Goal: Task Accomplishment & Management: Manage account settings

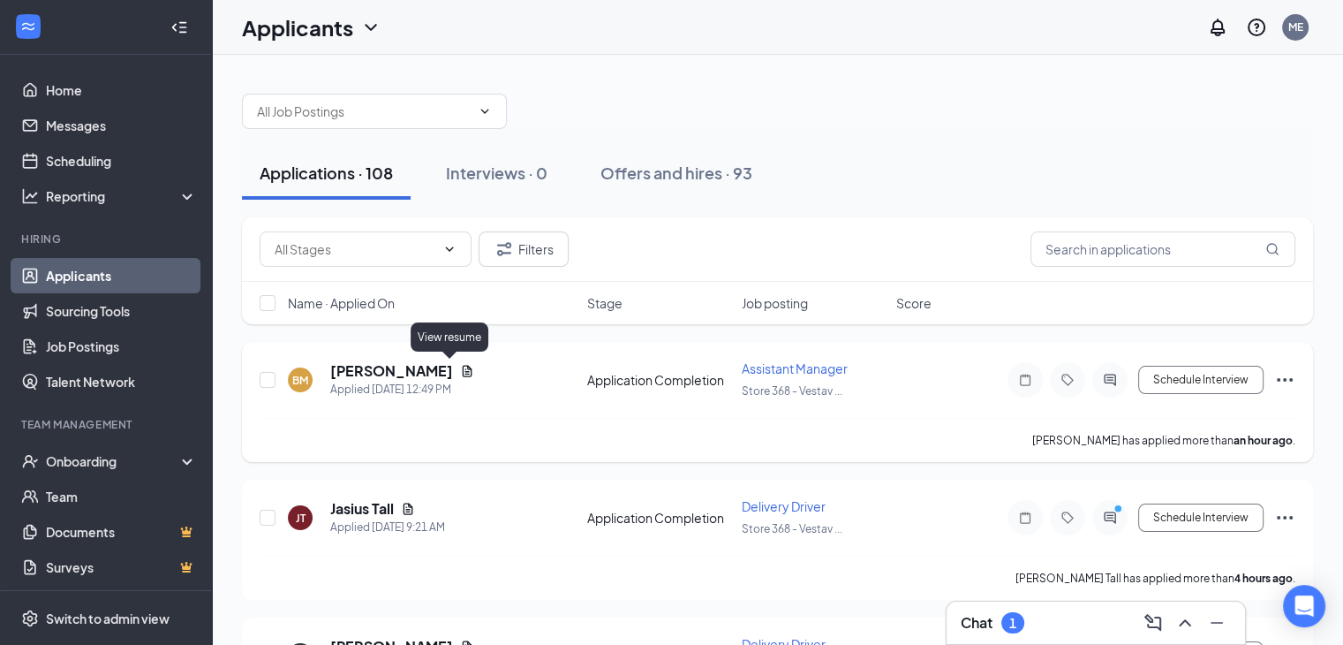
click at [463, 367] on icon "Document" at bounding box center [468, 370] width 10 height 11
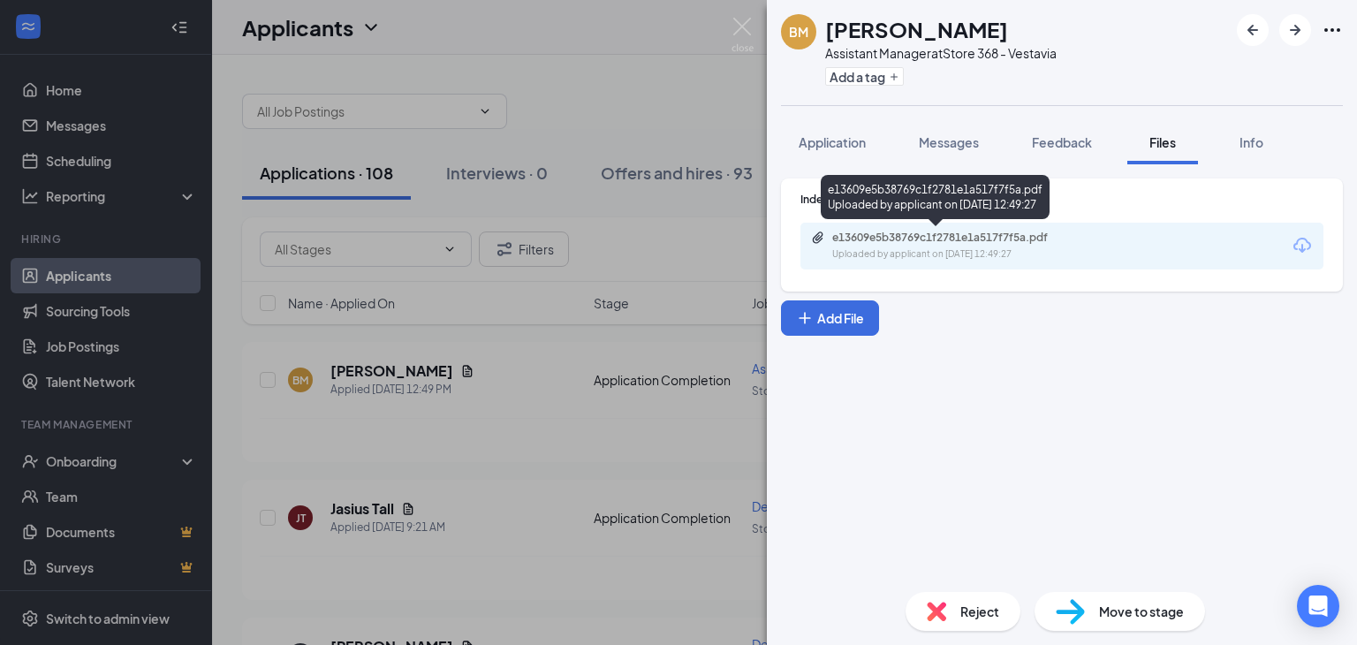
click at [960, 231] on div "e13609e5b38769c1f2781e1a517f7f5a.pdf" at bounding box center [955, 238] width 247 height 14
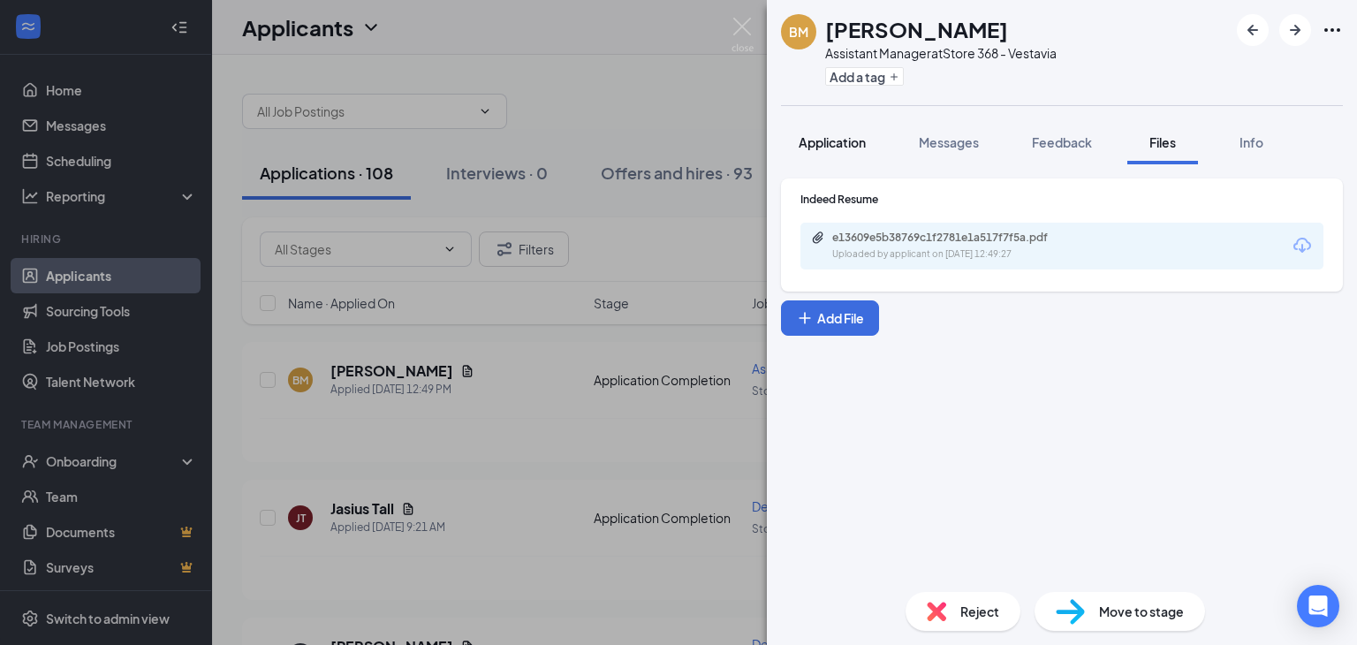
click at [848, 137] on span "Application" at bounding box center [831, 142] width 67 height 16
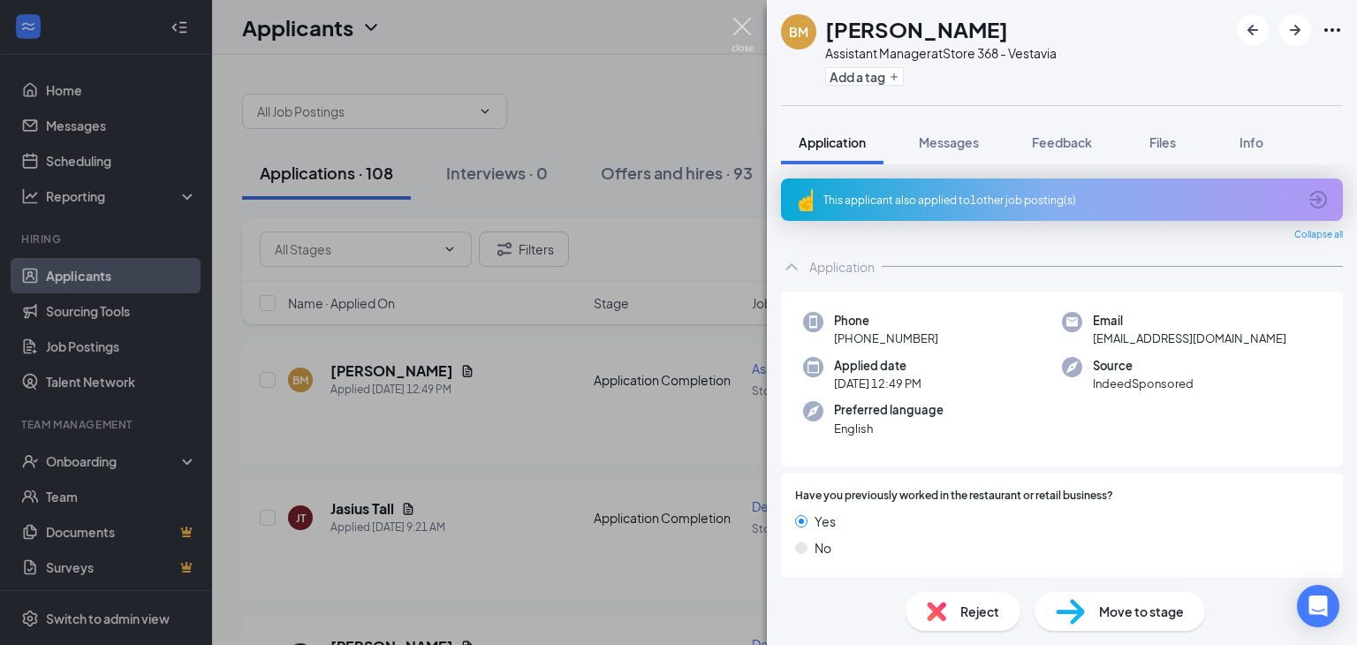
click at [745, 24] on img at bounding box center [742, 35] width 22 height 34
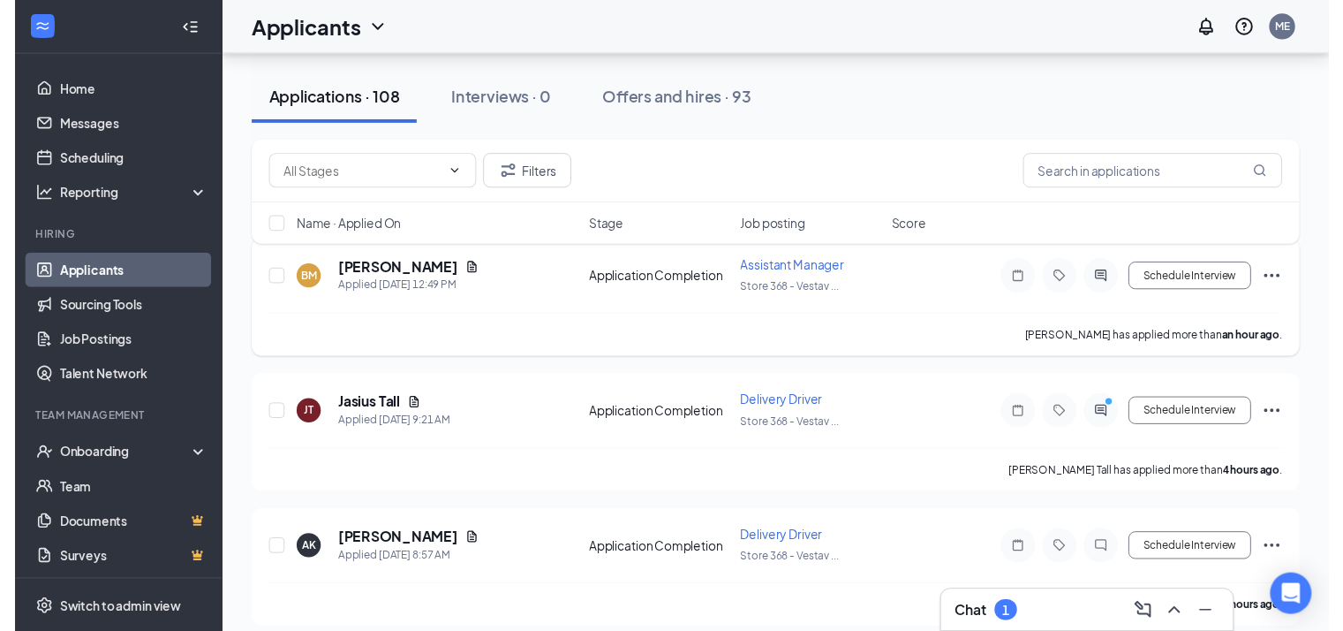
scroll to position [97, 0]
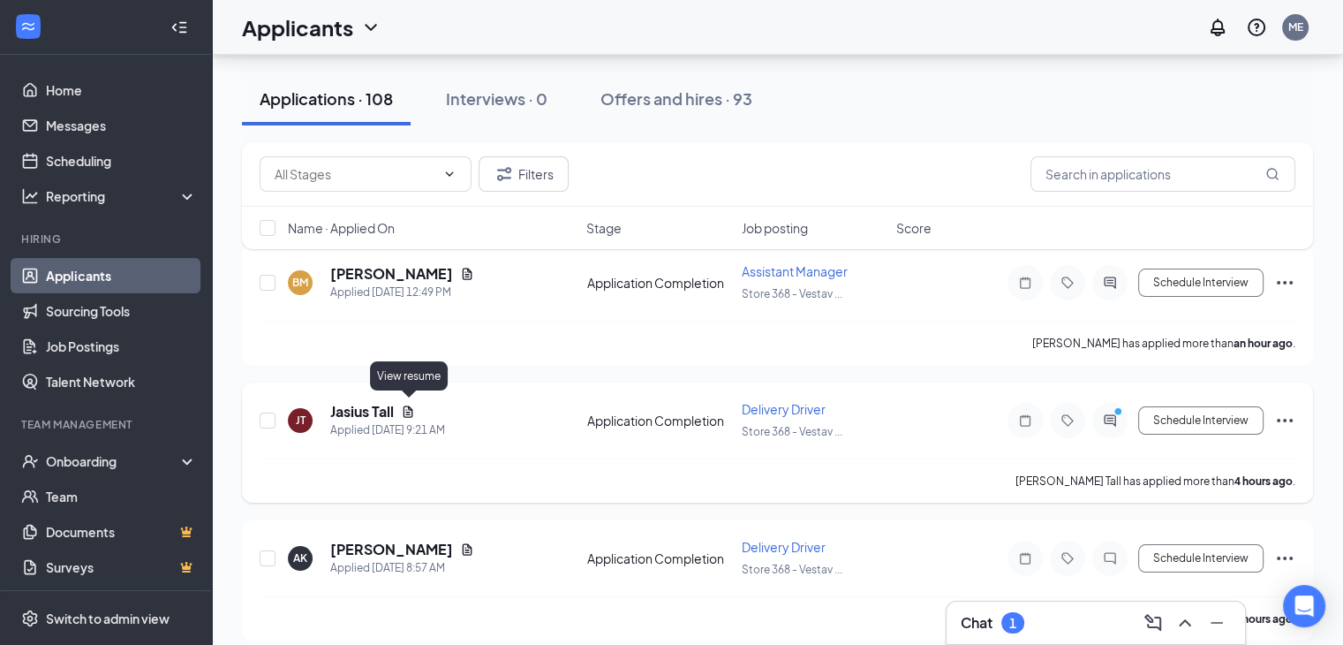
click at [410, 405] on icon "Document" at bounding box center [409, 410] width 10 height 11
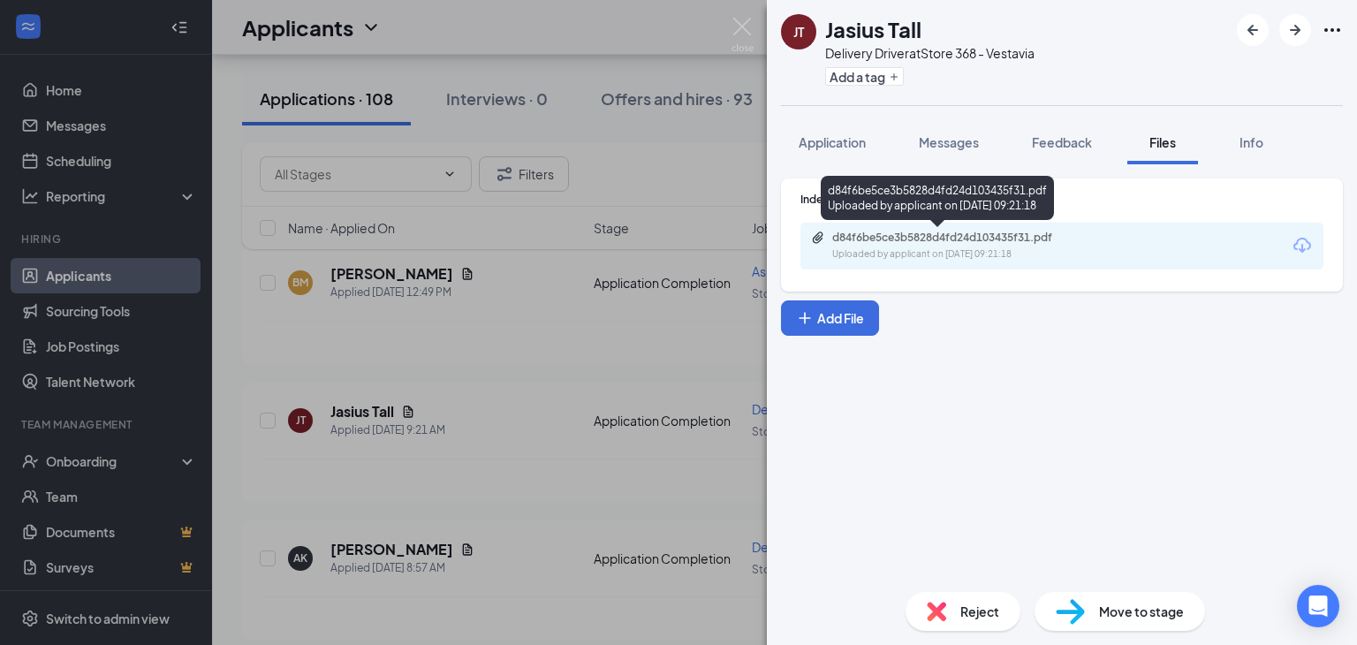
click at [917, 241] on div "d84f6be5ce3b5828d4fd24d103435f31.pdf" at bounding box center [955, 238] width 247 height 14
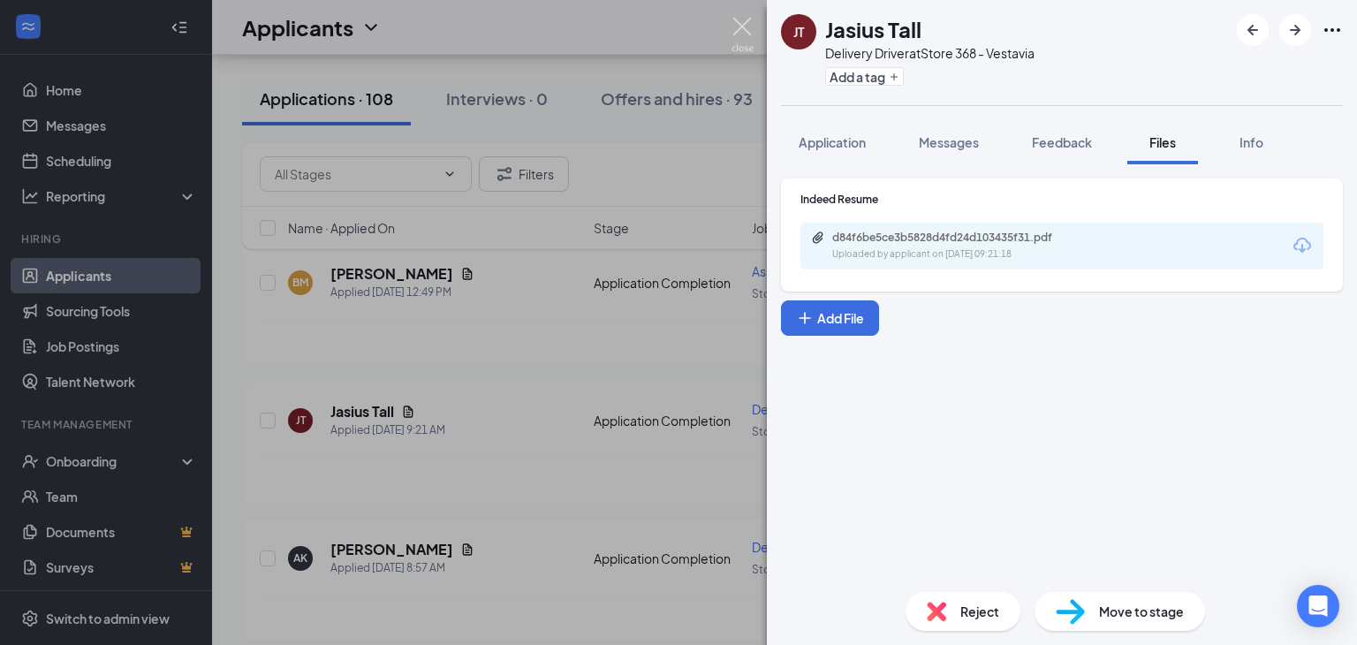
click at [738, 23] on img at bounding box center [742, 35] width 22 height 34
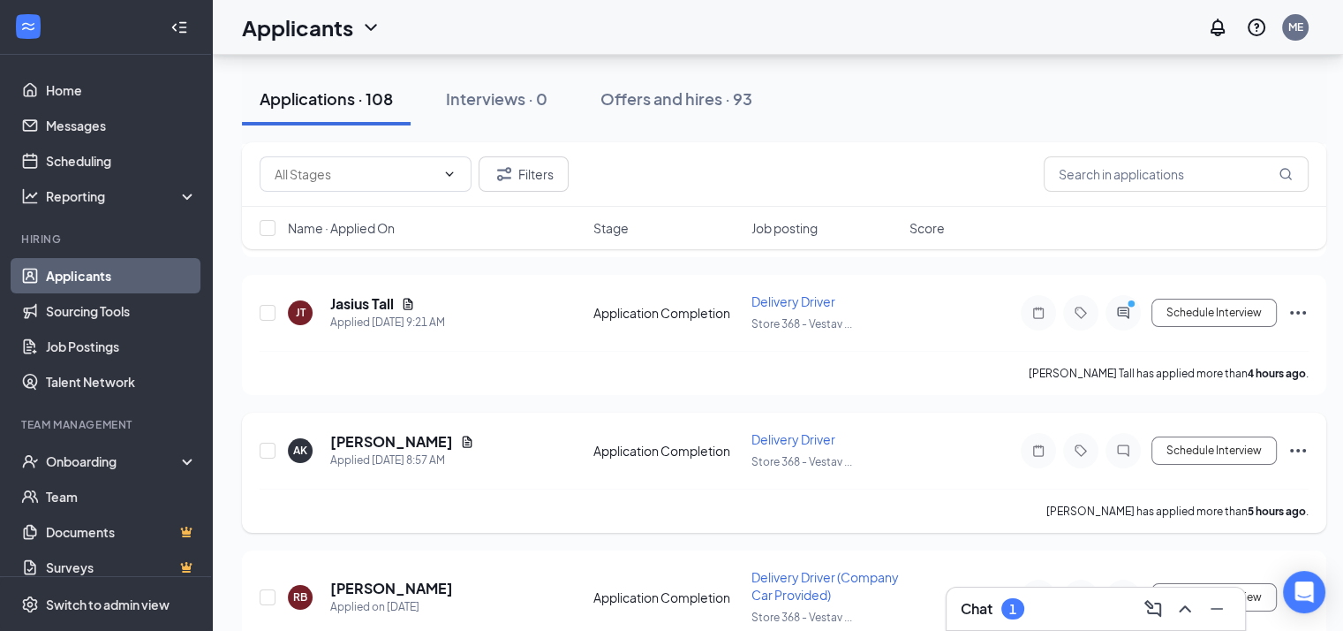
scroll to position [207, 0]
click at [460, 435] on icon "Document" at bounding box center [467, 440] width 14 height 14
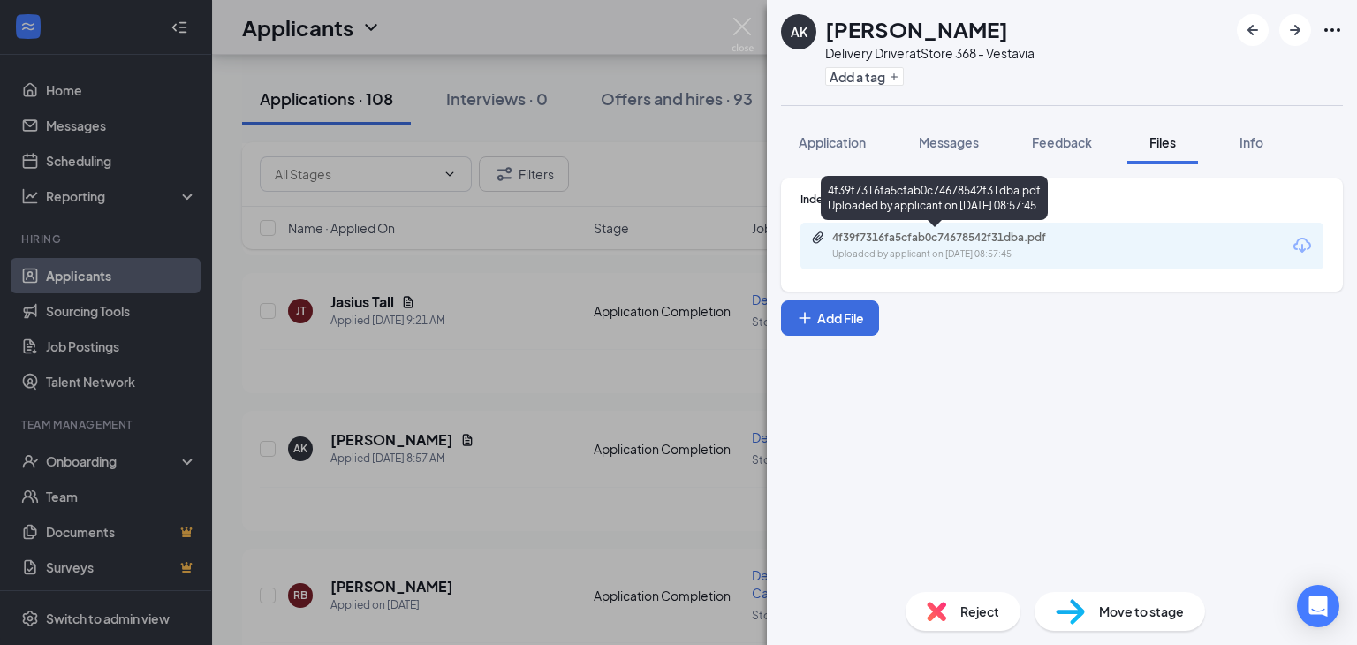
click at [939, 246] on div "4f39f7316fa5cfab0c74678542f31dba.pdf Uploaded by applicant on [DATE] 08:57:45" at bounding box center [954, 246] width 286 height 31
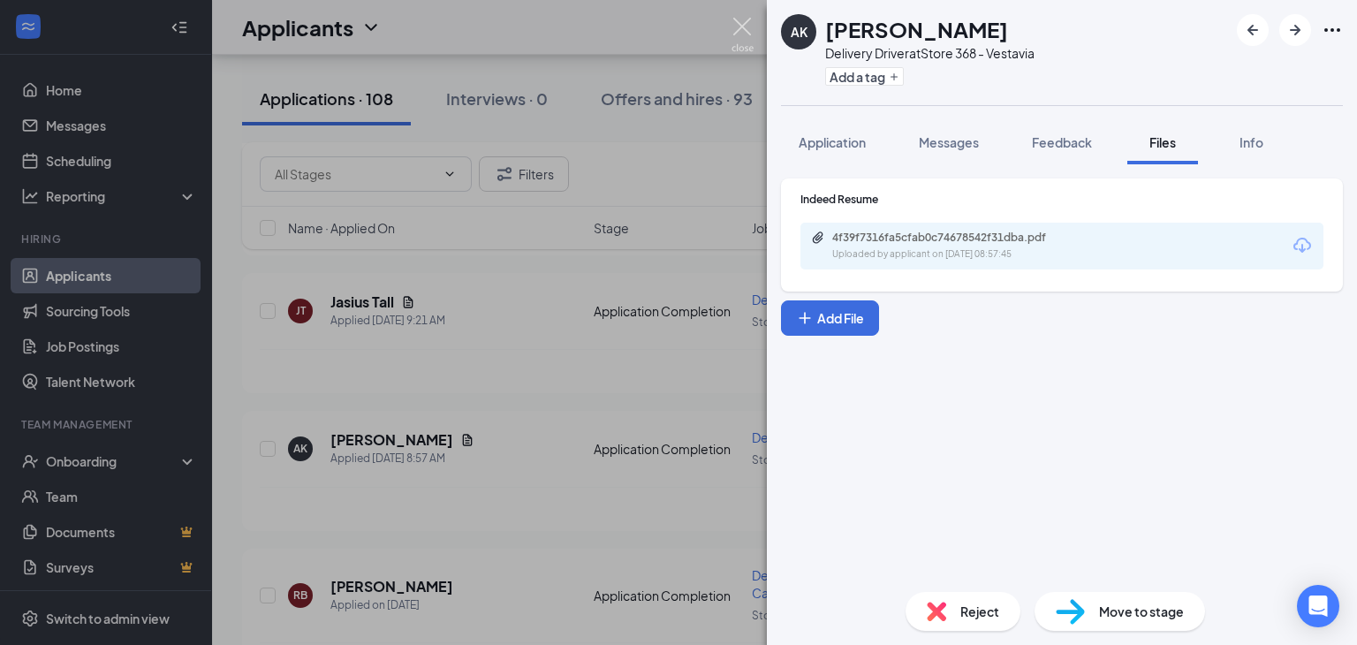
click at [743, 26] on img at bounding box center [742, 35] width 22 height 34
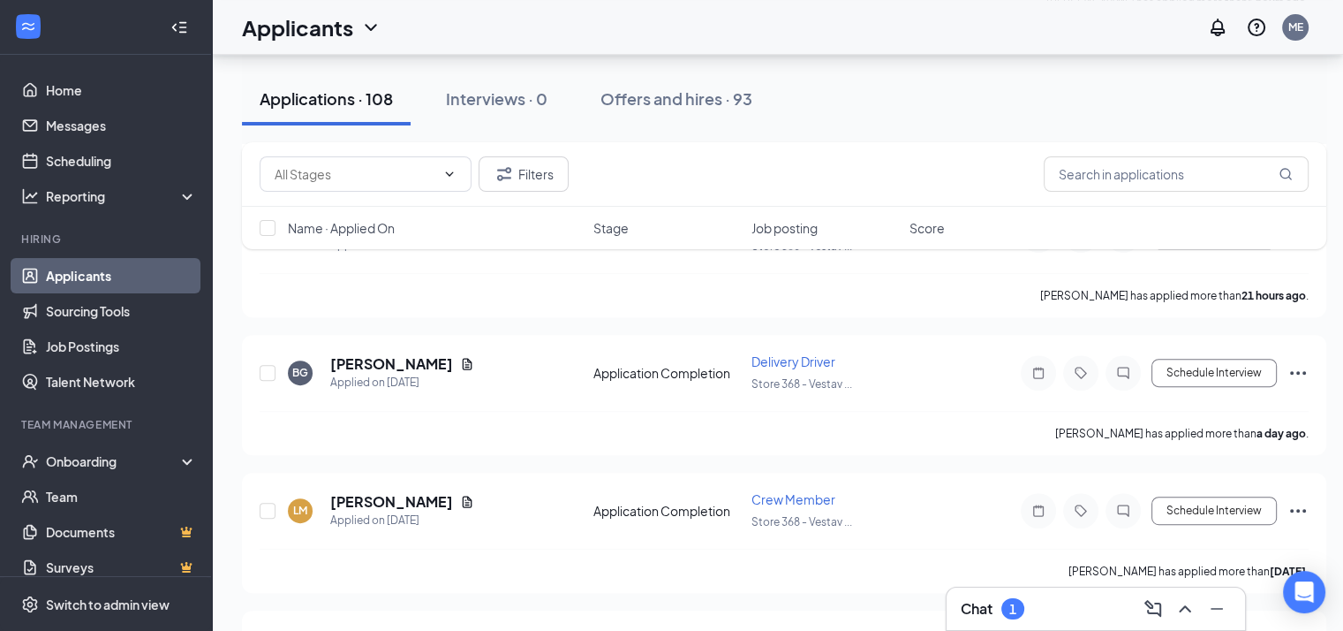
scroll to position [717, 0]
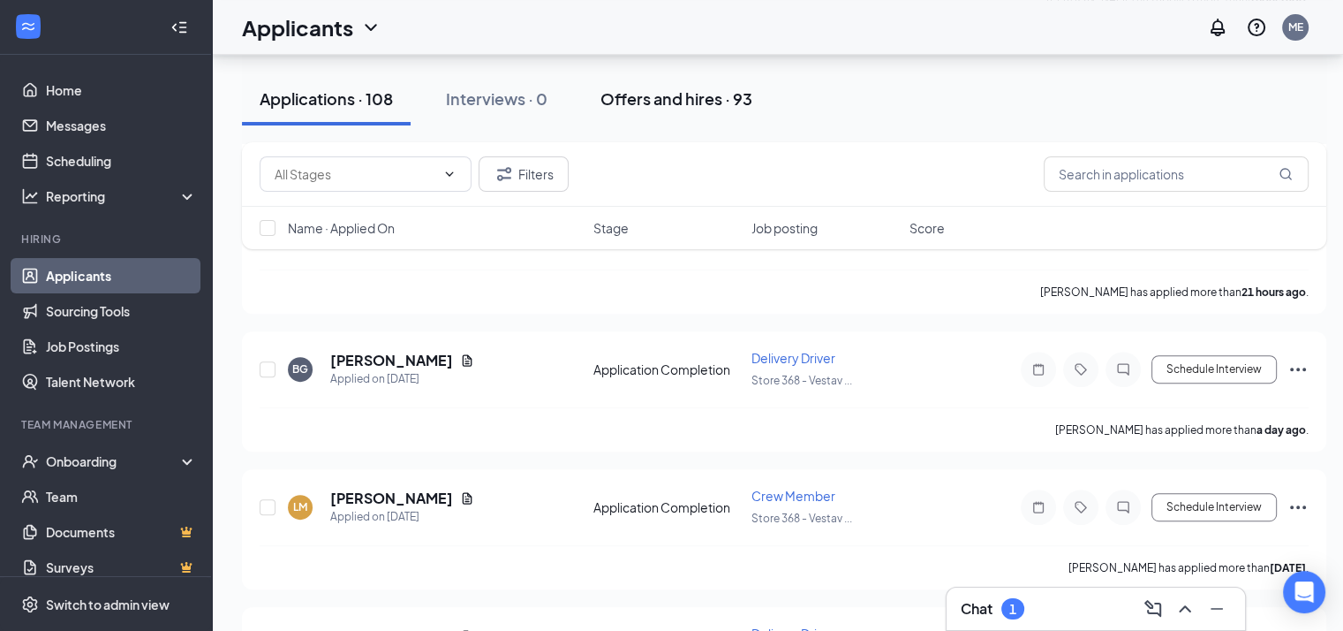
click at [678, 97] on div "Offers and hires · 93" at bounding box center [677, 98] width 152 height 22
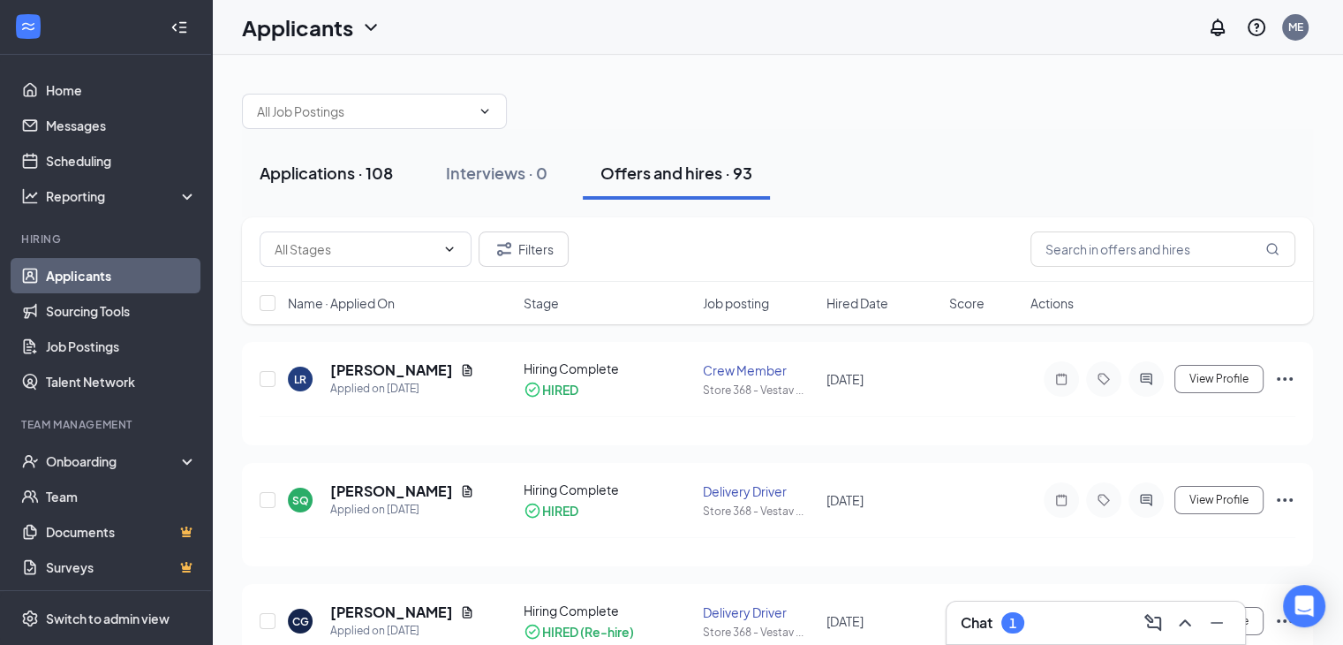
click at [378, 166] on div "Applications · 108" at bounding box center [326, 173] width 133 height 22
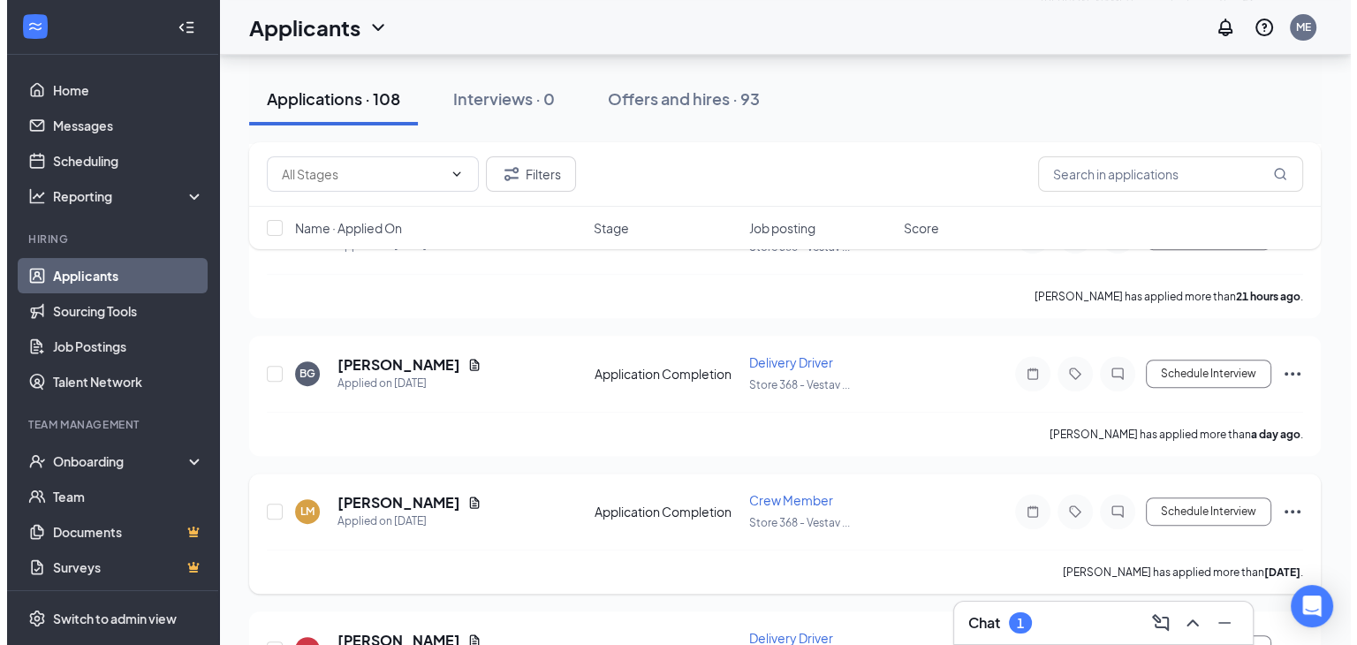
scroll to position [712, 0]
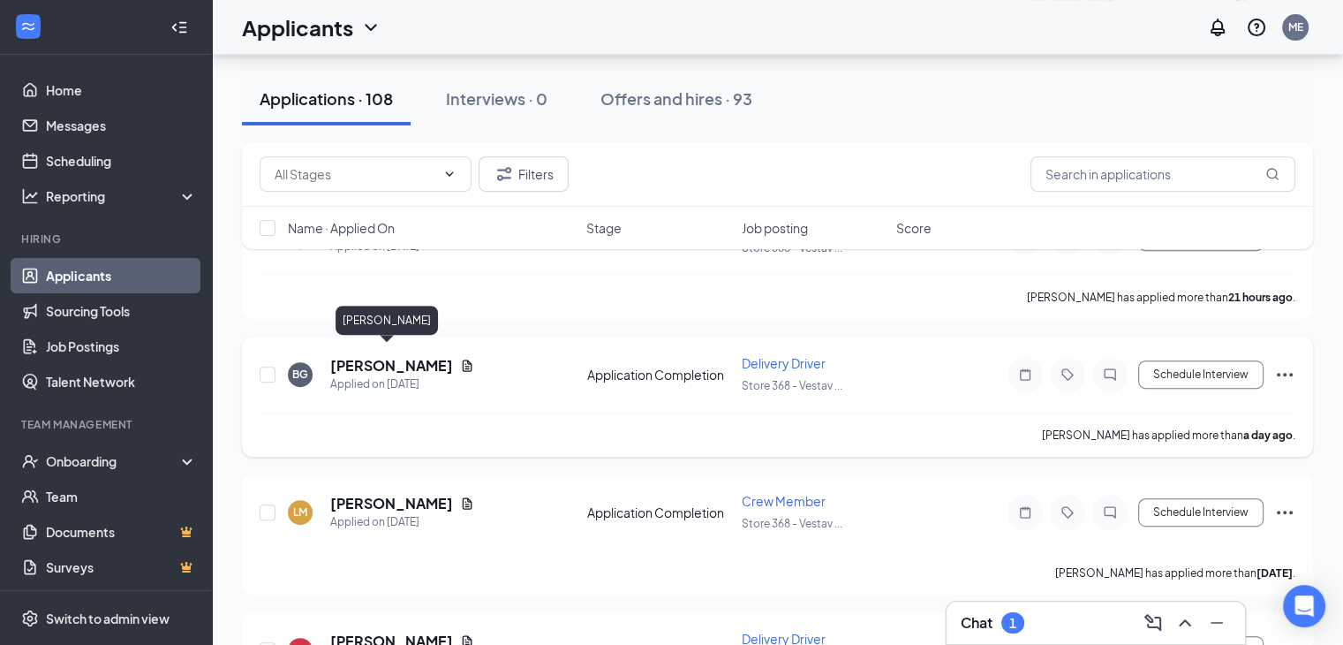
click at [369, 356] on h5 "[PERSON_NAME]" at bounding box center [391, 365] width 123 height 19
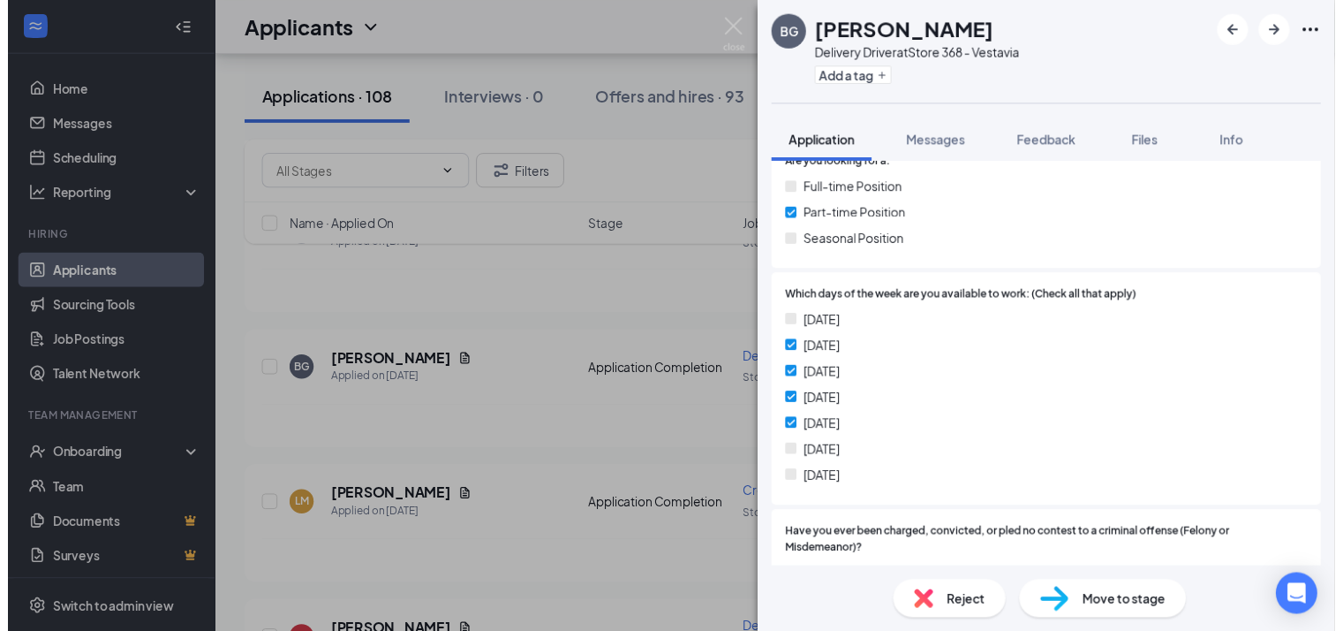
scroll to position [334, 0]
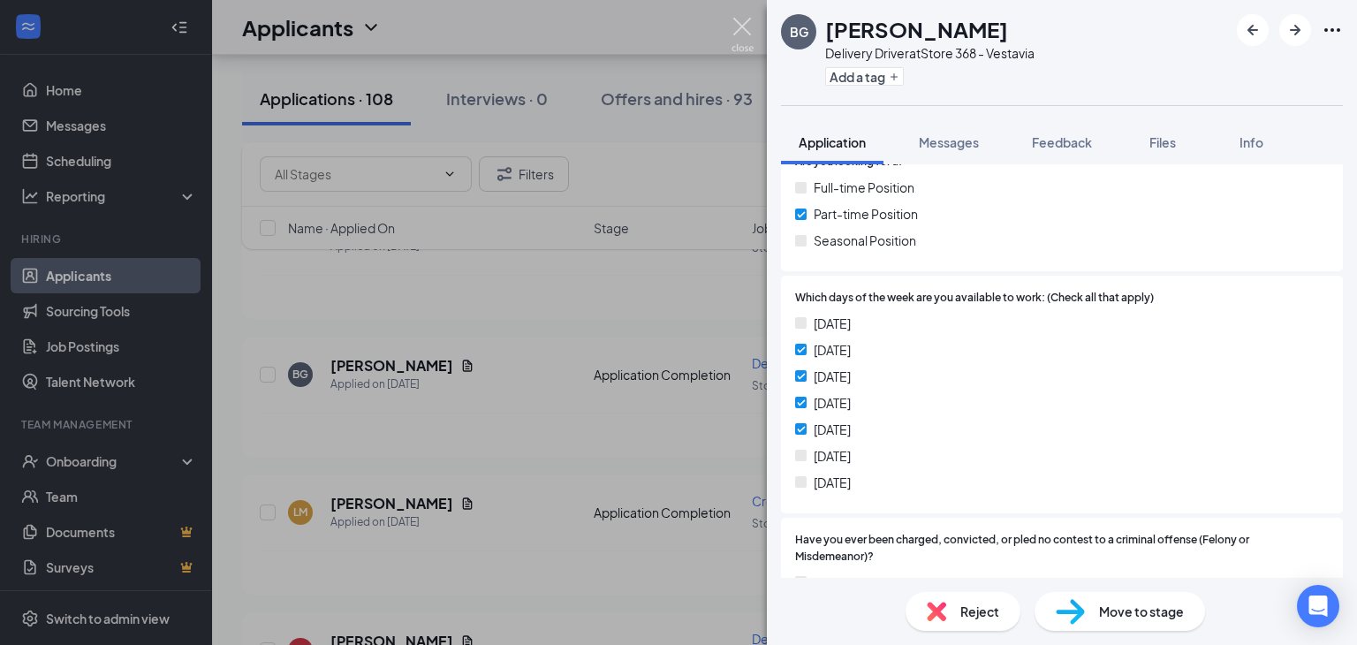
click at [746, 25] on img at bounding box center [742, 35] width 22 height 34
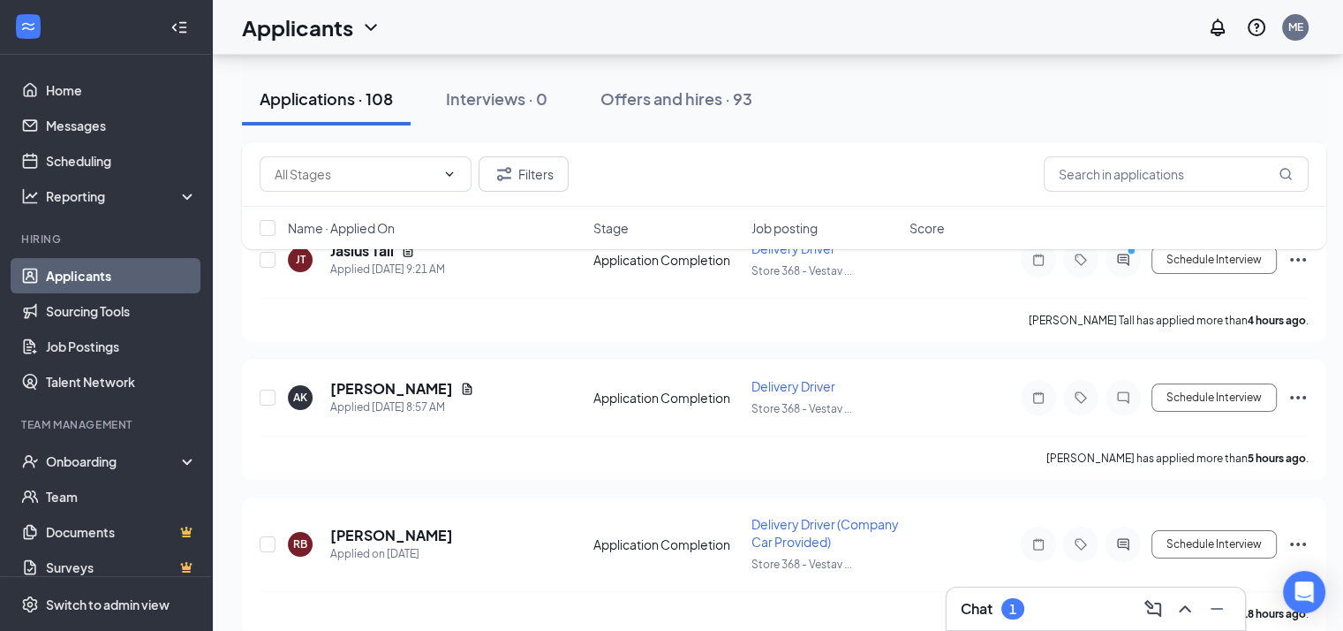
scroll to position [251, 13]
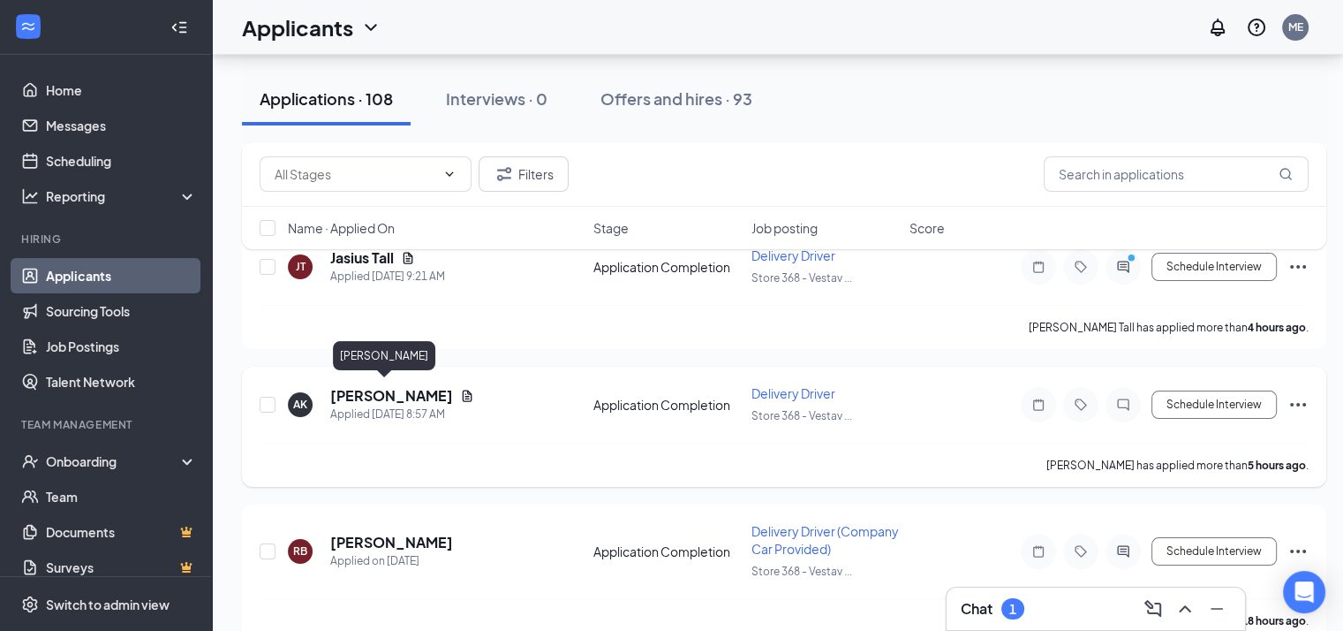
click at [375, 393] on h5 "[PERSON_NAME]" at bounding box center [391, 395] width 123 height 19
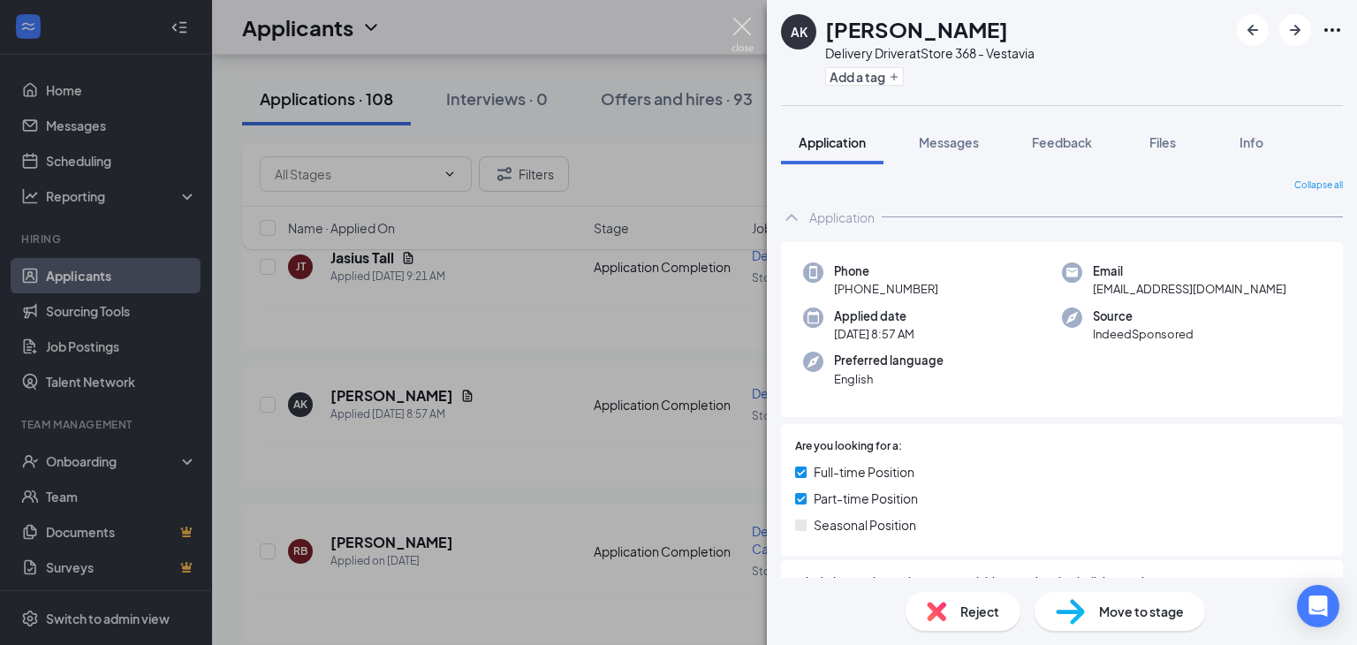
click at [740, 26] on img at bounding box center [742, 35] width 22 height 34
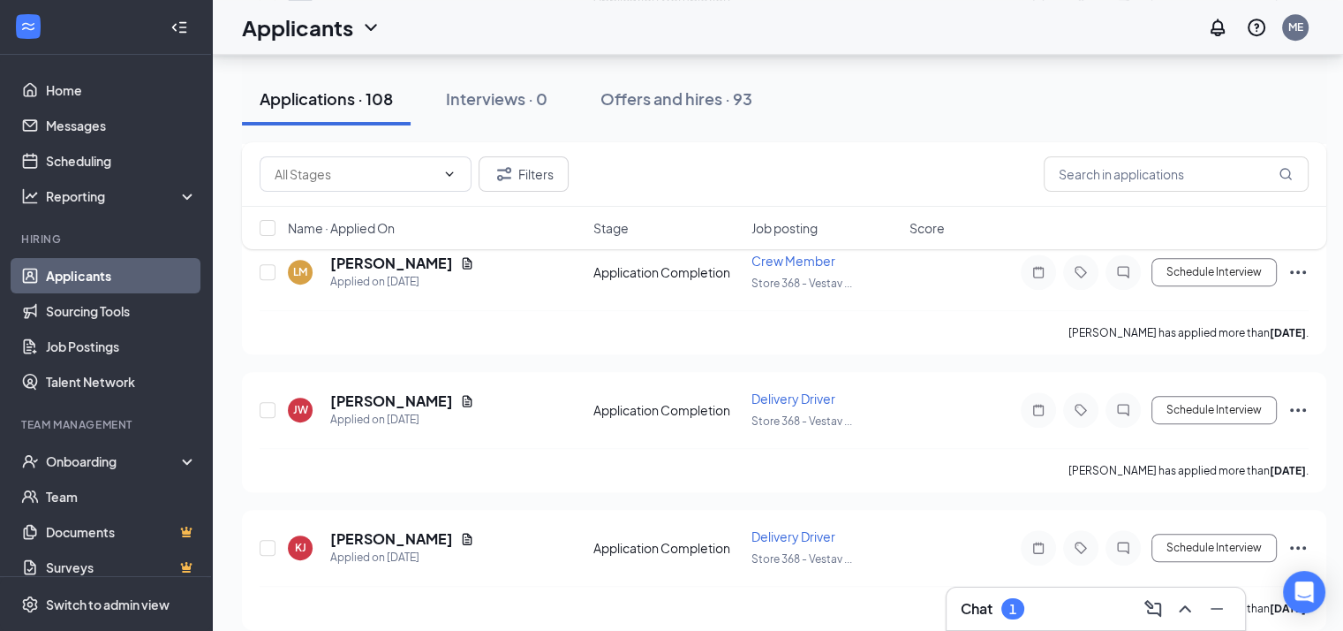
scroll to position [970, 0]
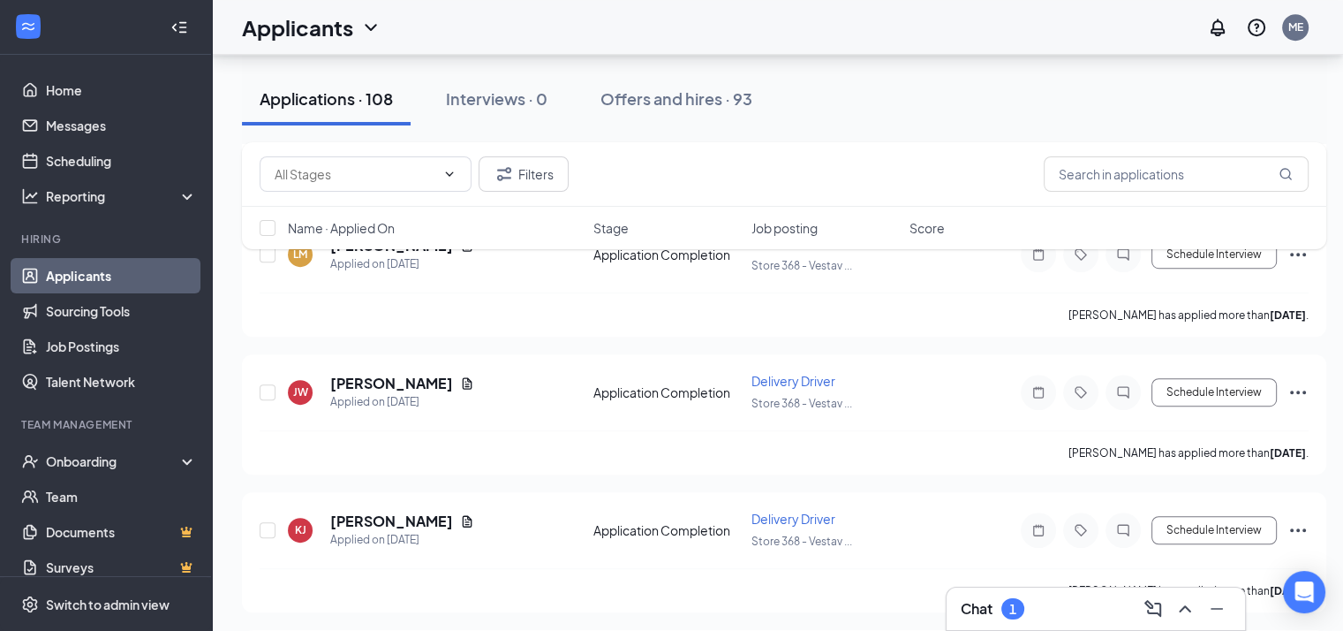
click at [692, 388] on div "[PERSON_NAME] [PERSON_NAME] Applied on [DATE] Application Completion Delivery D…" at bounding box center [784, 401] width 1049 height 58
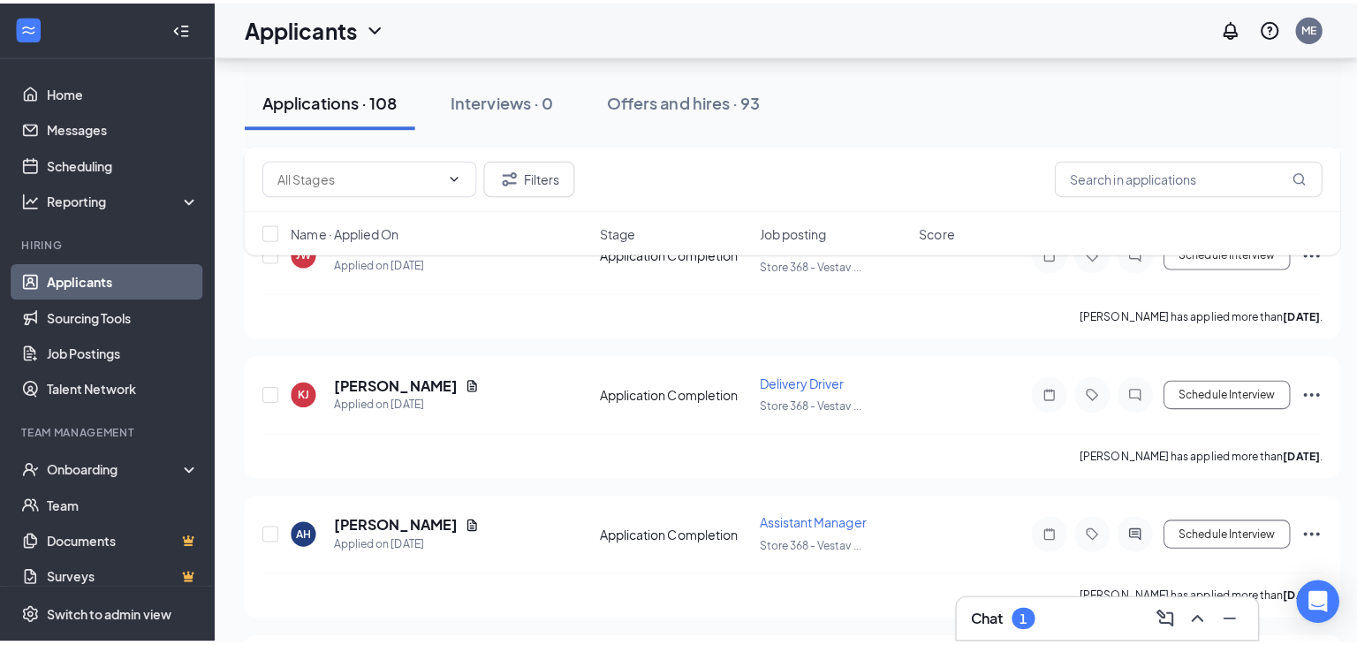
scroll to position [1113, 0]
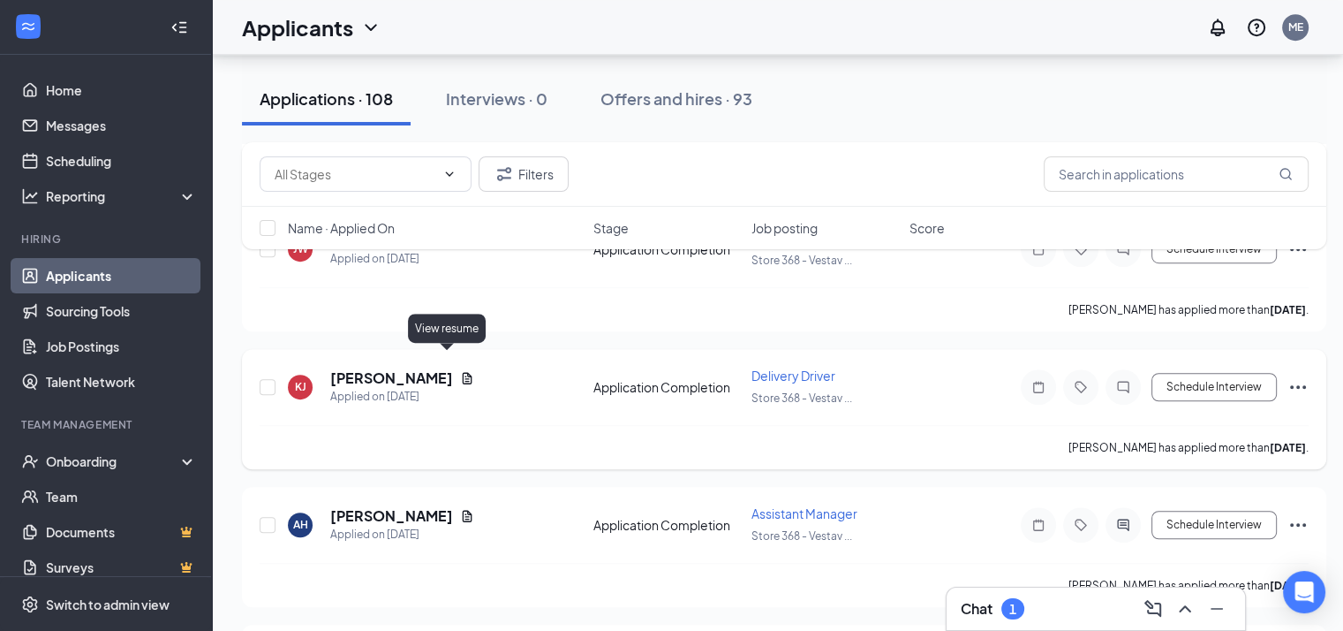
click at [460, 371] on icon "Document" at bounding box center [467, 378] width 14 height 14
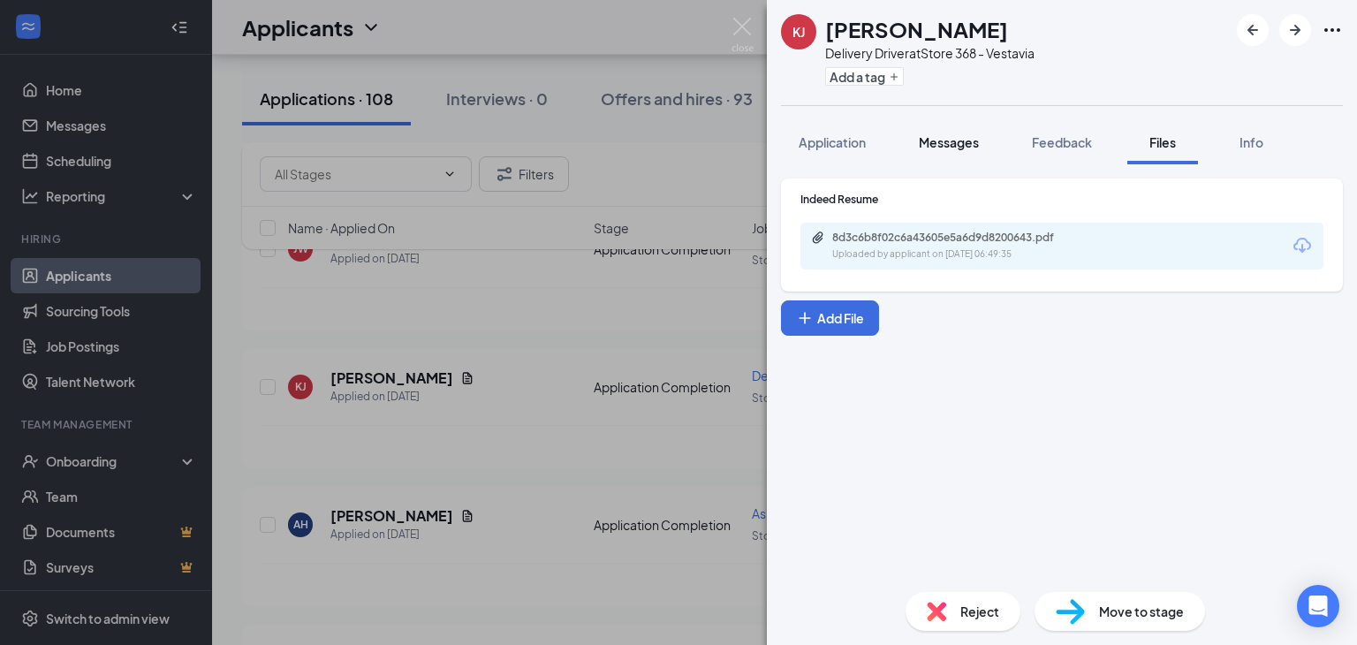
click at [944, 144] on span "Messages" at bounding box center [949, 142] width 60 height 16
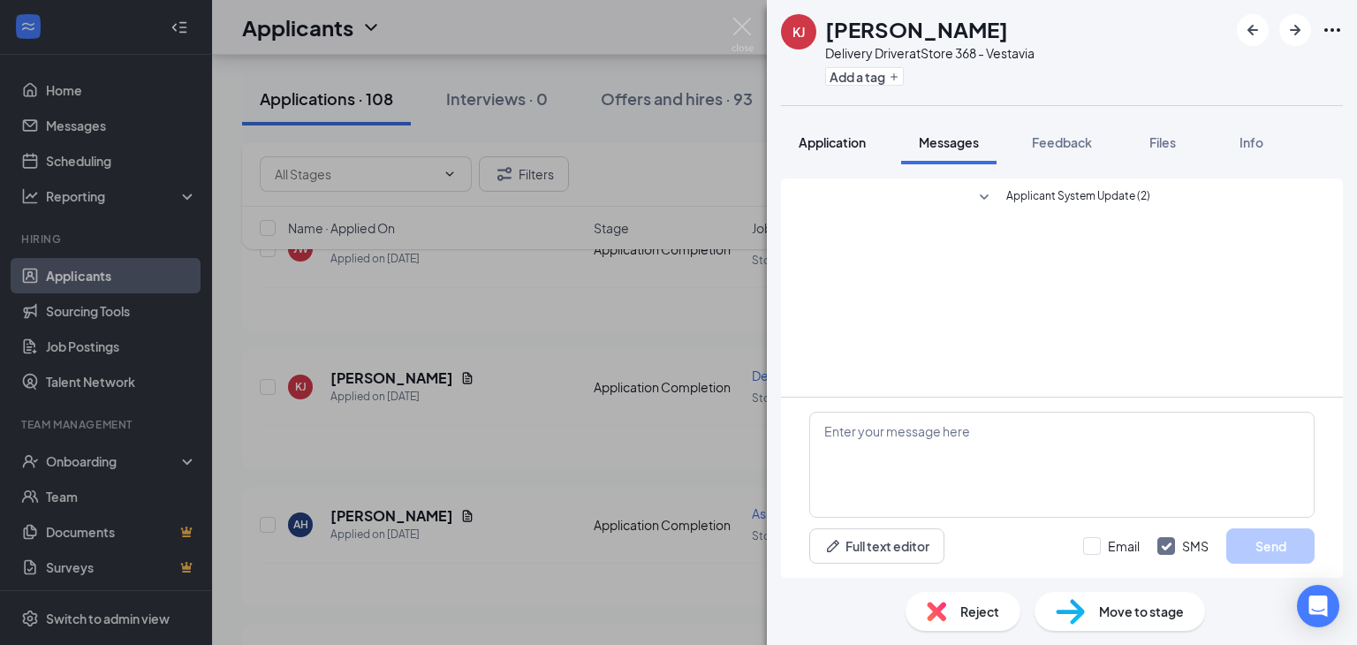
click at [834, 141] on span "Application" at bounding box center [831, 142] width 67 height 16
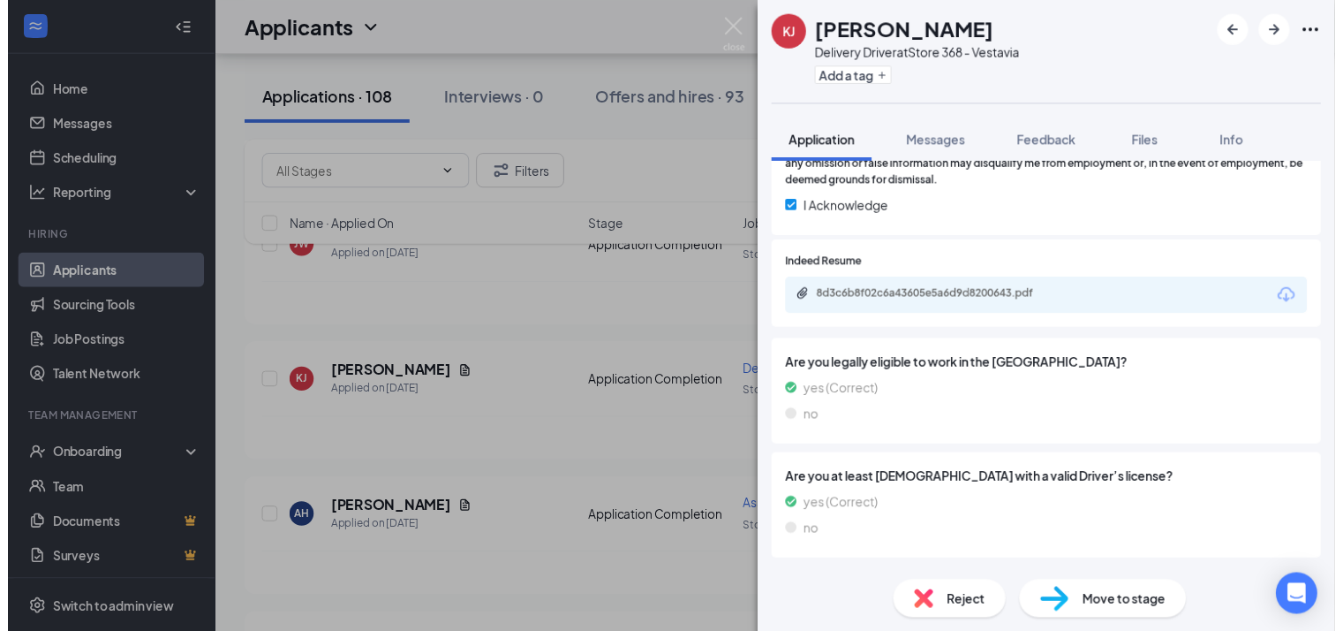
scroll to position [866, 0]
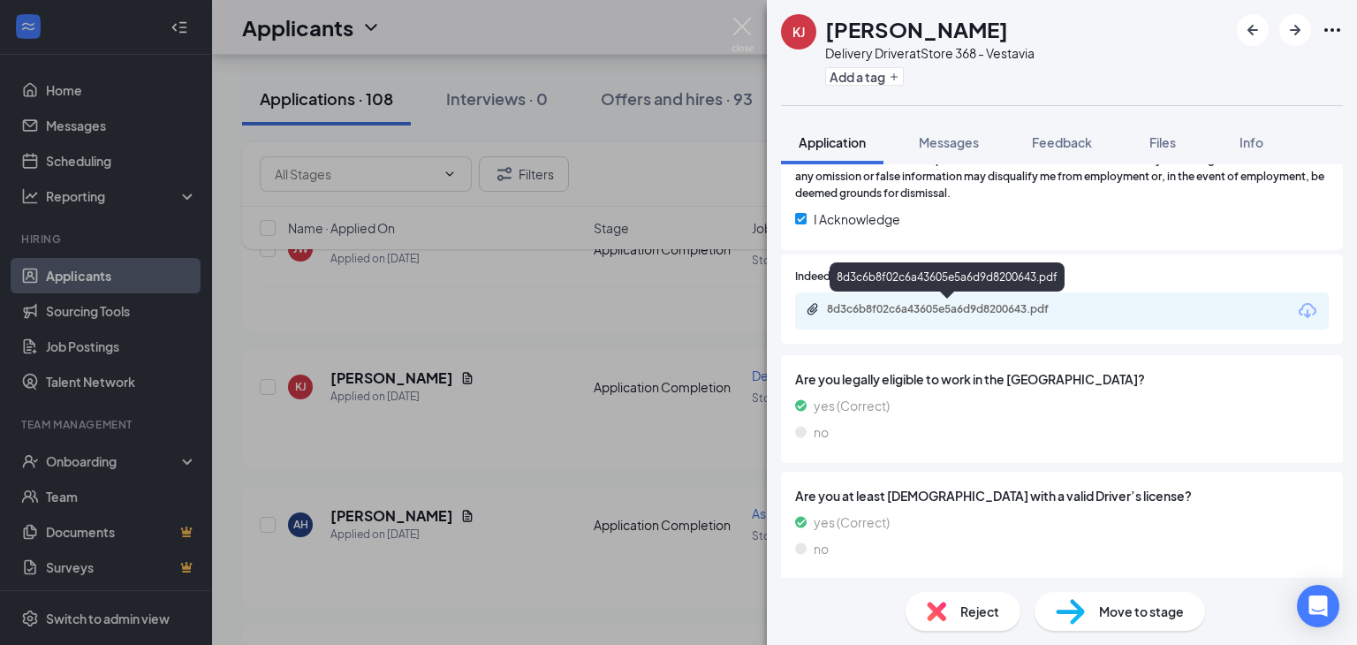
click at [943, 306] on div "8d3c6b8f02c6a43605e5a6d9d8200643.pdf" at bounding box center [950, 309] width 247 height 14
click at [751, 19] on img at bounding box center [742, 35] width 22 height 34
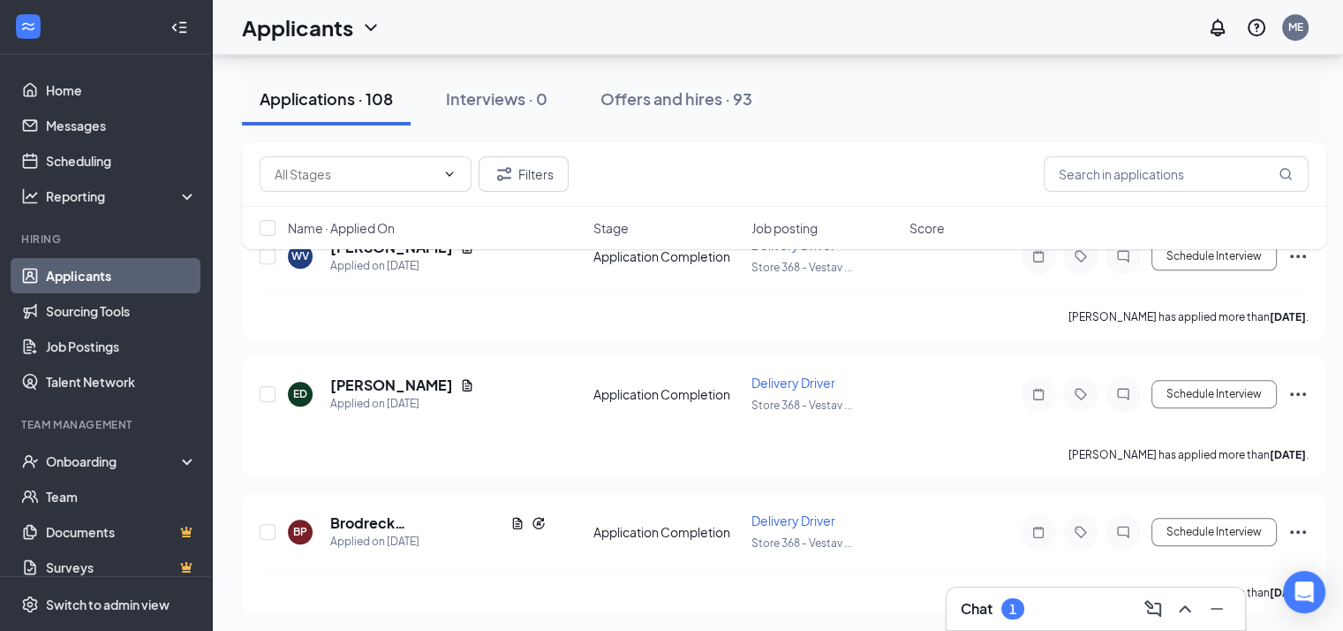
scroll to position [1521, 0]
click at [463, 377] on icon "Document" at bounding box center [468, 382] width 10 height 11
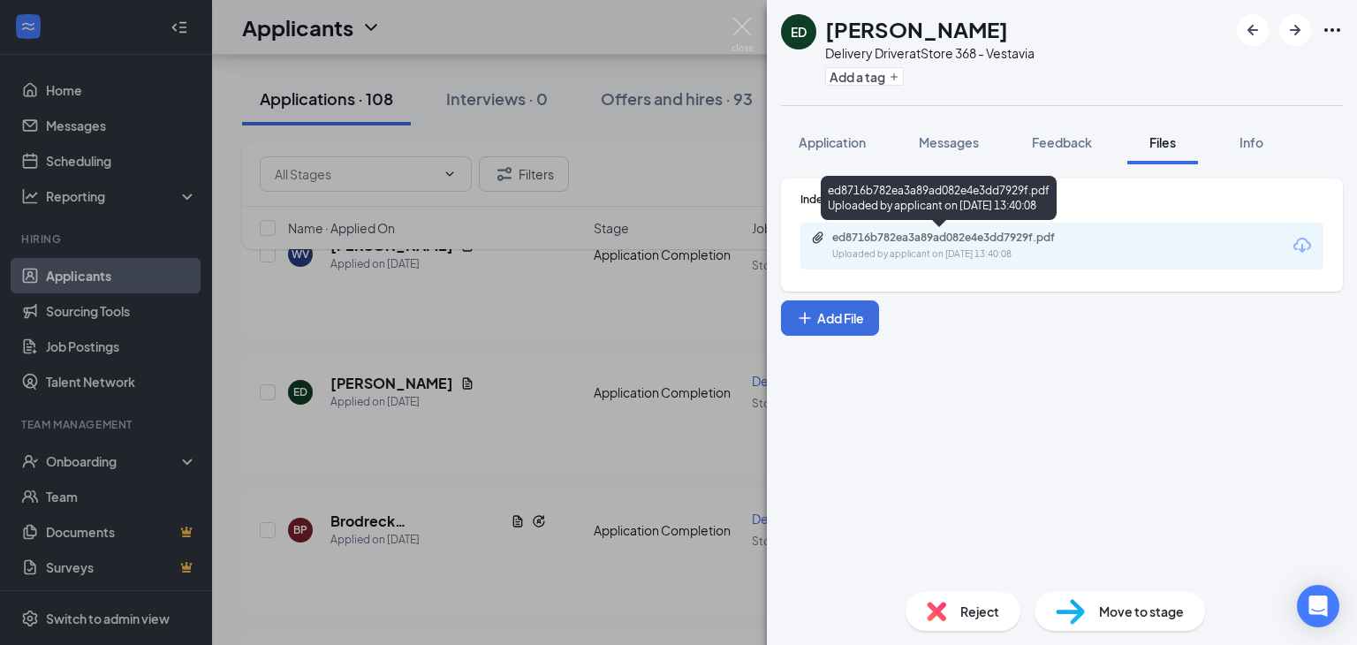
click at [923, 236] on div "ed8716b782ea3a89ad082e4e3dd7929f.pdf" at bounding box center [955, 238] width 247 height 14
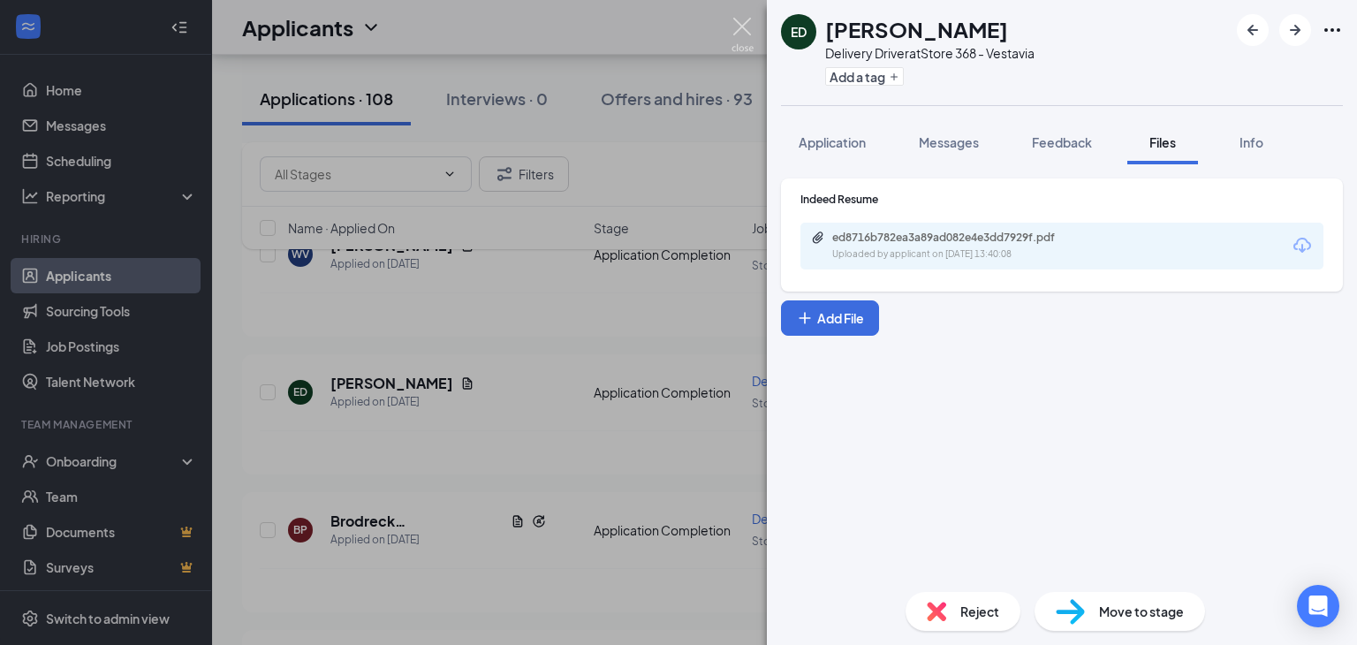
click at [752, 24] on img at bounding box center [742, 35] width 22 height 34
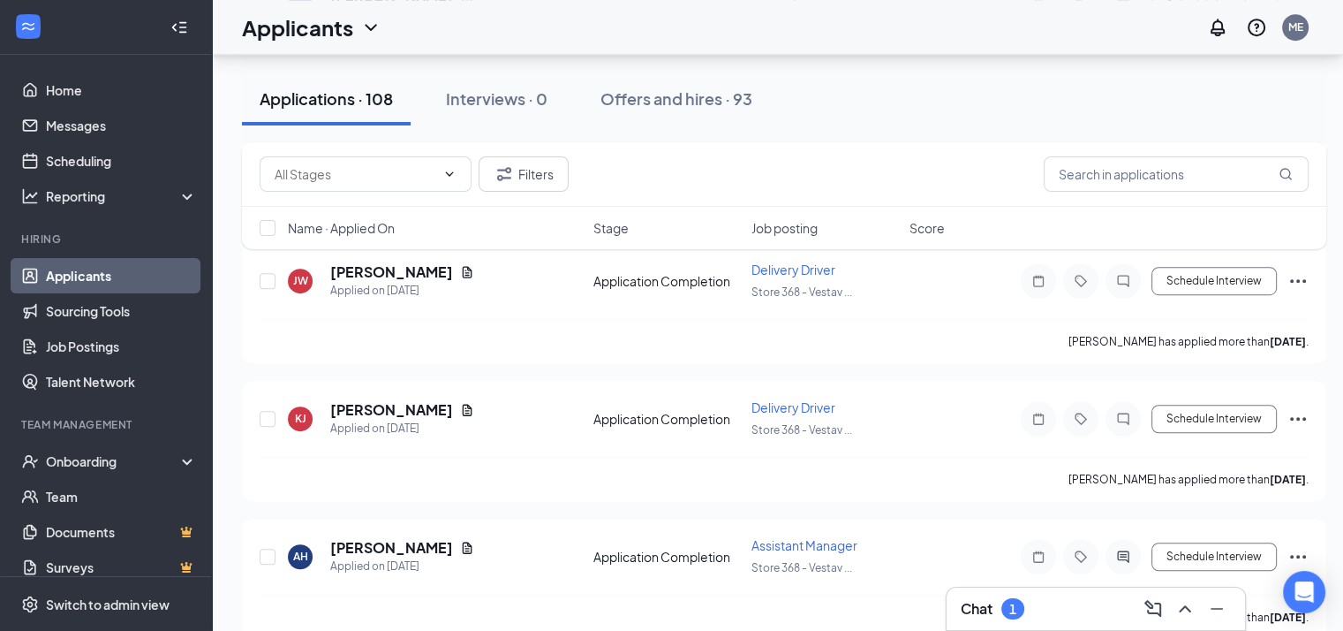
scroll to position [1081, 0]
click at [417, 400] on h5 "[PERSON_NAME]" at bounding box center [391, 409] width 123 height 19
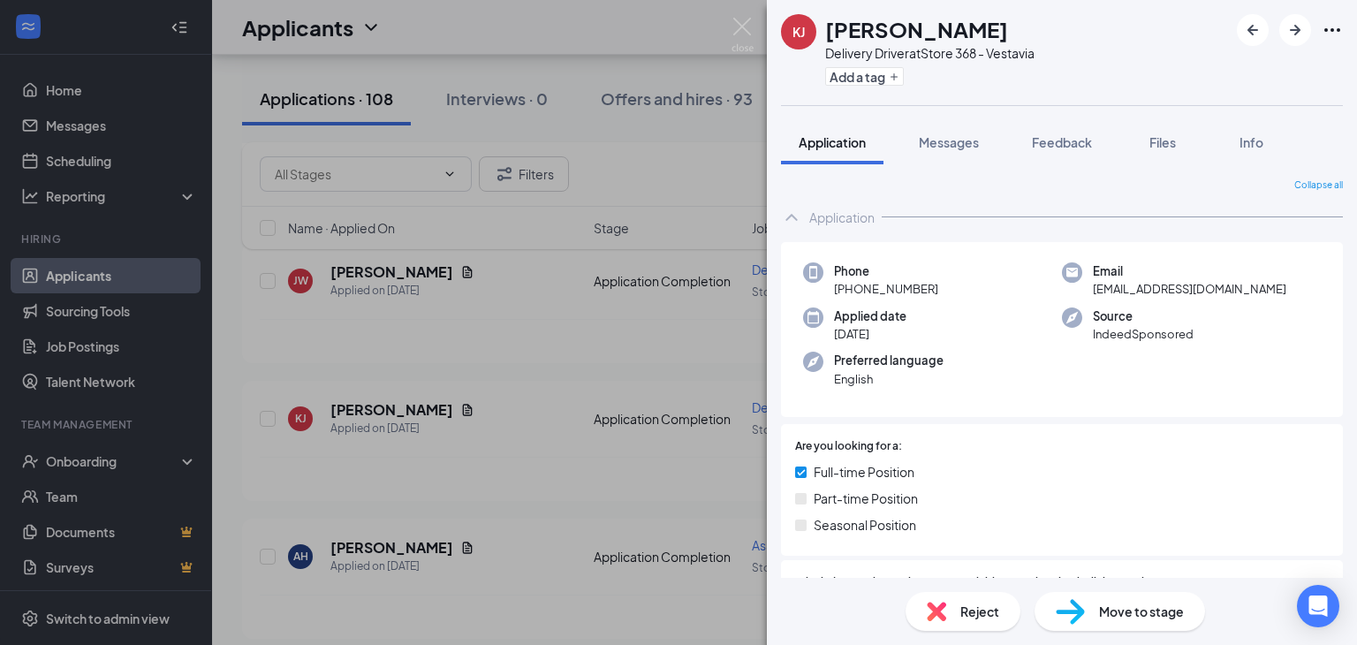
click at [1099, 605] on span "Move to stage" at bounding box center [1141, 610] width 85 height 19
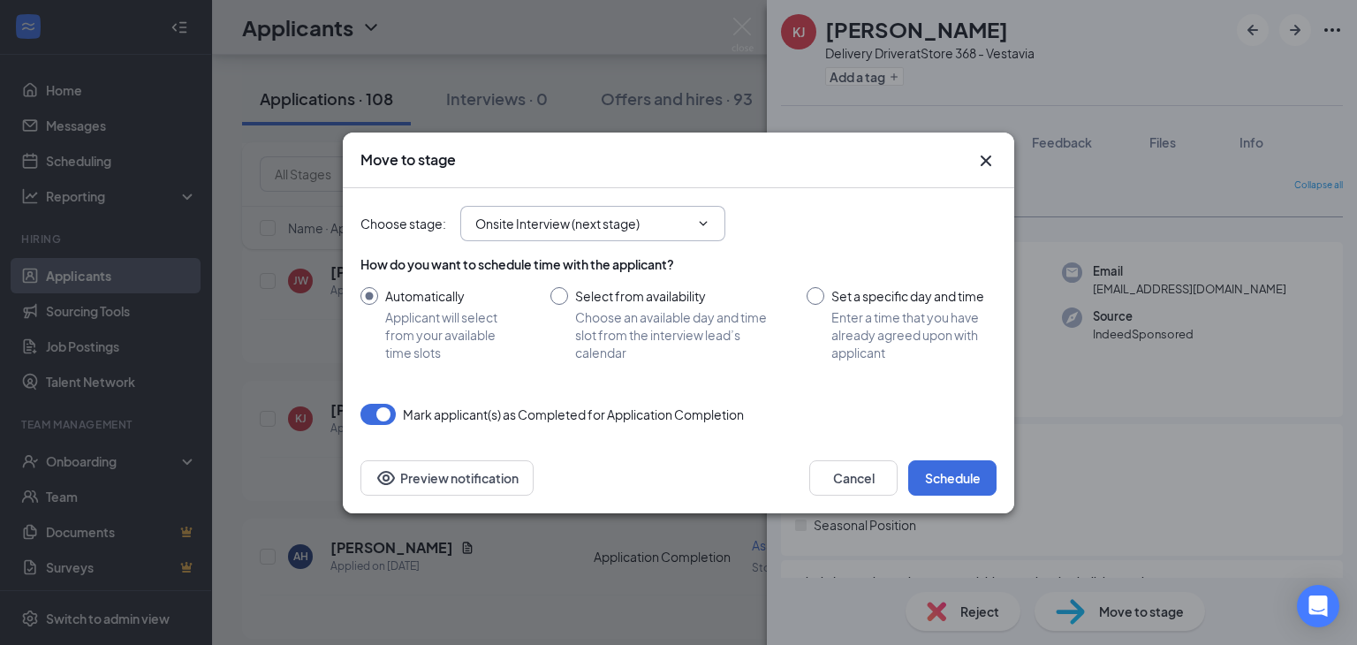
click at [665, 229] on input "Onsite Interview (next stage)" at bounding box center [582, 223] width 214 height 19
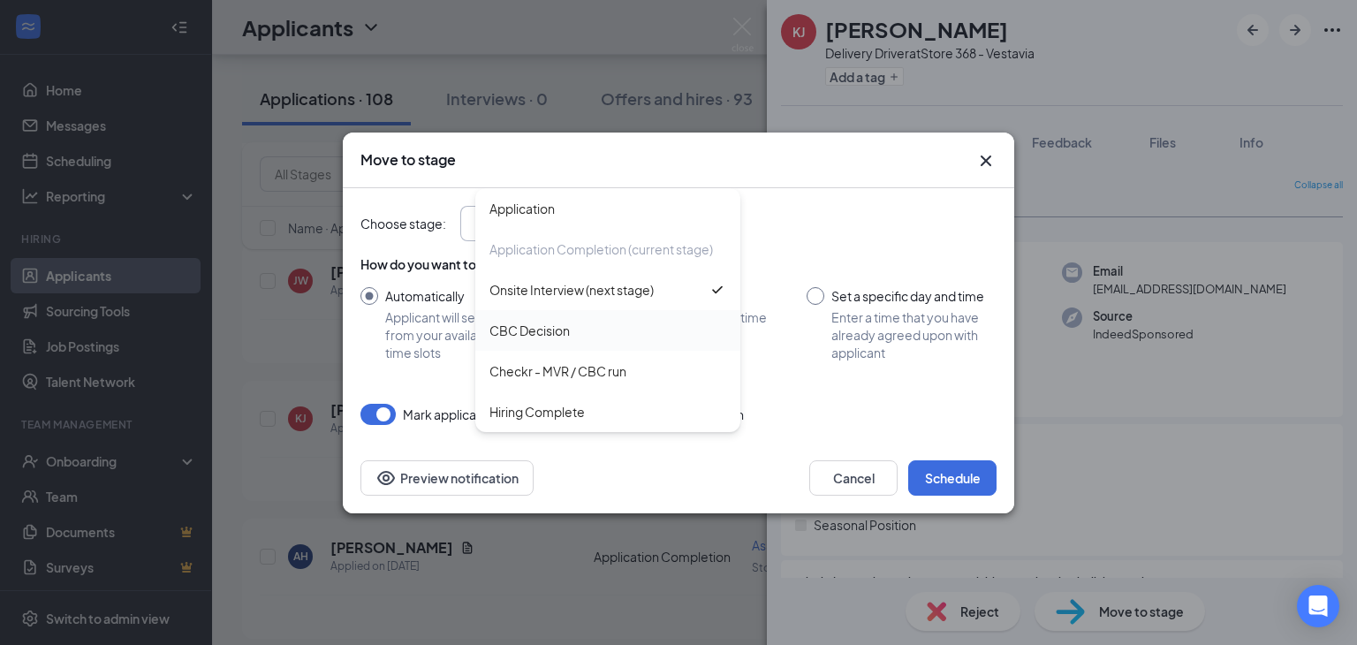
click at [602, 337] on div "CBC Decision" at bounding box center [607, 330] width 237 height 19
type input "CBC Decision"
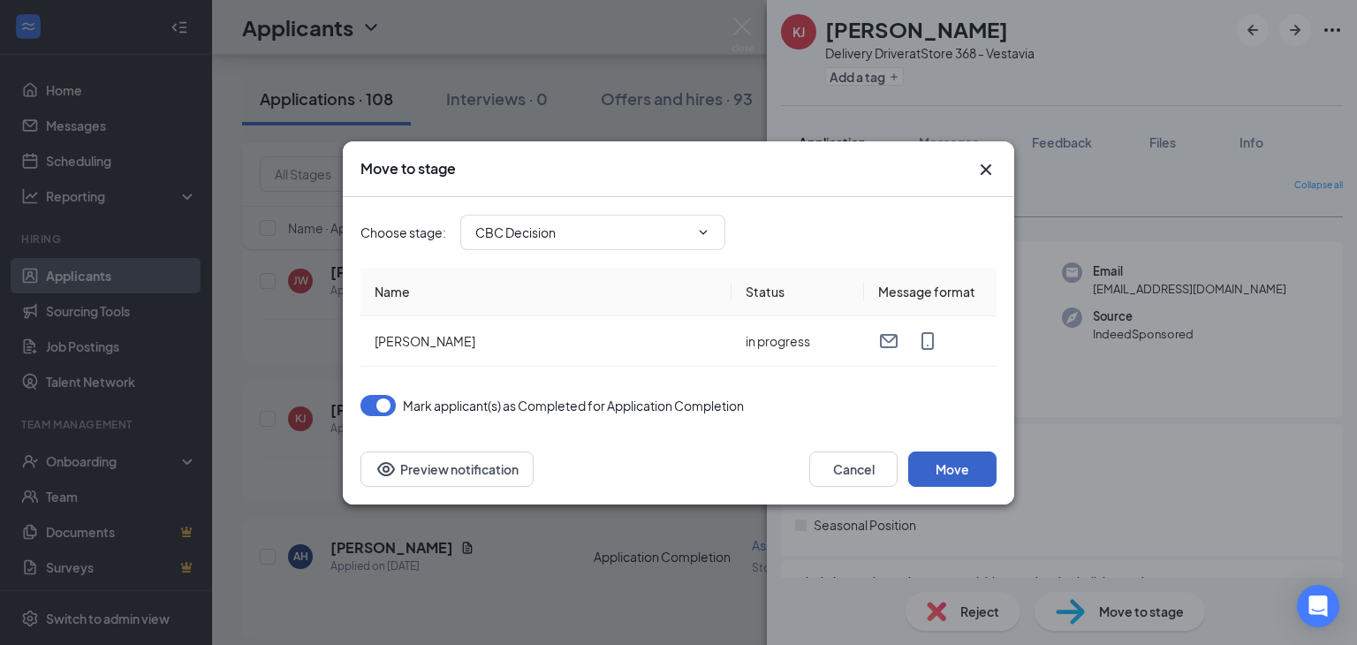
click at [947, 468] on button "Move" at bounding box center [952, 468] width 88 height 35
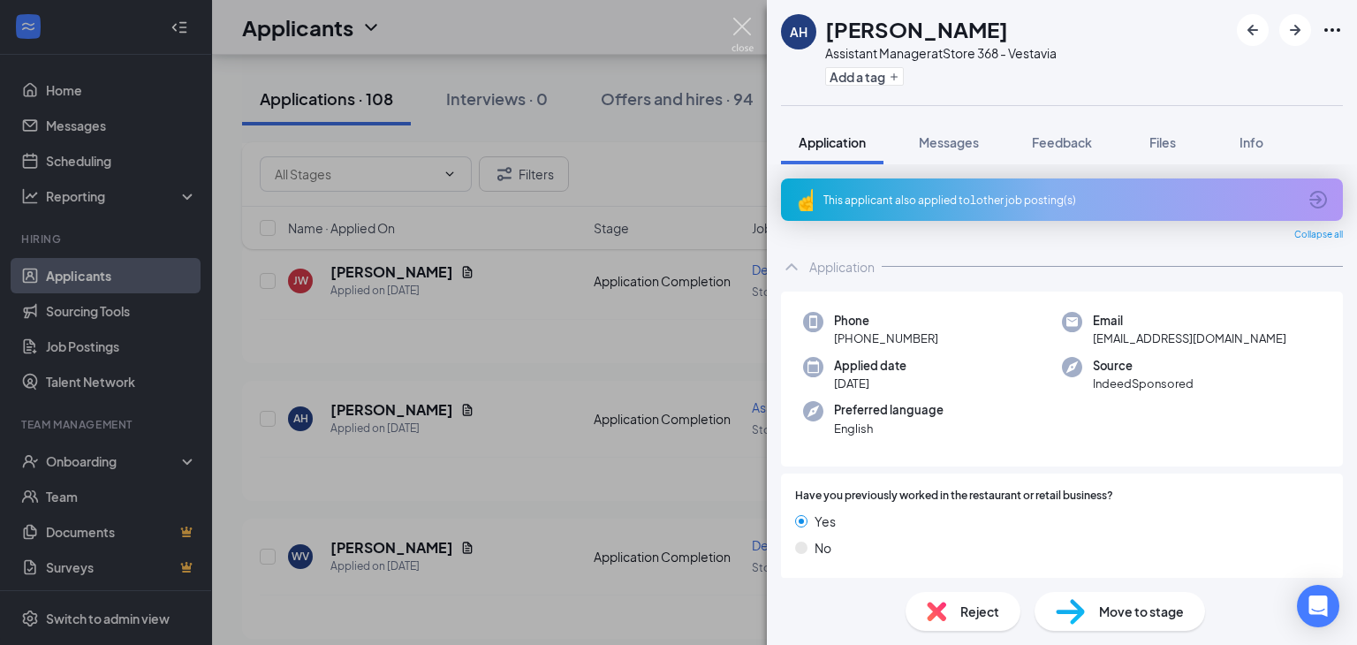
click at [739, 19] on img at bounding box center [742, 35] width 22 height 34
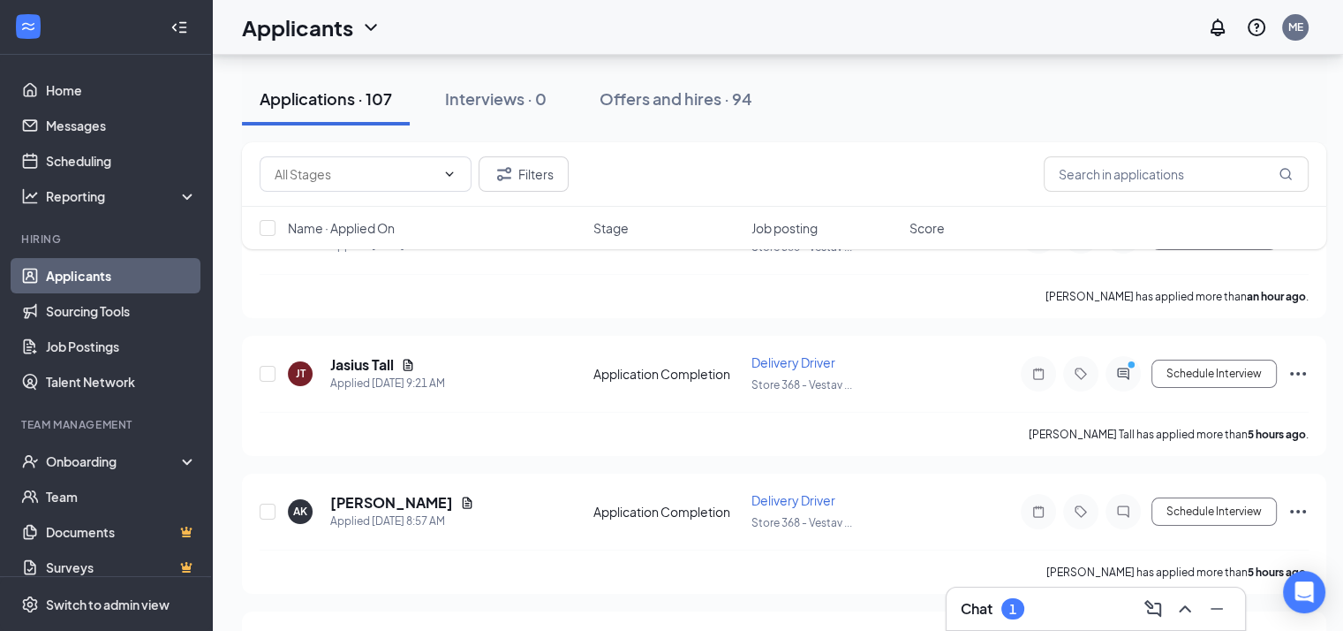
scroll to position [141, 0]
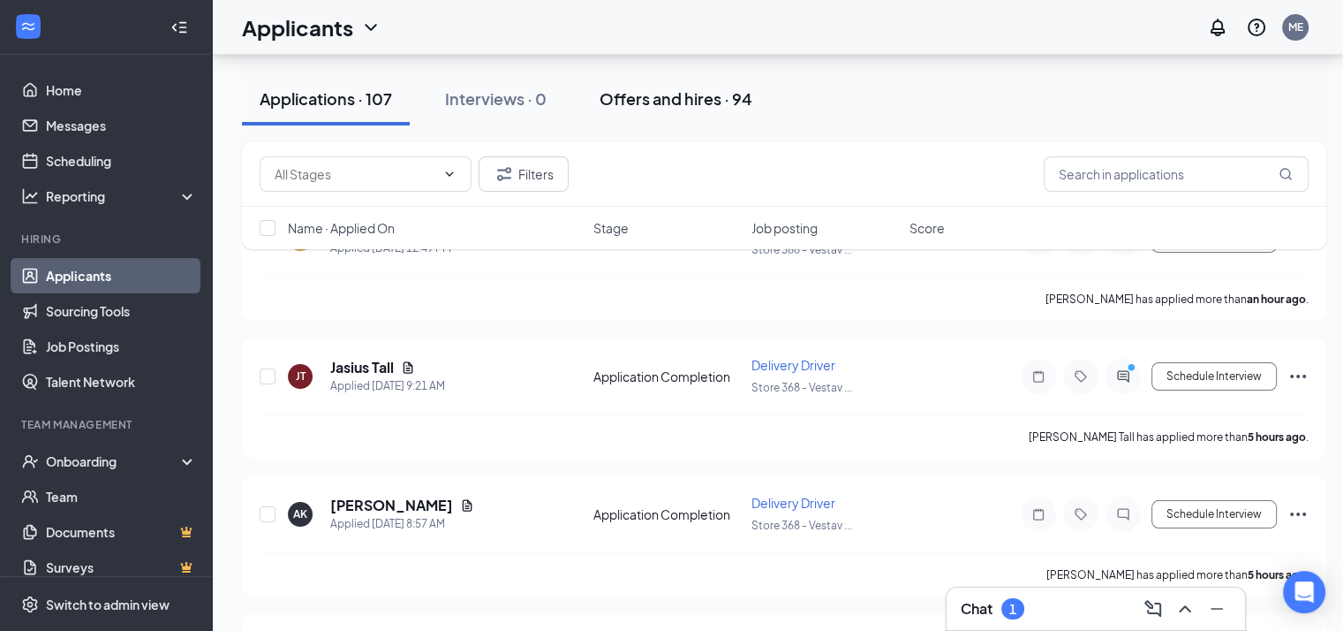
click at [714, 104] on div "Offers and hires · 94" at bounding box center [676, 98] width 153 height 22
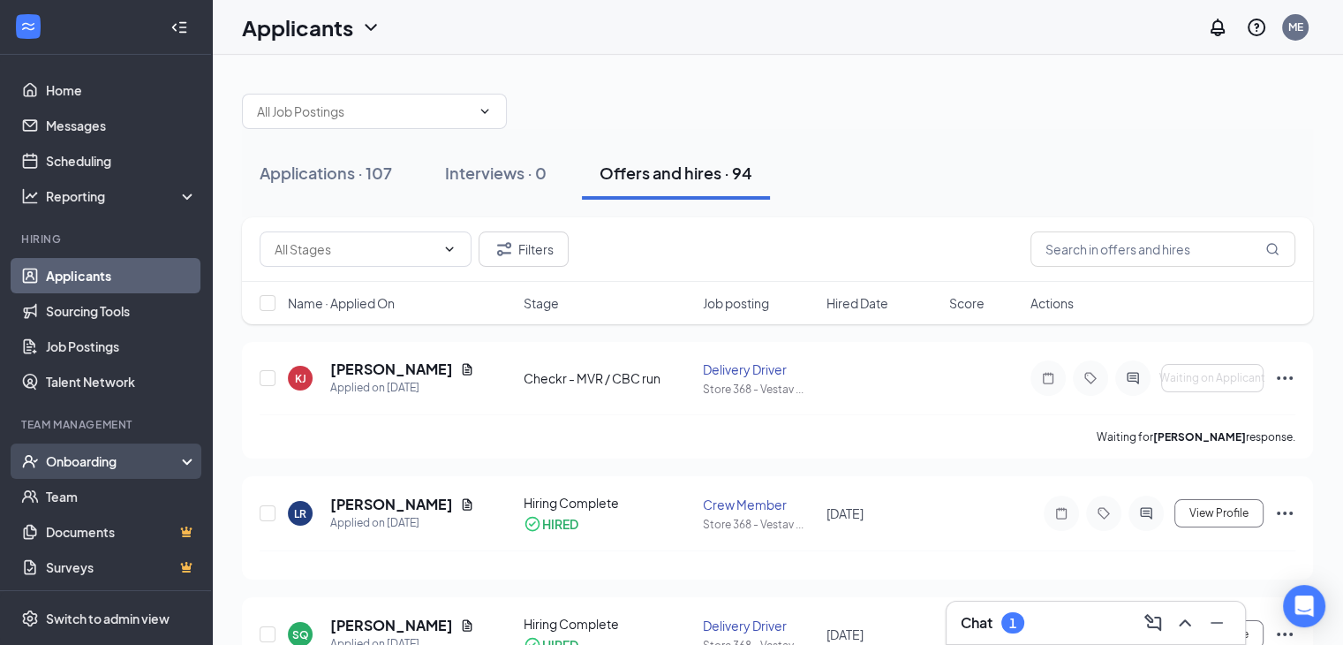
click at [114, 450] on div "Onboarding" at bounding box center [106, 460] width 212 height 35
click at [97, 487] on link "Overview" at bounding box center [121, 496] width 151 height 35
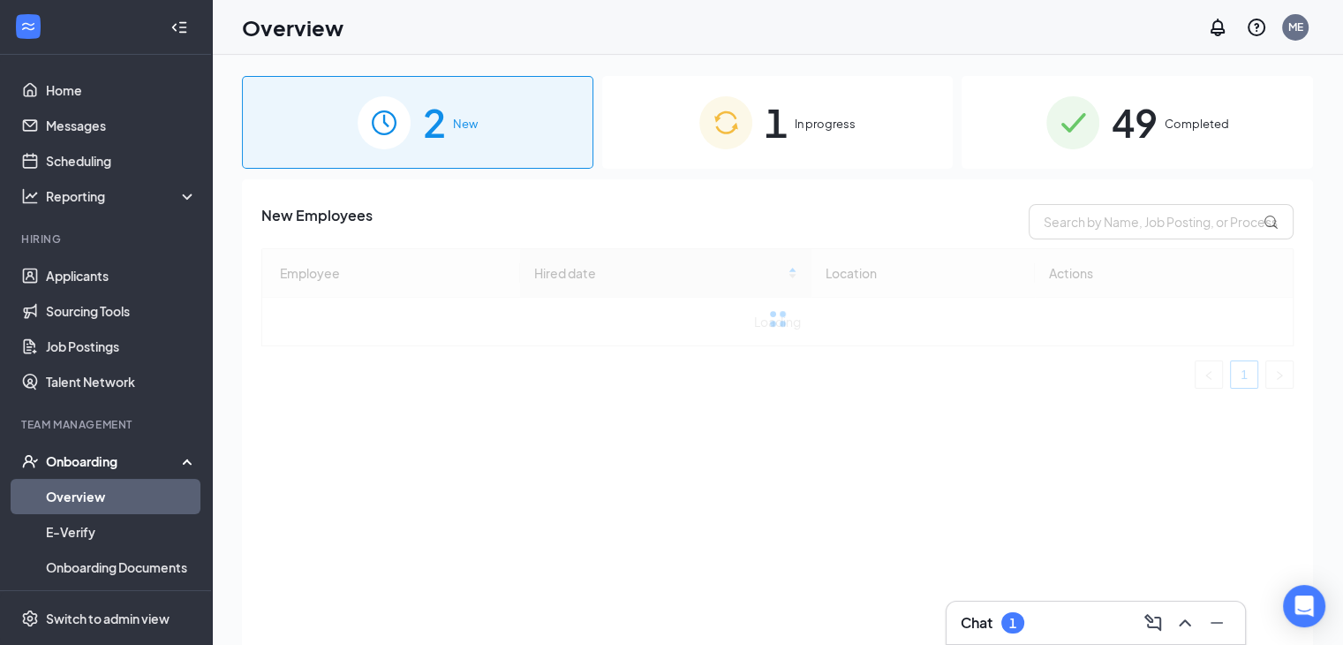
click at [785, 122] on span "1" at bounding box center [776, 122] width 23 height 61
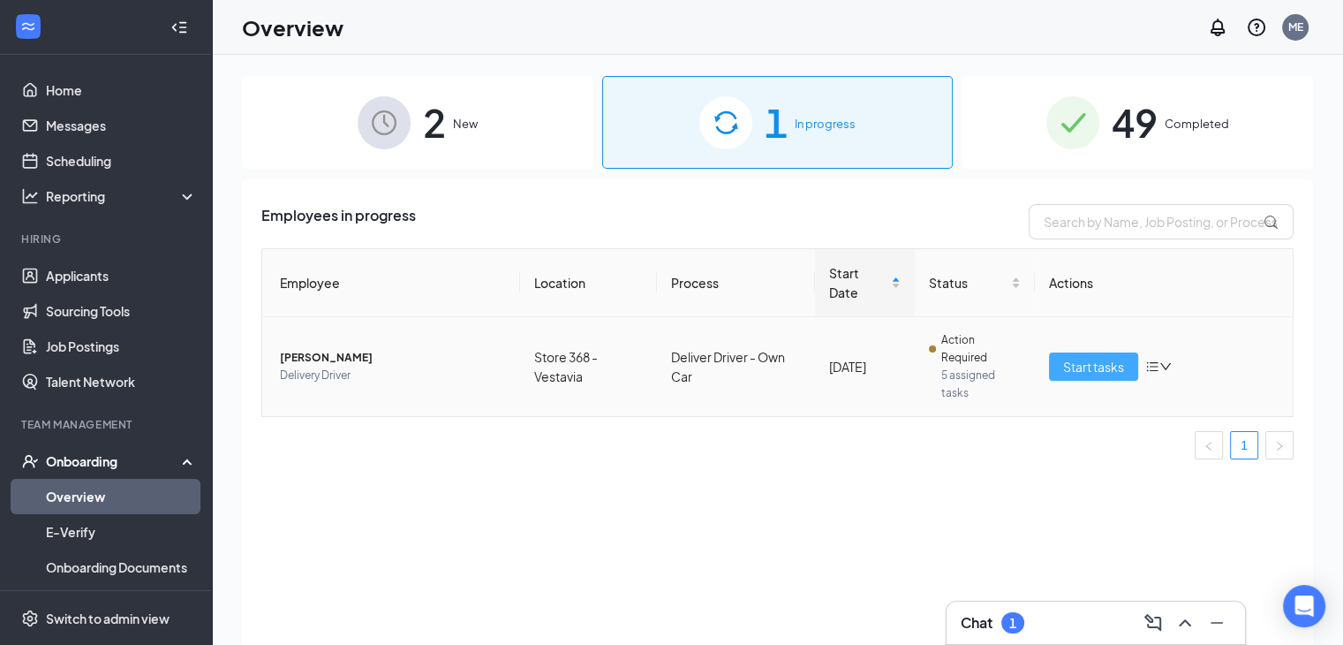
click at [1077, 360] on span "Start tasks" at bounding box center [1093, 366] width 61 height 19
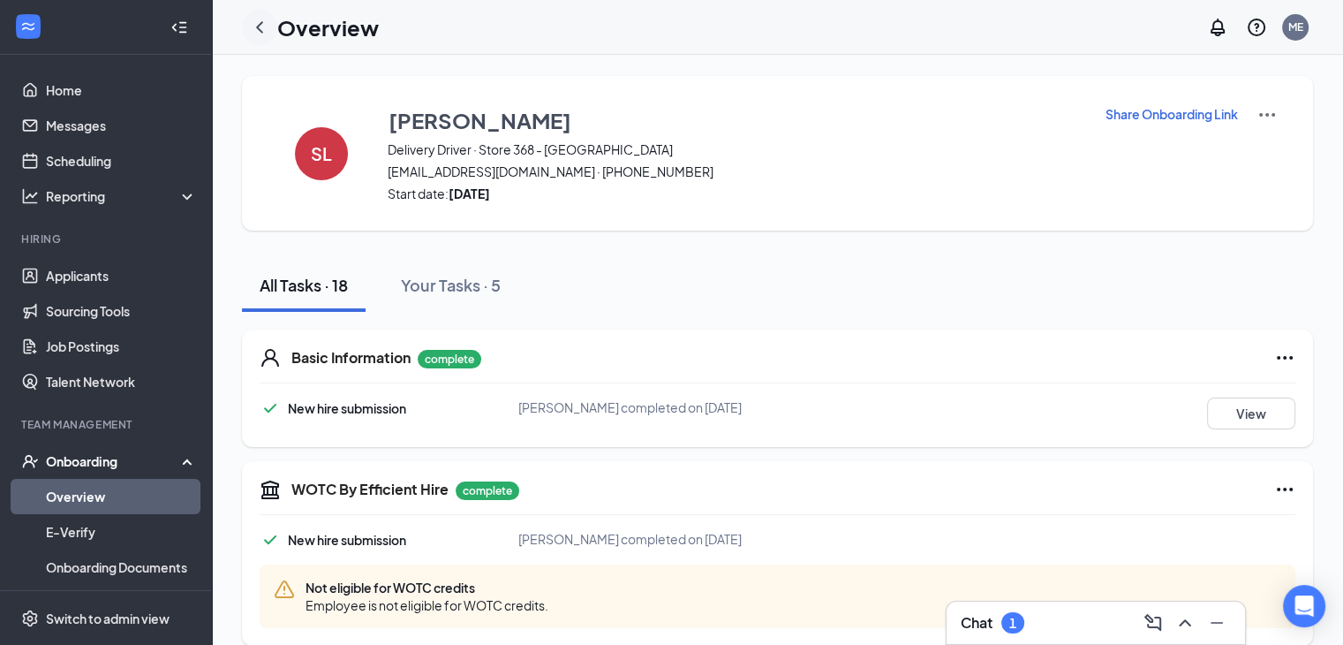
click at [261, 28] on icon "ChevronLeft" at bounding box center [259, 27] width 21 height 21
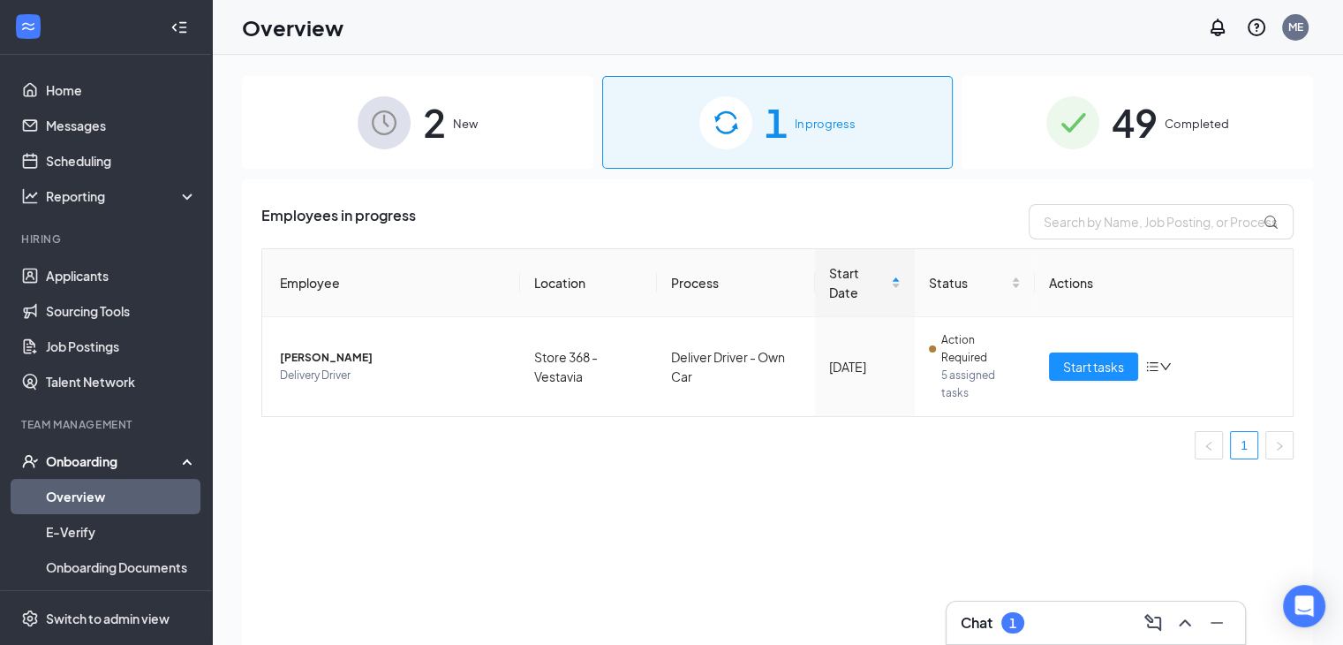
click at [438, 142] on span "2" at bounding box center [434, 122] width 23 height 61
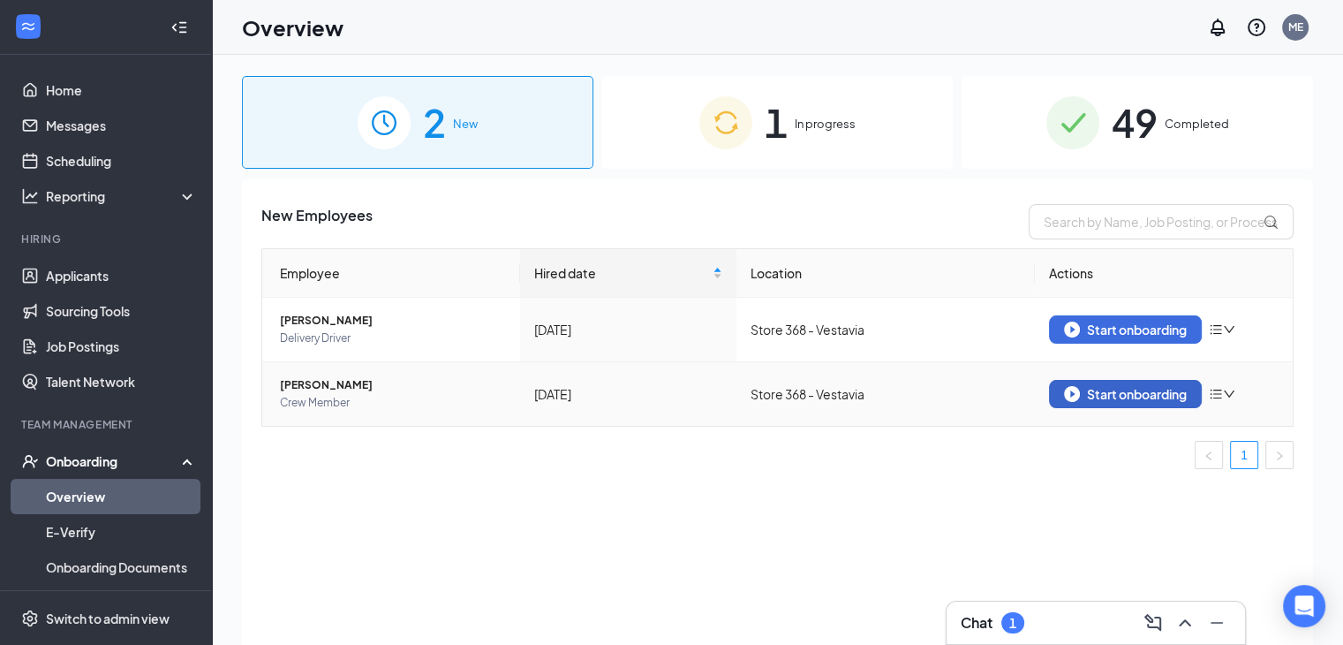
click at [1130, 391] on div "Start onboarding" at bounding box center [1125, 394] width 123 height 16
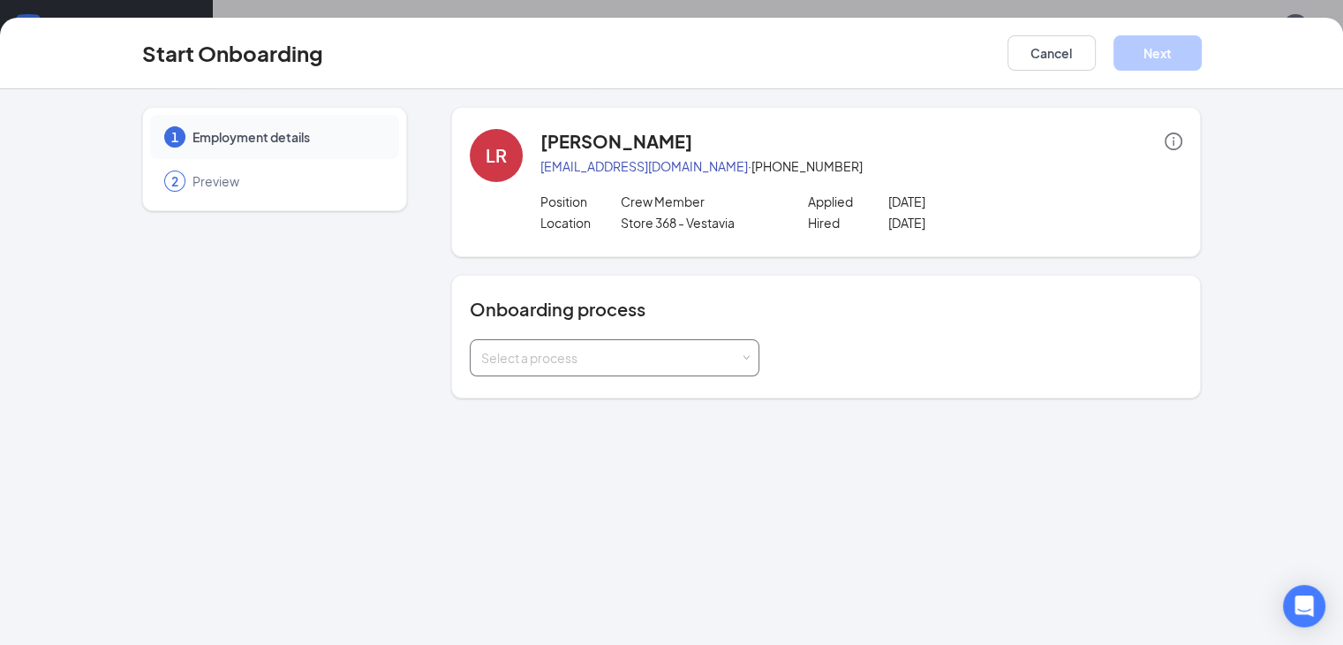
click at [572, 365] on div "Select a process" at bounding box center [610, 358] width 259 height 18
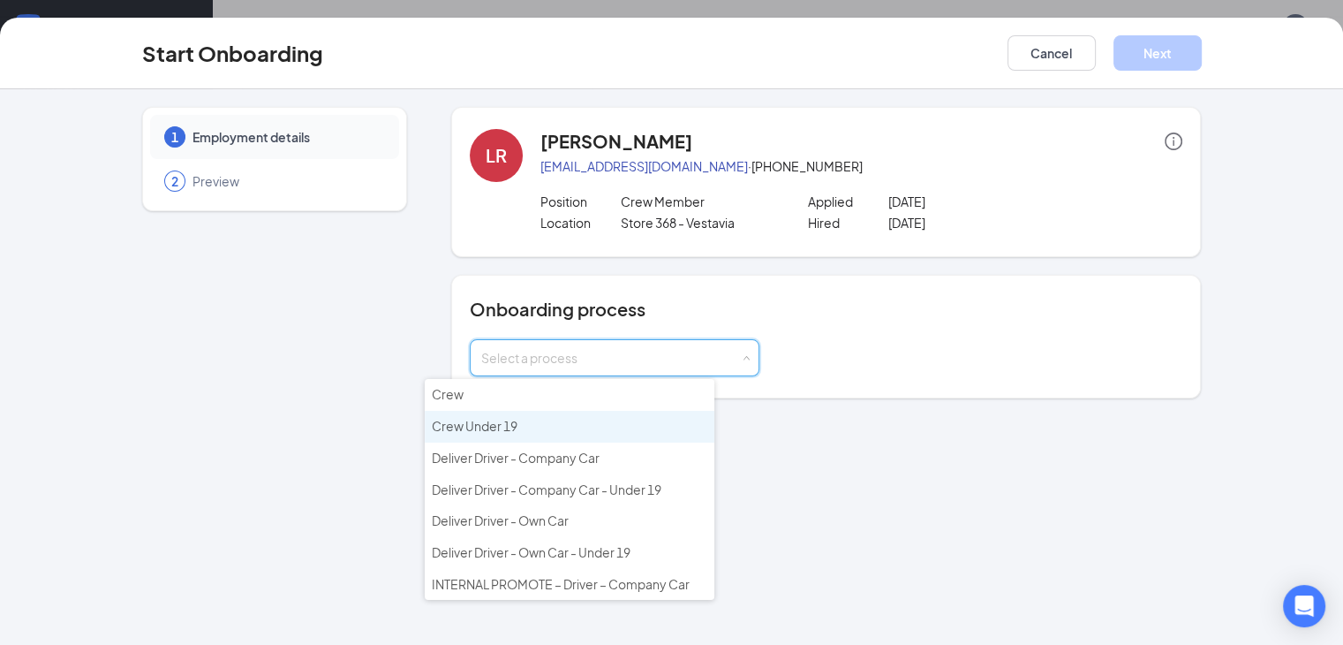
click at [565, 421] on li "Crew Under 19" at bounding box center [570, 427] width 290 height 32
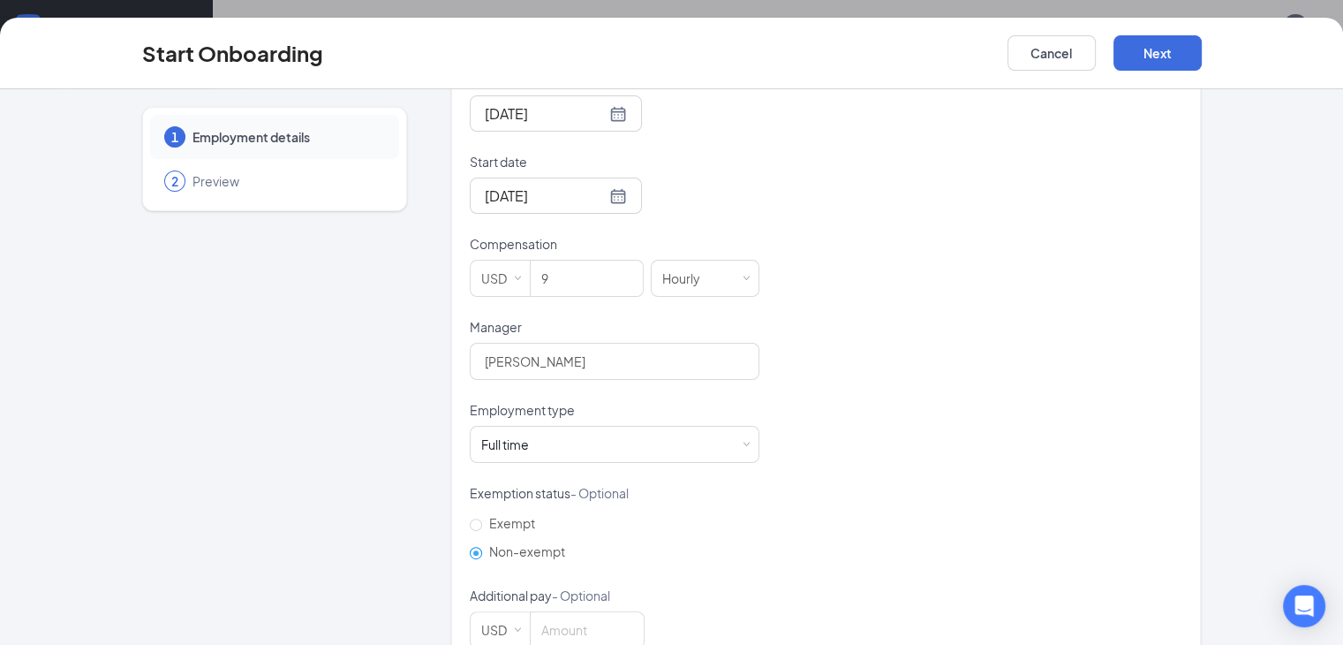
scroll to position [445, 0]
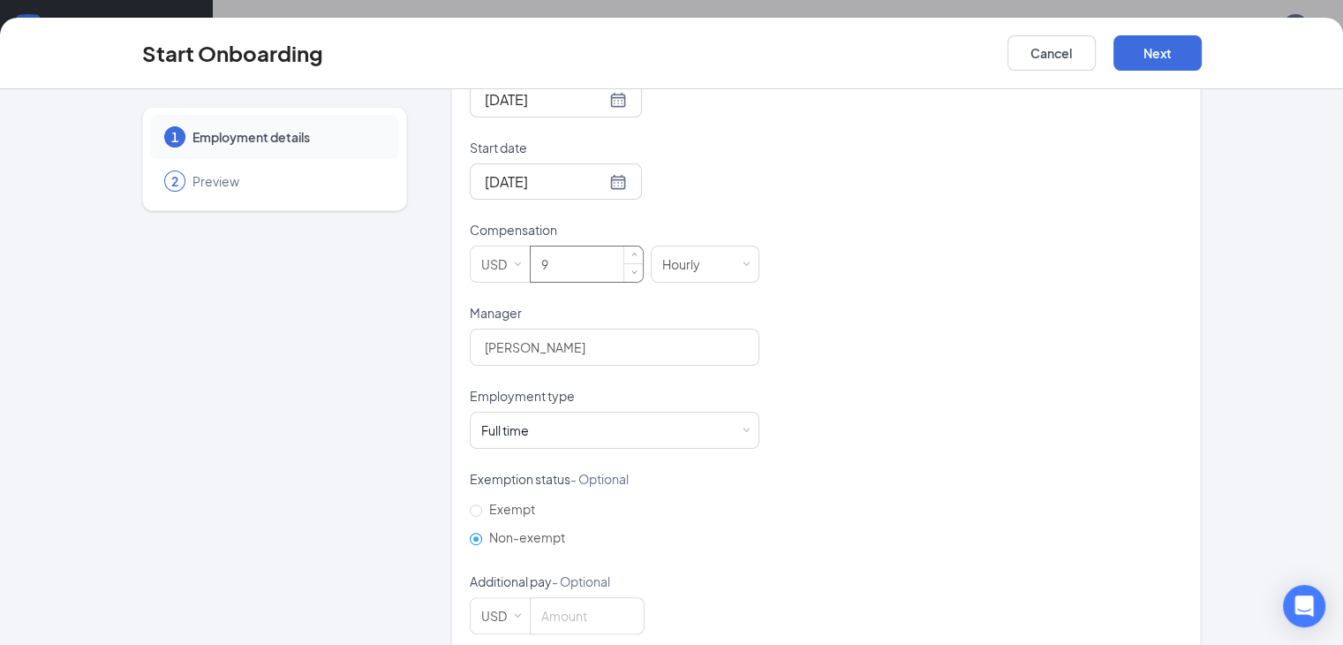
click at [538, 254] on input "9" at bounding box center [587, 263] width 112 height 35
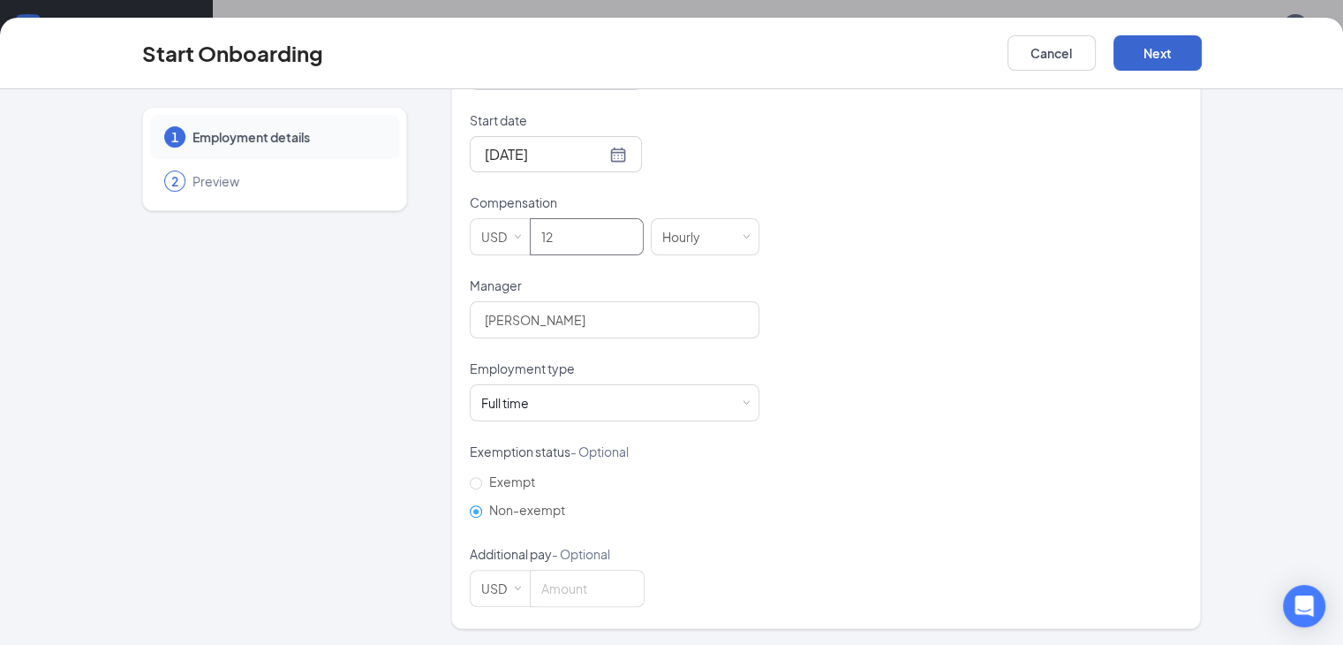
type input "12"
click at [1202, 49] on button "Next" at bounding box center [1158, 52] width 88 height 35
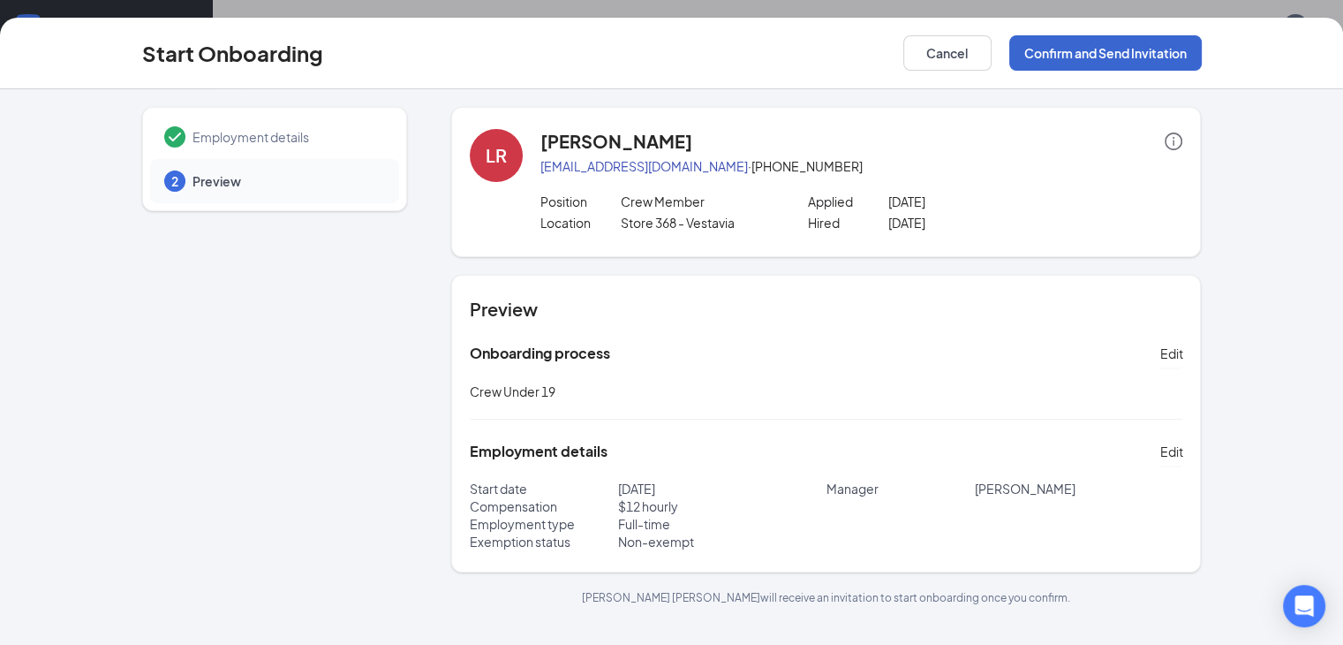
scroll to position [0, 0]
click at [1202, 49] on button "Confirm and Send Invitation" at bounding box center [1106, 52] width 193 height 35
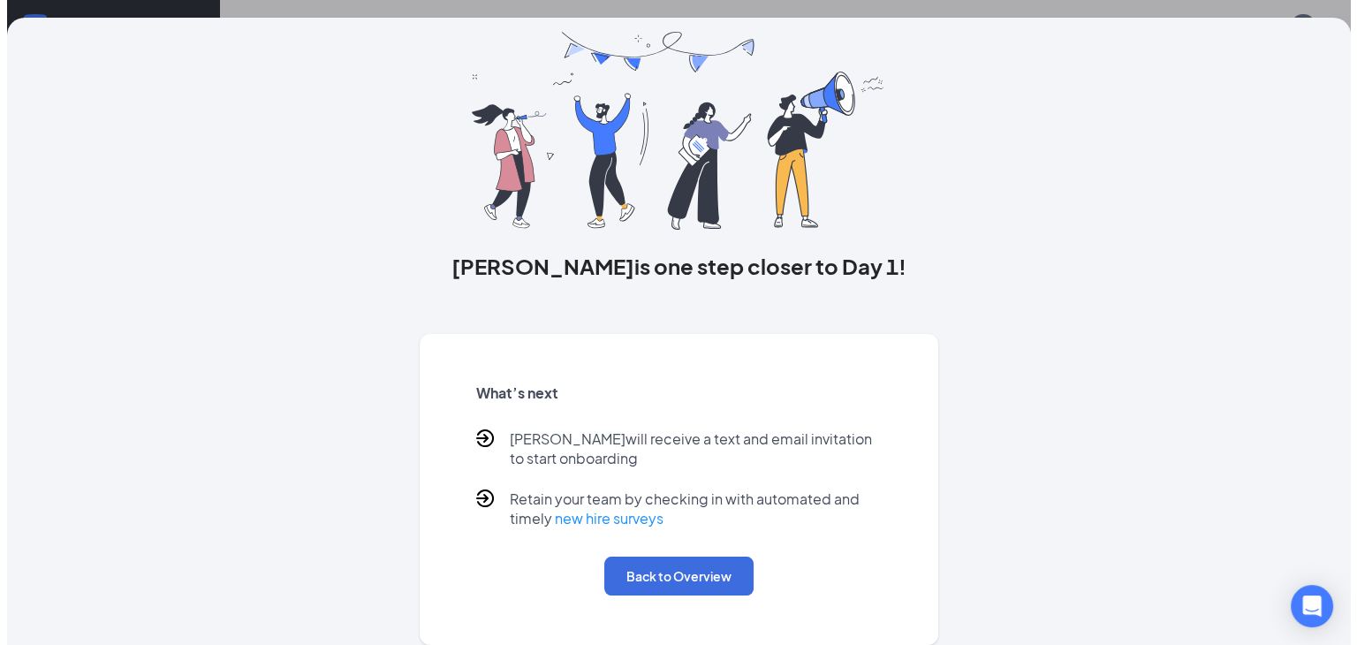
scroll to position [75, 0]
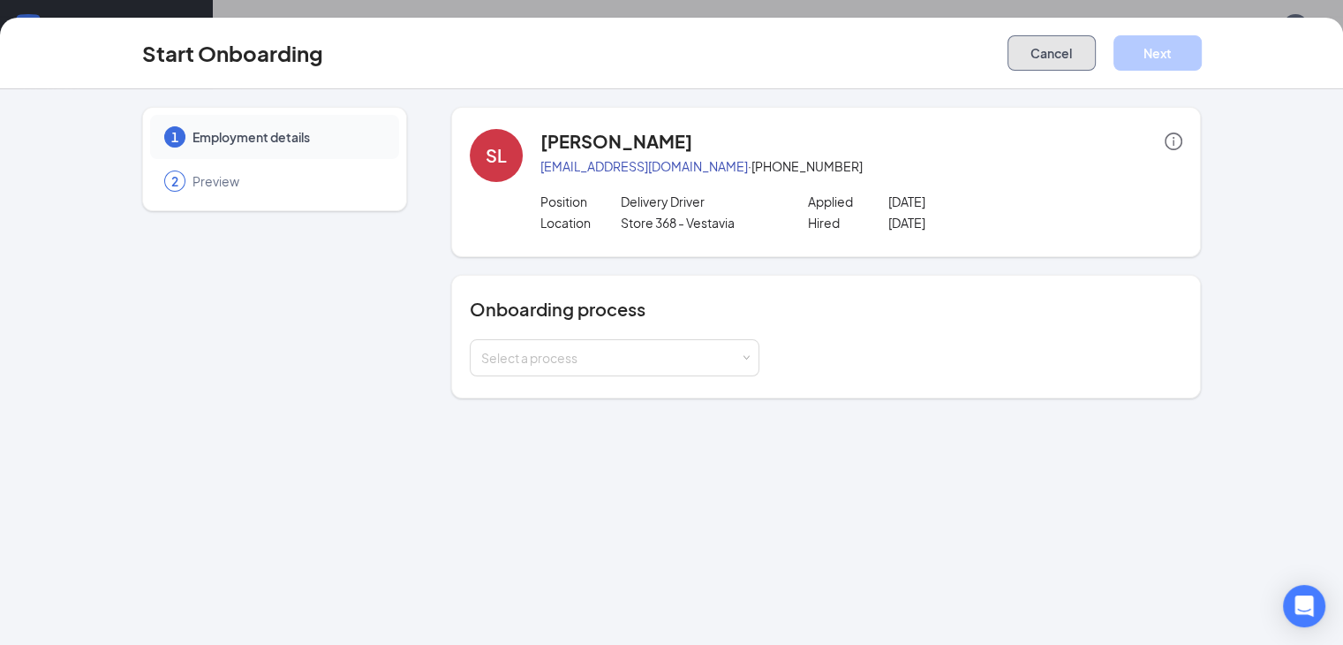
click at [1096, 60] on button "Cancel" at bounding box center [1052, 52] width 88 height 35
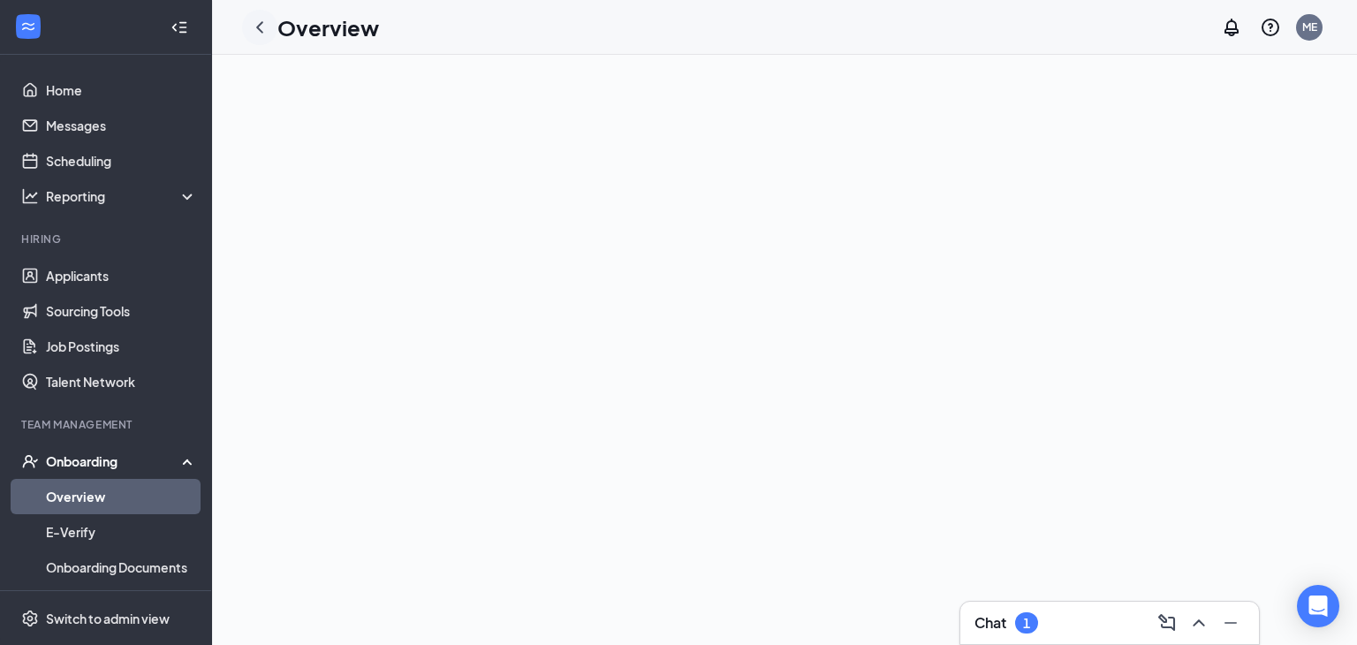
click at [256, 23] on icon "ChevronLeft" at bounding box center [259, 27] width 21 height 21
click at [95, 489] on link "Overview" at bounding box center [121, 496] width 151 height 35
click at [109, 280] on link "Applicants" at bounding box center [121, 275] width 151 height 35
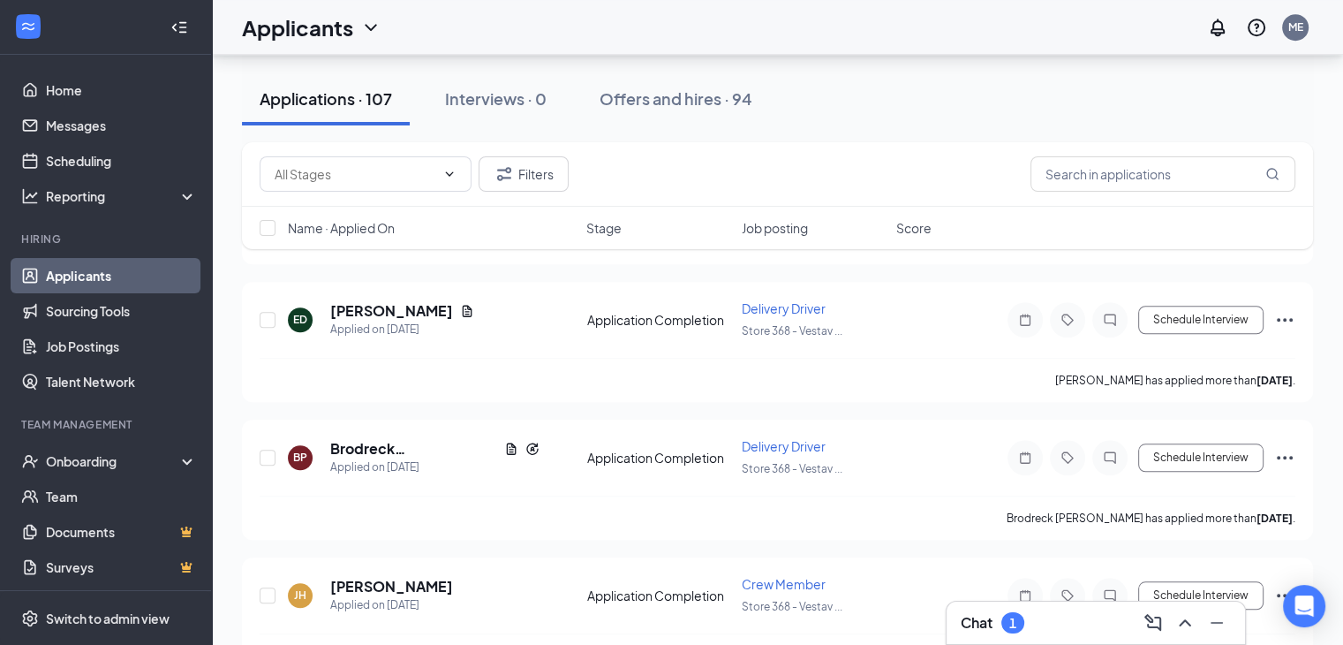
scroll to position [1466, 0]
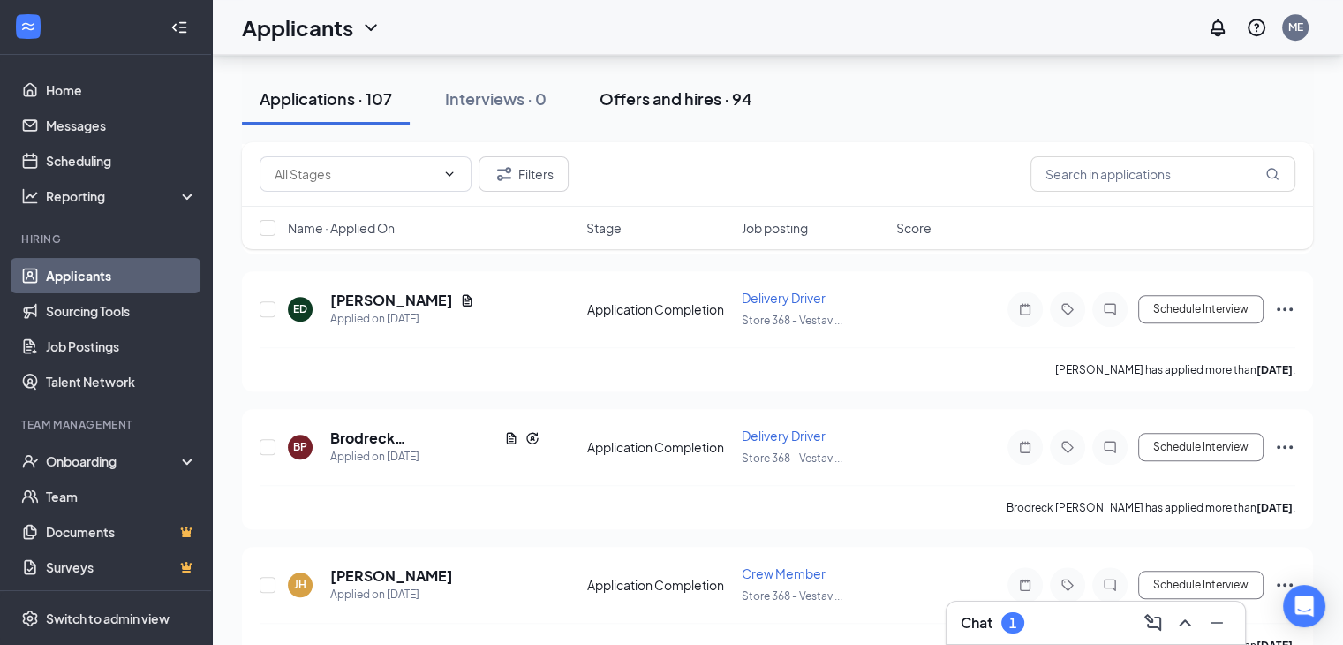
click at [717, 103] on div "Offers and hires · 94" at bounding box center [676, 98] width 153 height 22
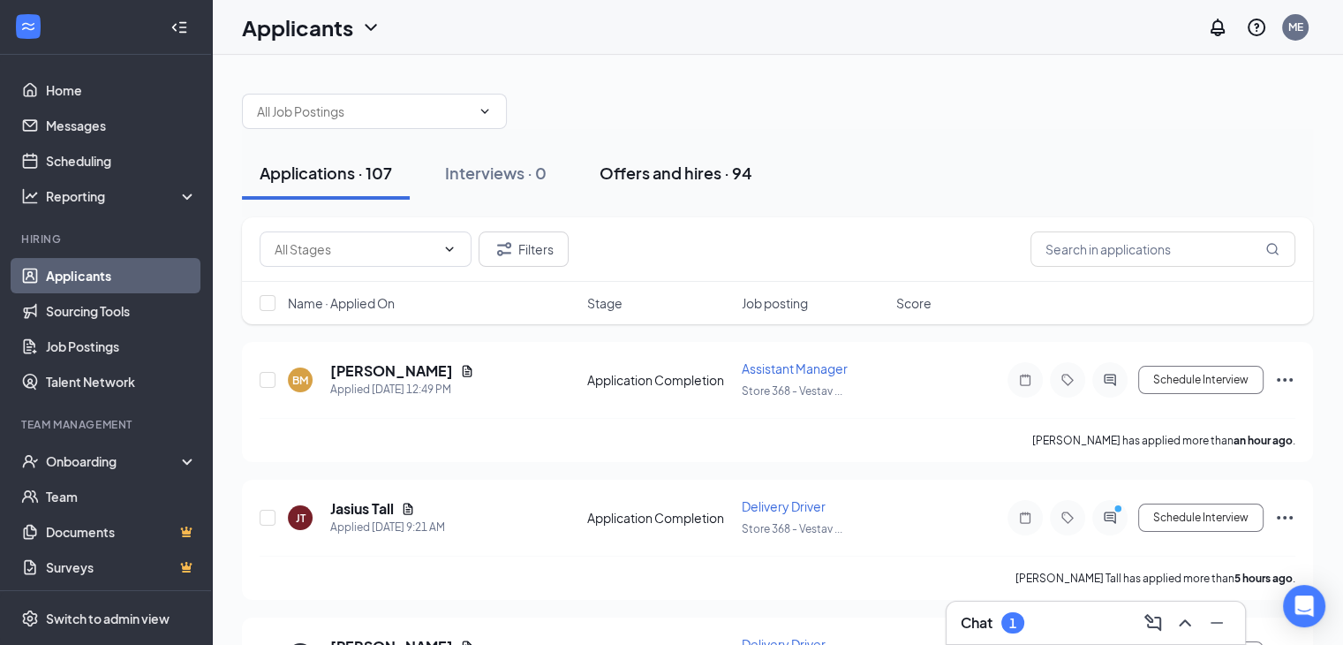
click at [705, 181] on div "Offers and hires · 94" at bounding box center [676, 173] width 153 height 22
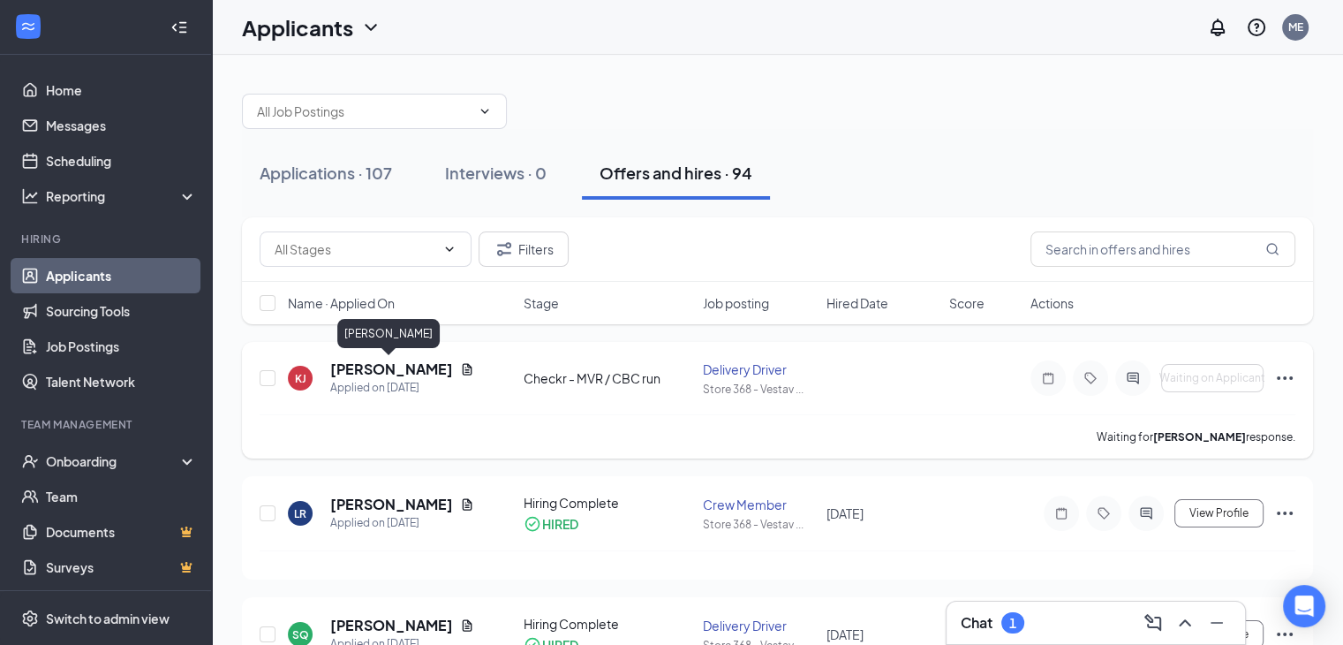
click at [381, 366] on h5 "[PERSON_NAME]" at bounding box center [391, 368] width 123 height 19
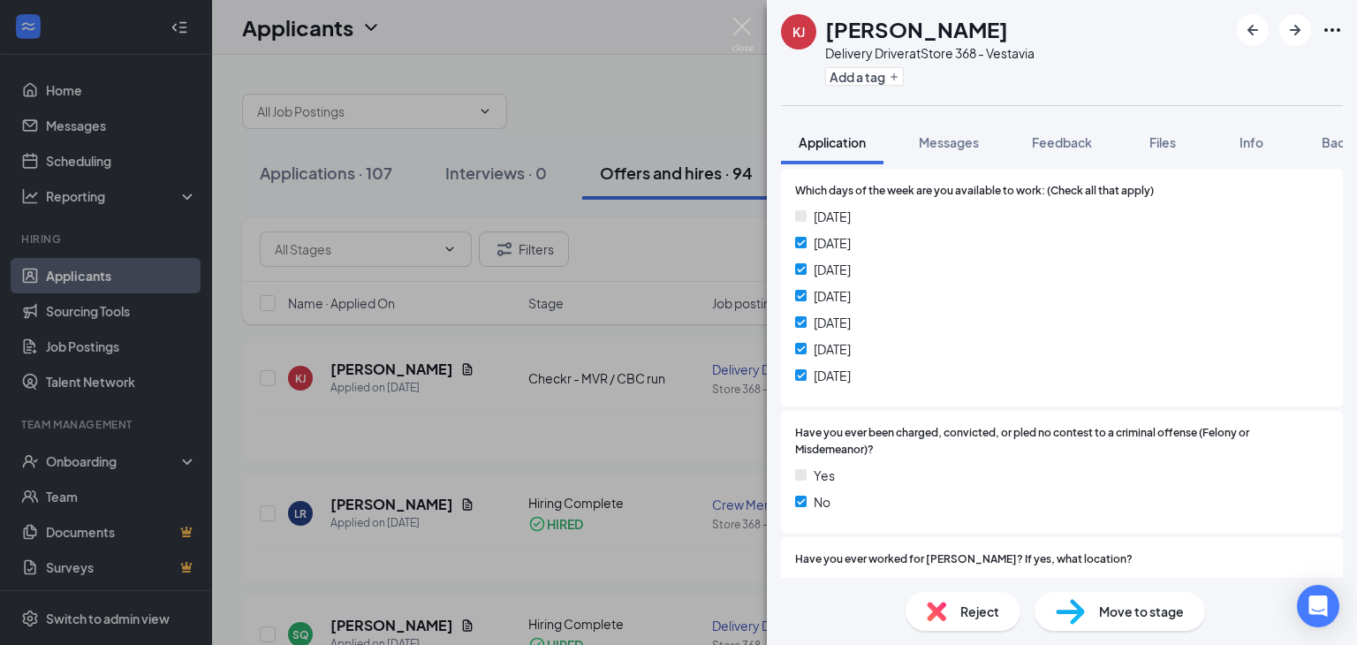
scroll to position [392, 0]
click at [731, 32] on img at bounding box center [742, 35] width 22 height 34
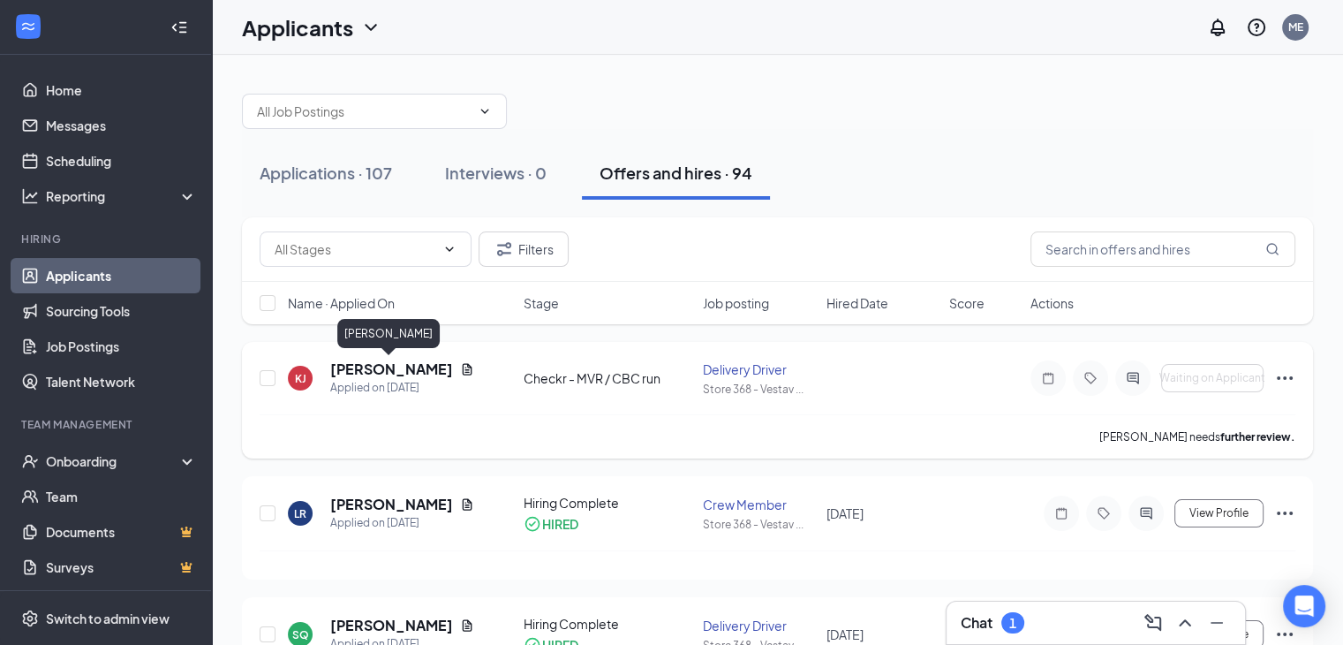
click at [392, 361] on h5 "[PERSON_NAME]" at bounding box center [391, 368] width 123 height 19
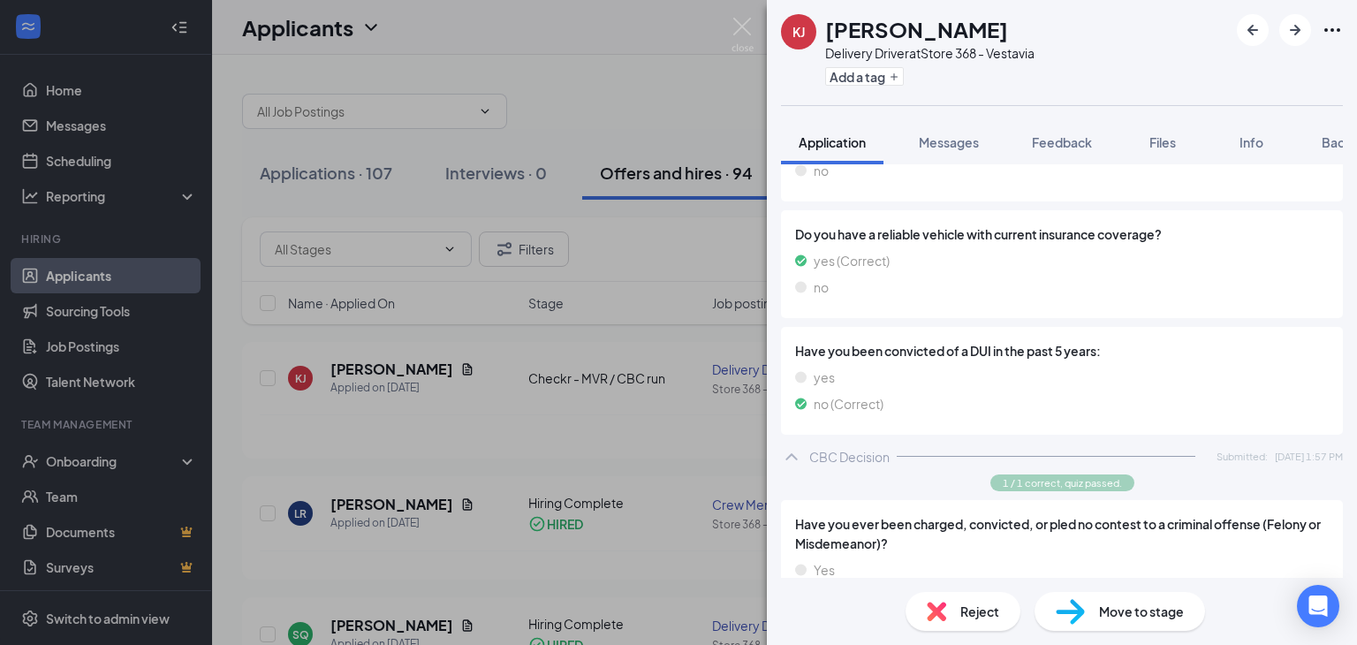
scroll to position [1300, 0]
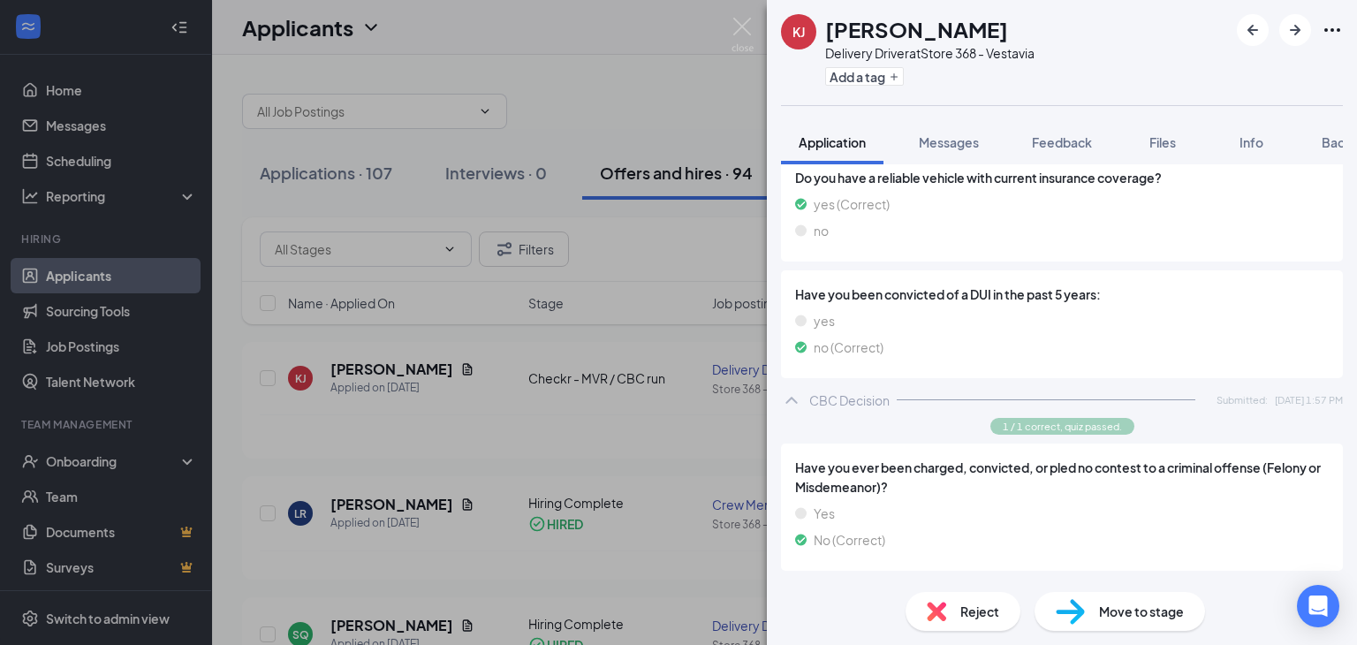
click at [1152, 613] on span "Move to stage" at bounding box center [1141, 610] width 85 height 19
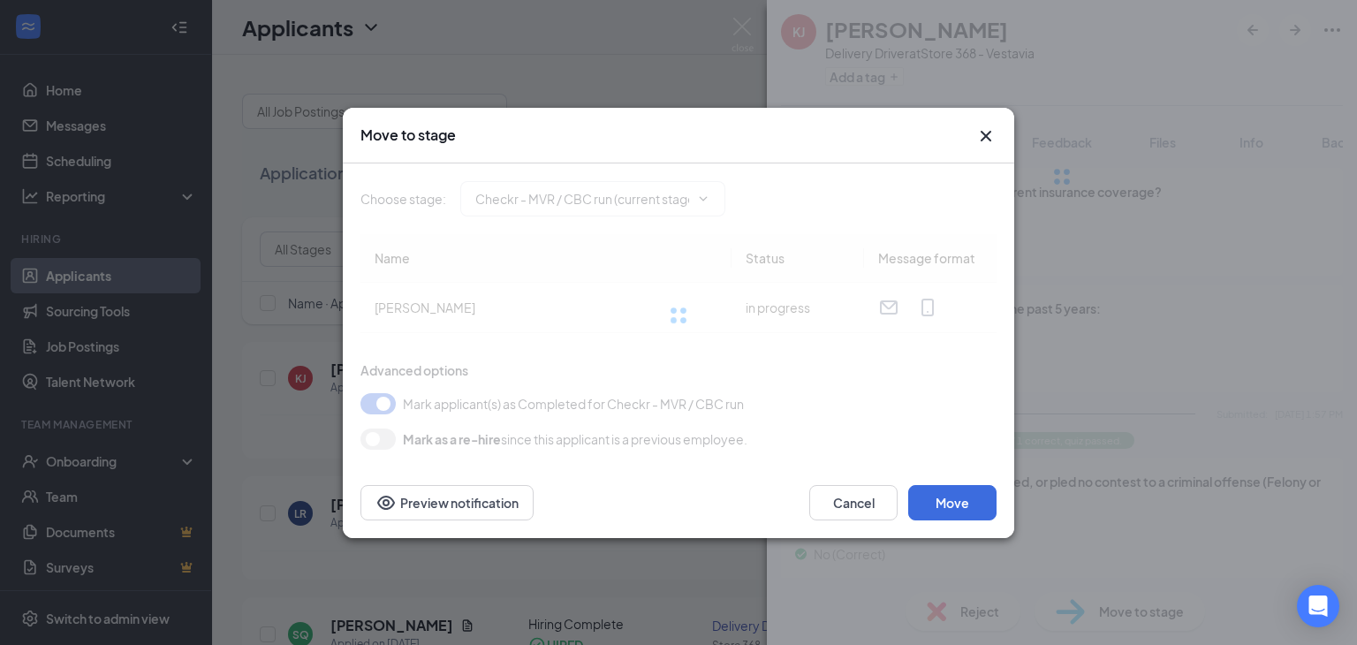
type input "Hiring Complete (final stage)"
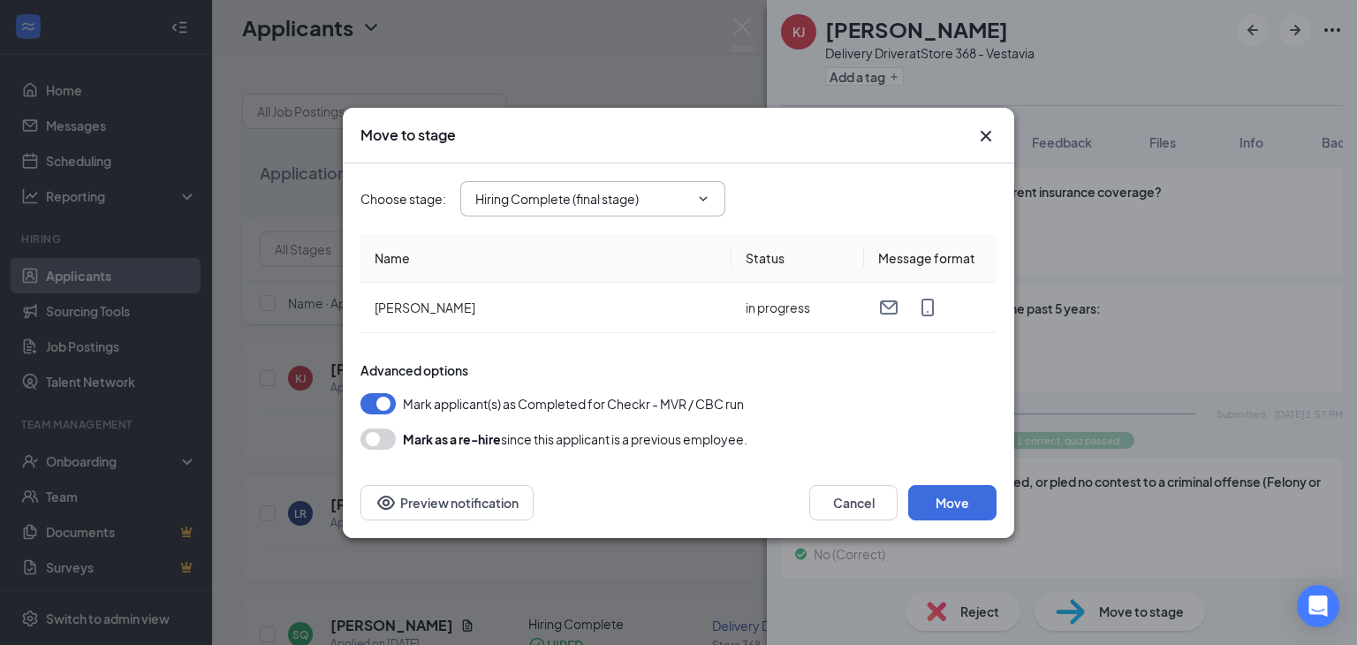
click at [643, 200] on input "Hiring Complete (final stage)" at bounding box center [582, 198] width 214 height 19
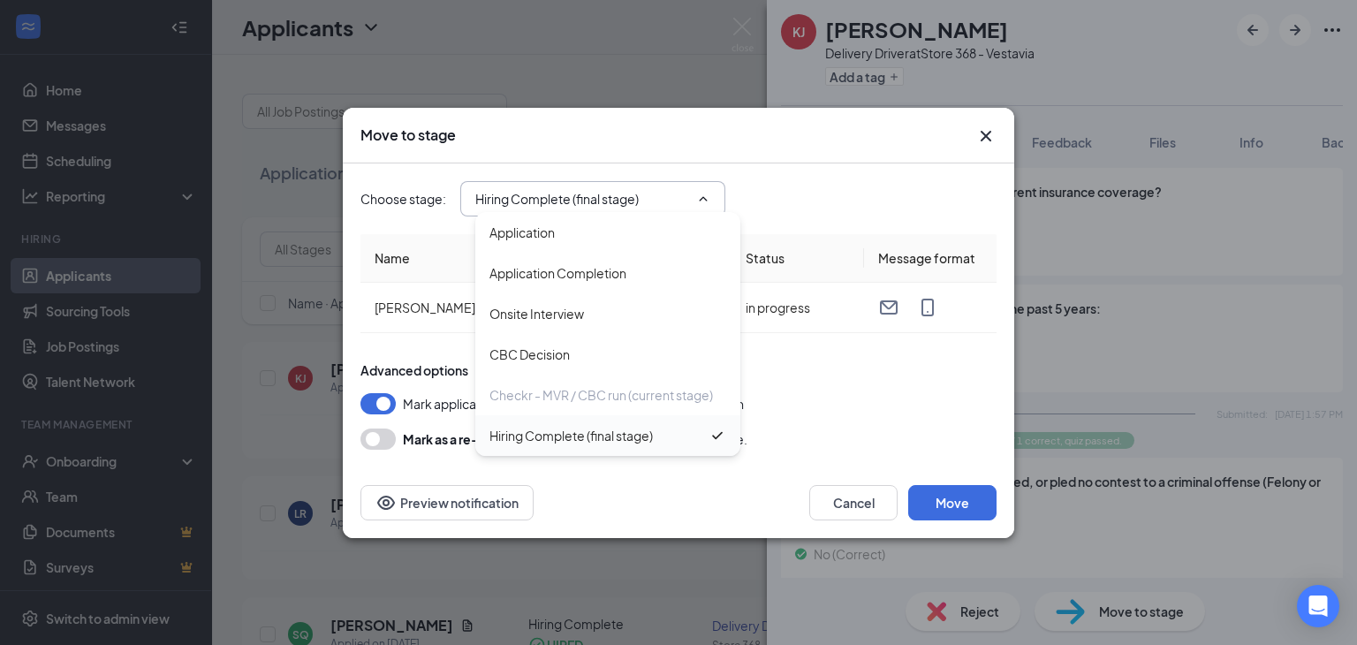
click at [672, 428] on div "Hiring Complete (final stage)" at bounding box center [598, 435] width 219 height 19
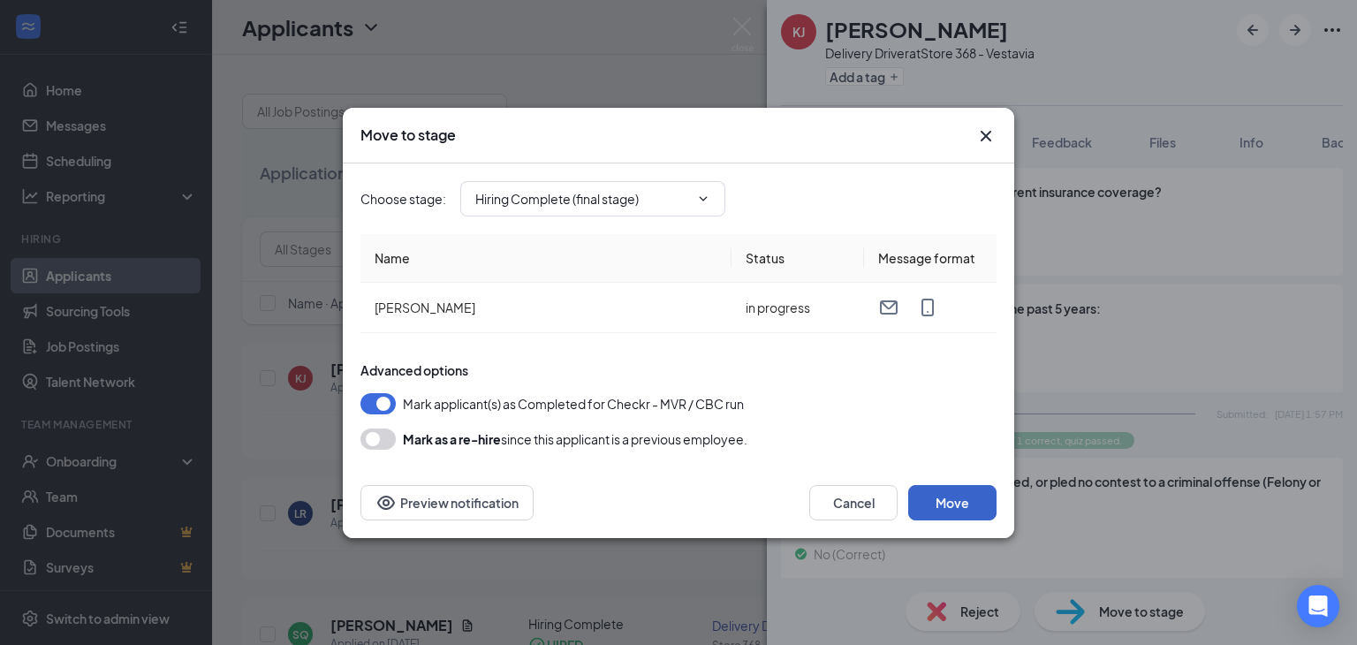
click at [956, 499] on button "Move" at bounding box center [952, 502] width 88 height 35
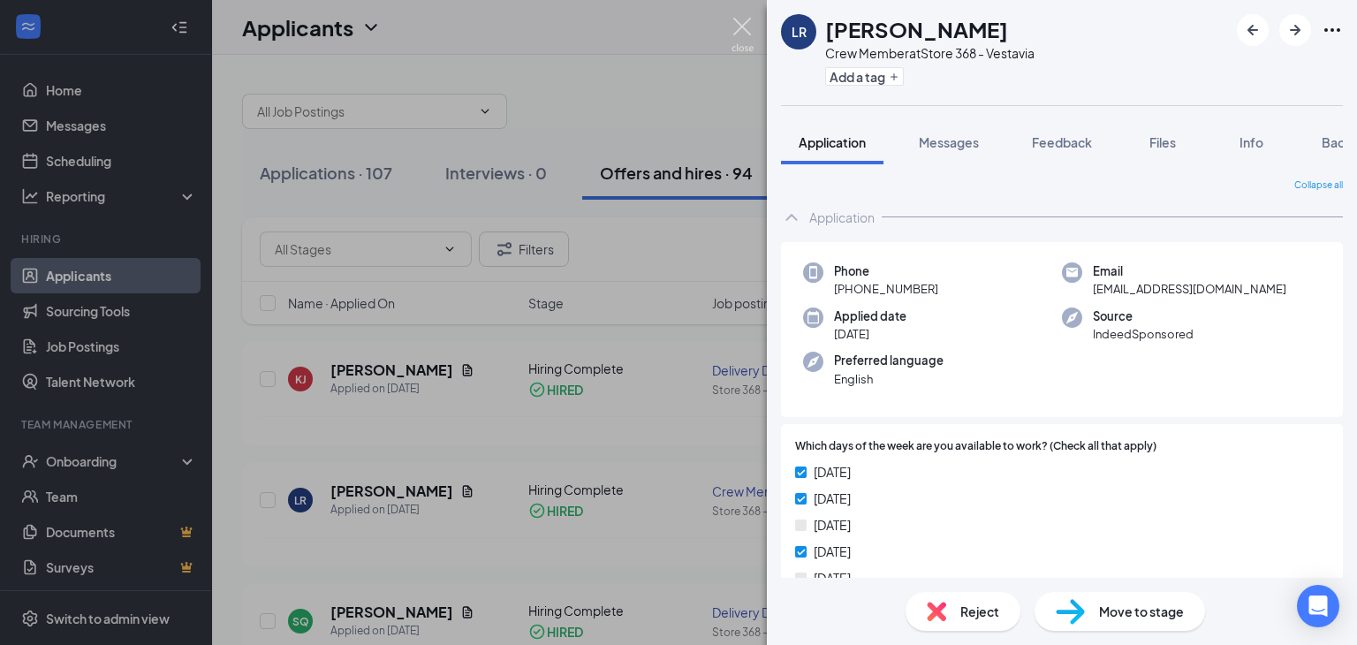
click at [736, 29] on img at bounding box center [742, 35] width 22 height 34
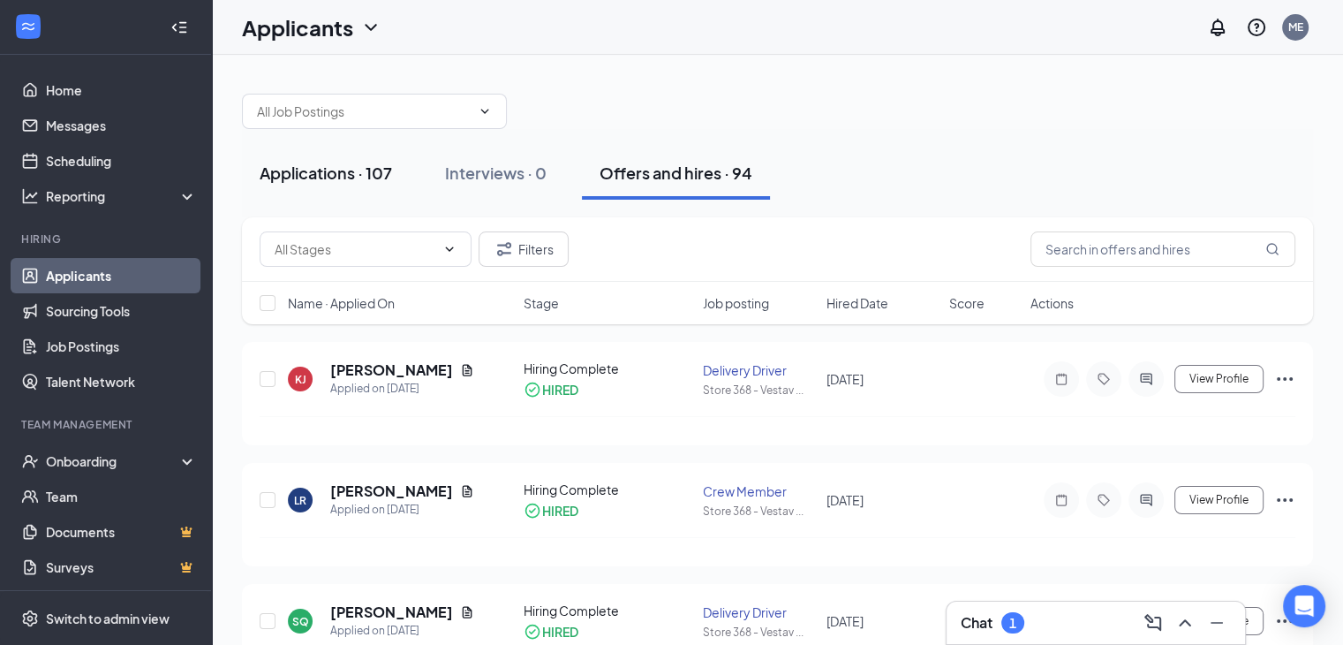
click at [352, 168] on div "Applications · 107" at bounding box center [326, 173] width 132 height 22
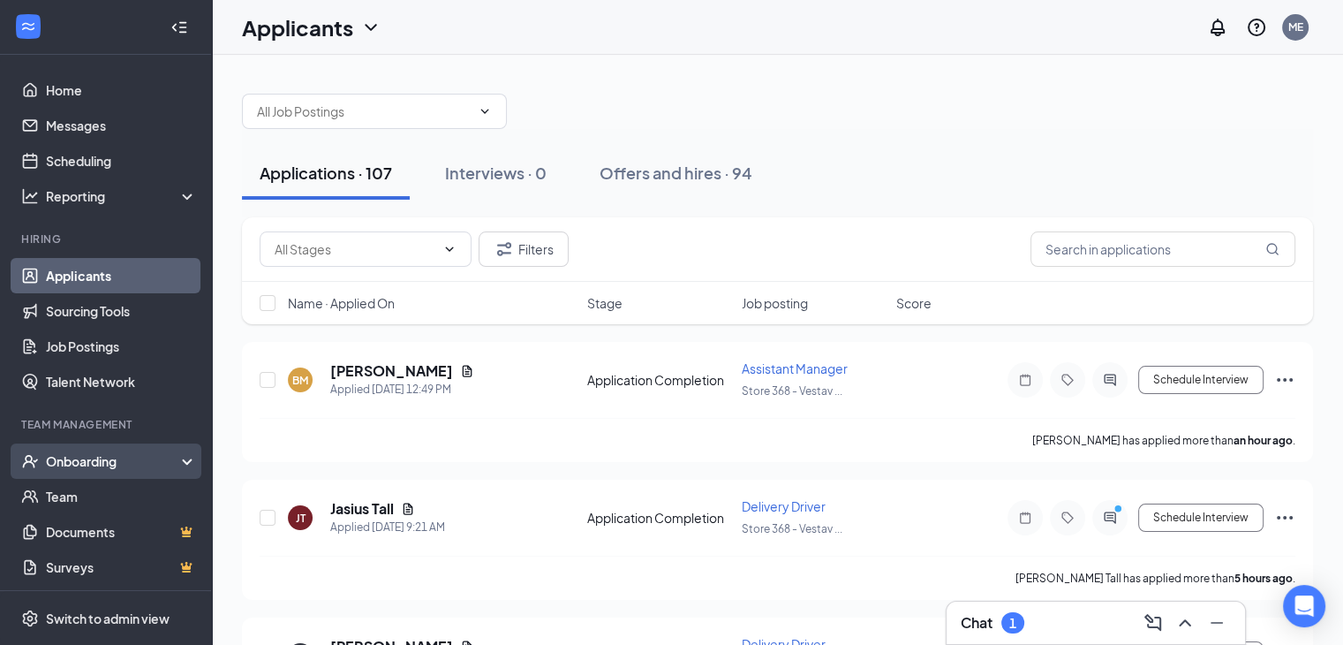
click at [95, 464] on div "Onboarding" at bounding box center [114, 461] width 136 height 18
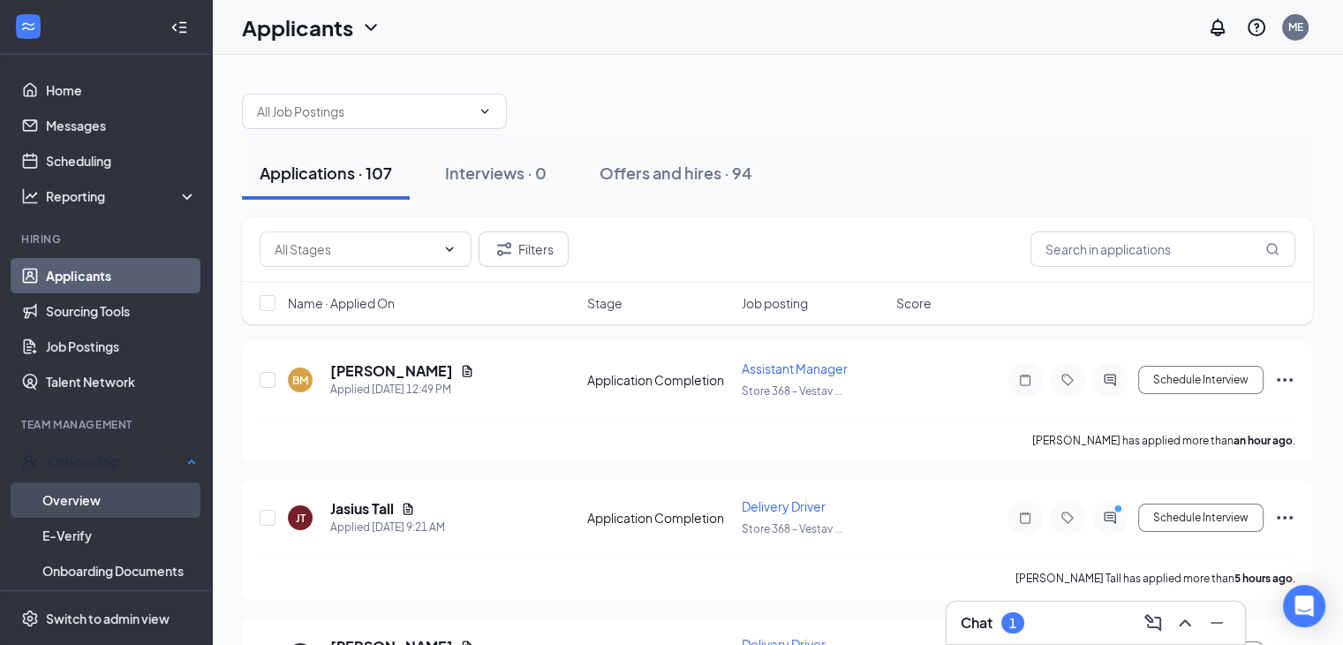
click at [89, 500] on link "Overview" at bounding box center [119, 499] width 155 height 35
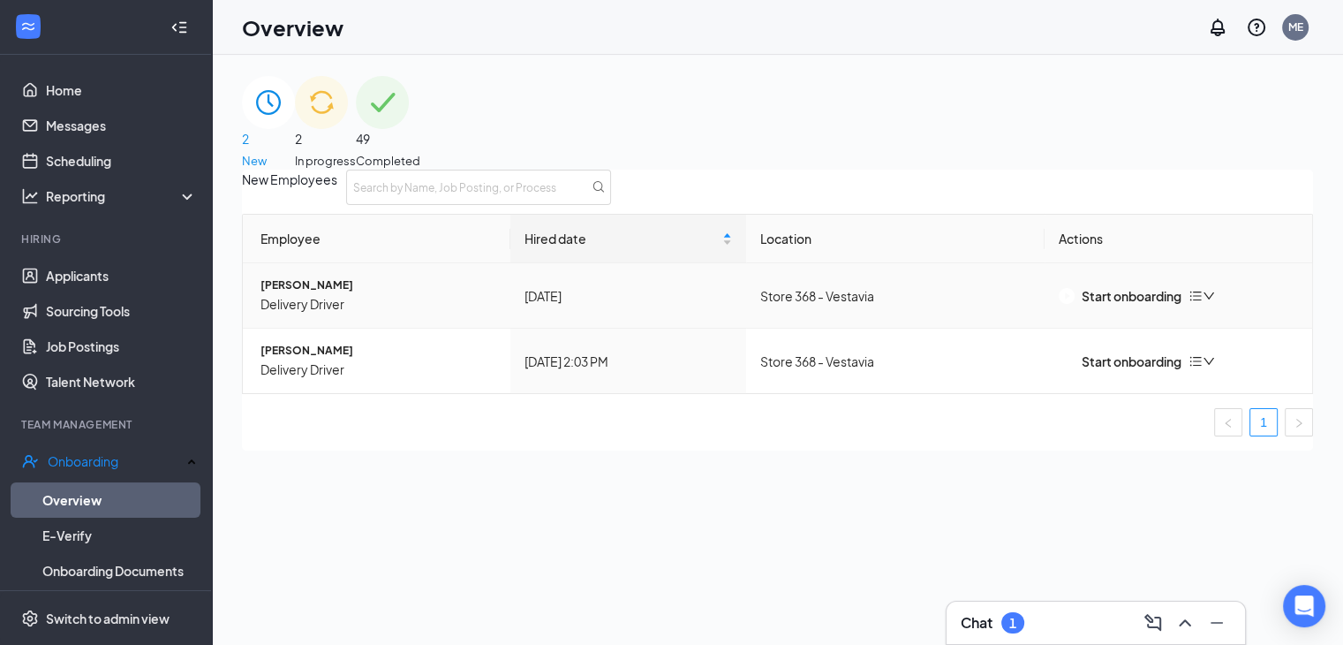
click at [842, 329] on td "Store 368 - Vestavia" at bounding box center [895, 295] width 299 height 65
click at [1117, 371] on div "Start onboarding" at bounding box center [1120, 361] width 123 height 19
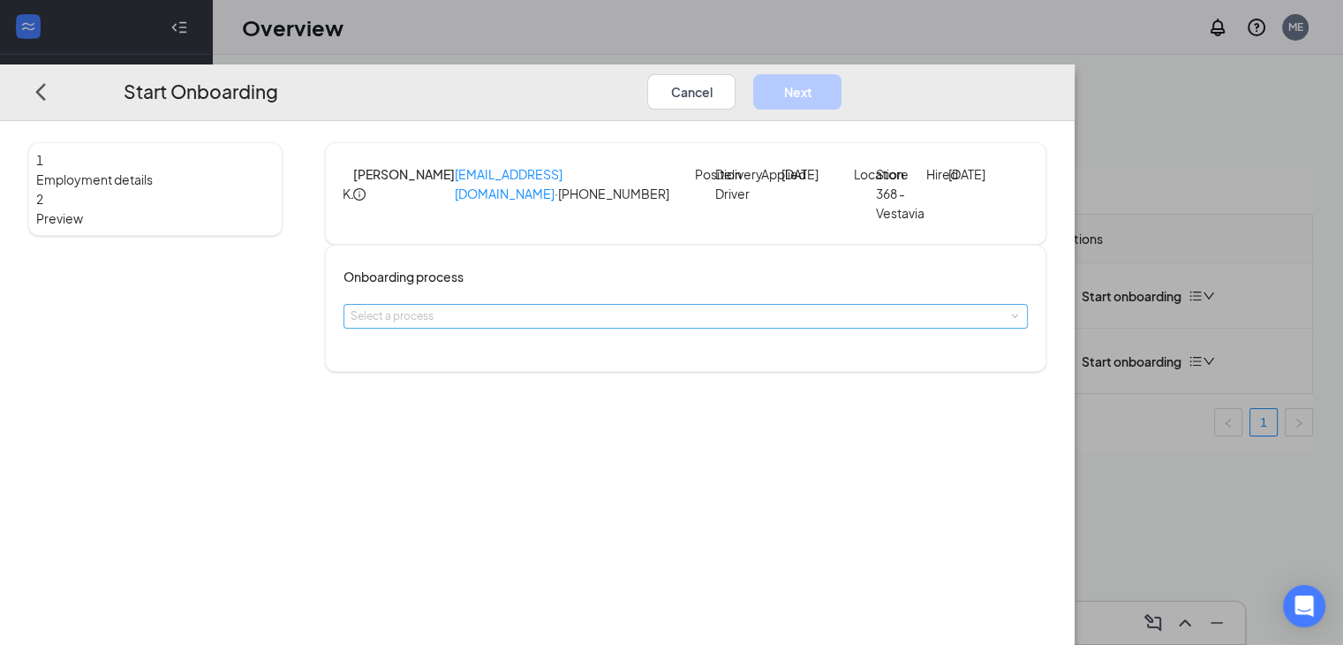
click at [678, 325] on div "Select a process" at bounding box center [682, 316] width 662 height 18
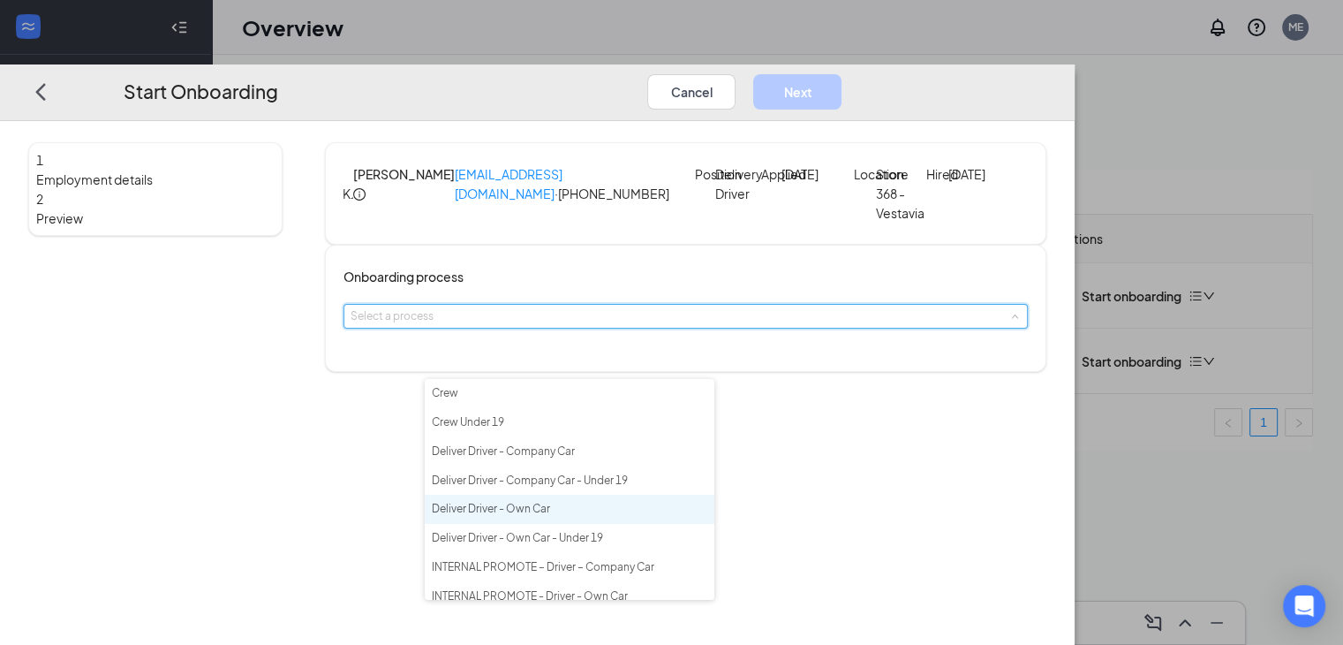
click at [609, 510] on li "Deliver Driver - Own Car" at bounding box center [570, 509] width 290 height 29
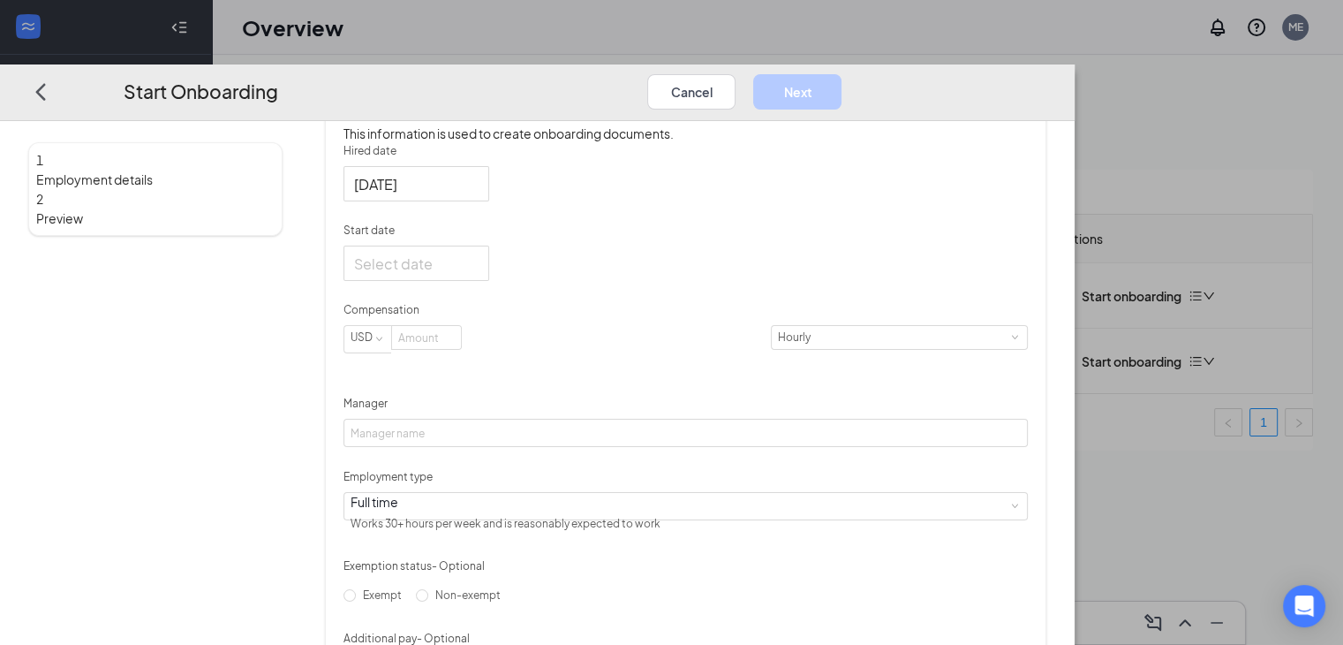
scroll to position [292, 0]
click at [475, 276] on input "Start date" at bounding box center [414, 264] width 121 height 22
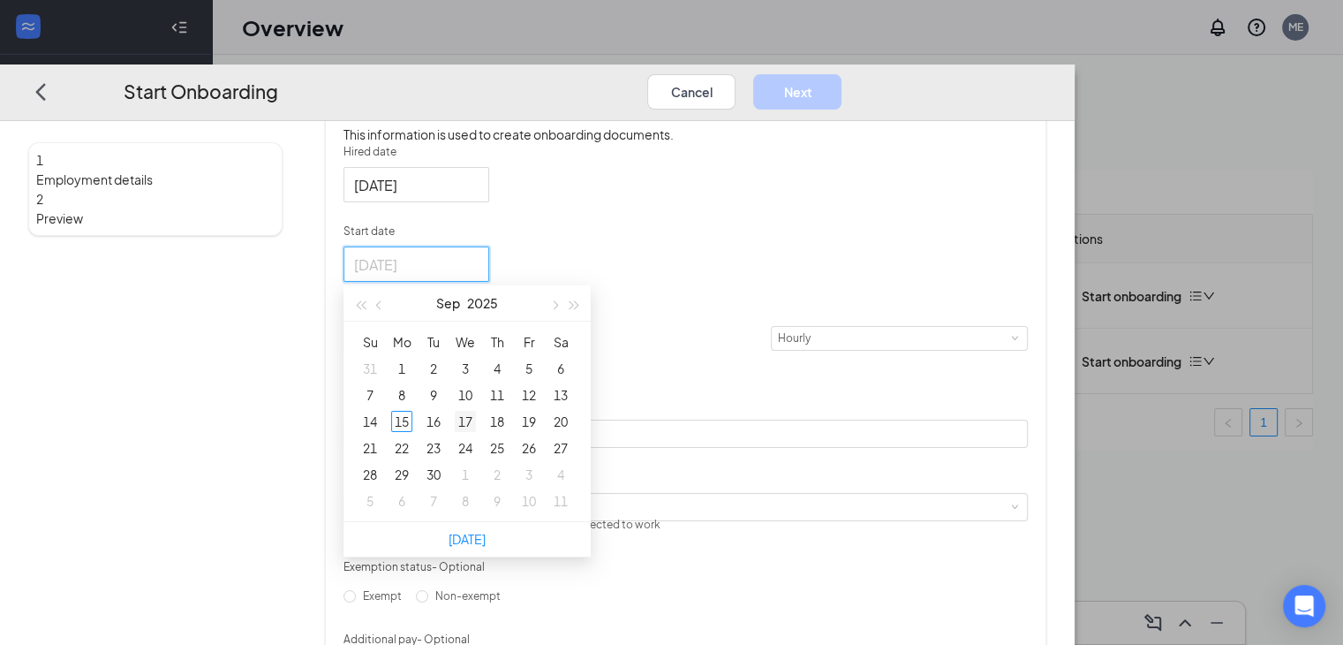
type input "Sep 17, 2025"
click at [476, 432] on div "17" at bounding box center [465, 421] width 21 height 21
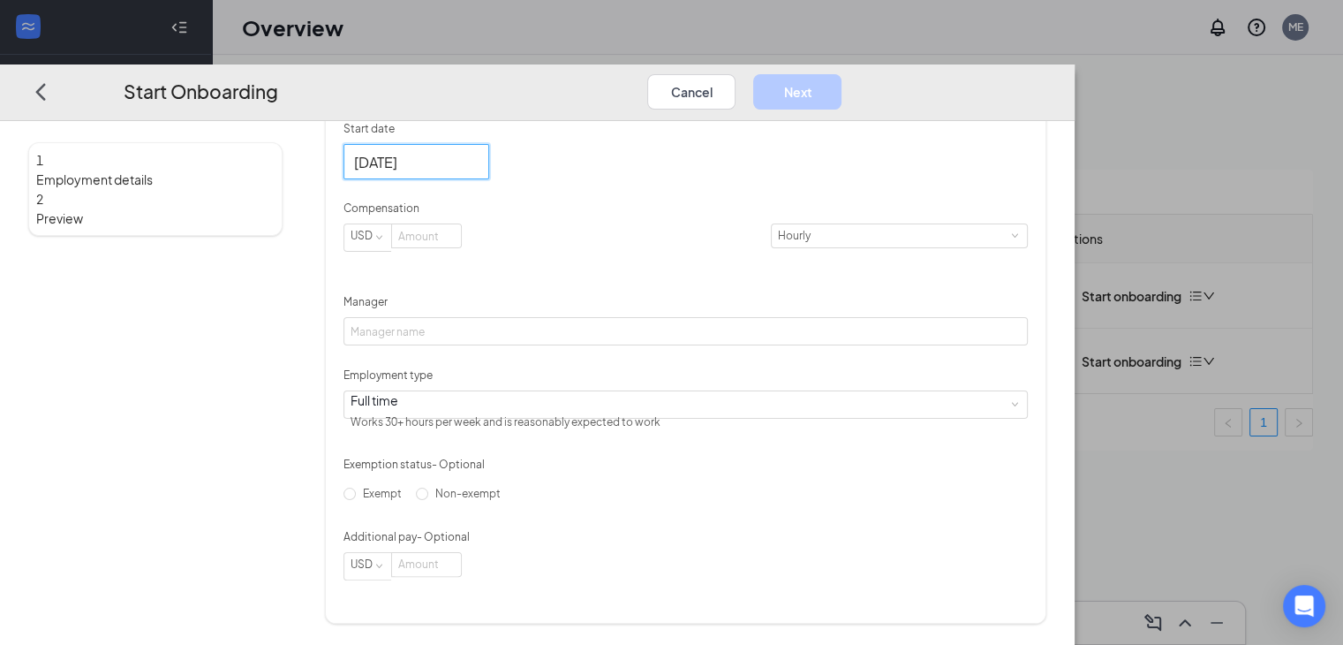
scroll to position [413, 0]
click at [461, 247] on input at bounding box center [426, 235] width 69 height 23
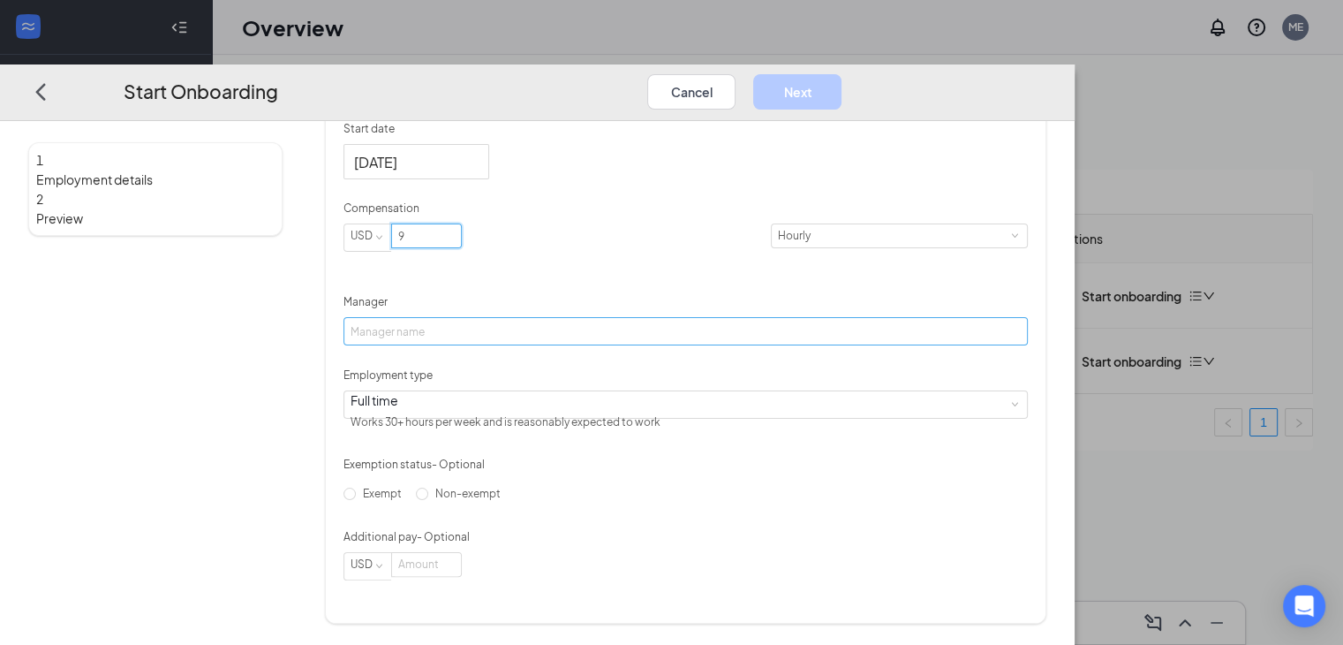
type input "9"
click at [501, 345] on input "Manager" at bounding box center [686, 331] width 685 height 28
type input "Matthew Ebio"
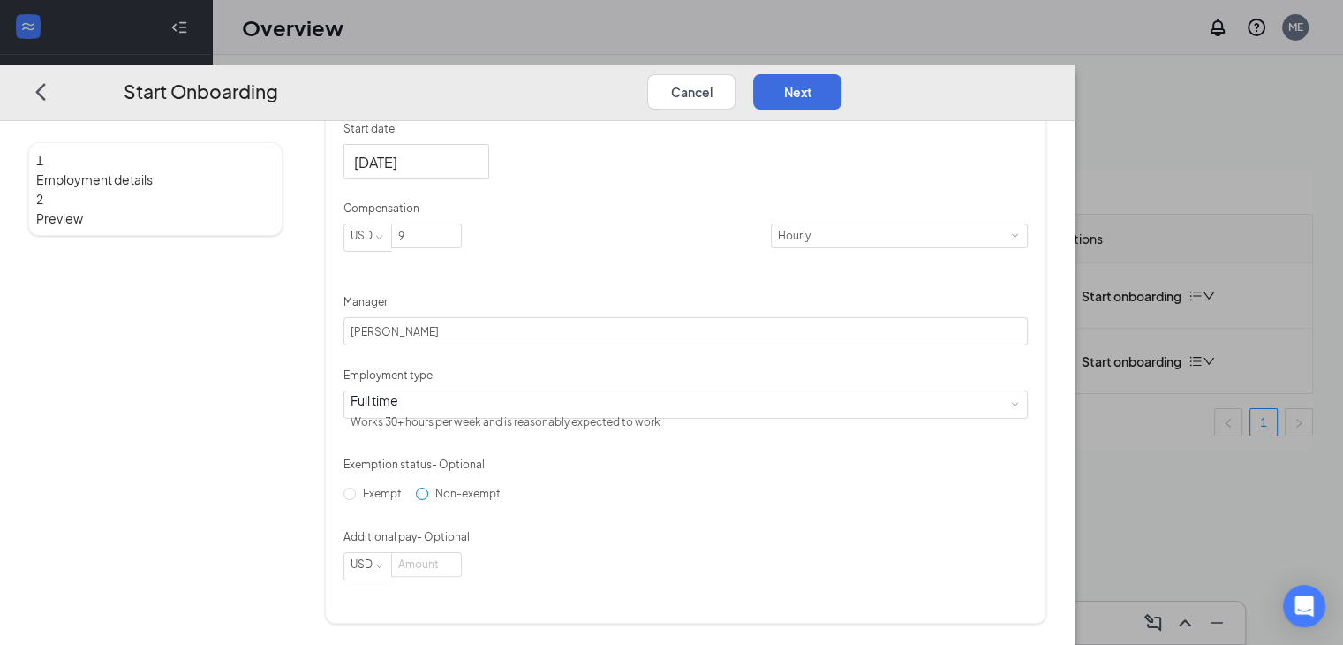
click at [428, 500] on input "Non-exempt" at bounding box center [422, 494] width 12 height 12
radio input "true"
click at [842, 74] on button "Next" at bounding box center [797, 91] width 88 height 35
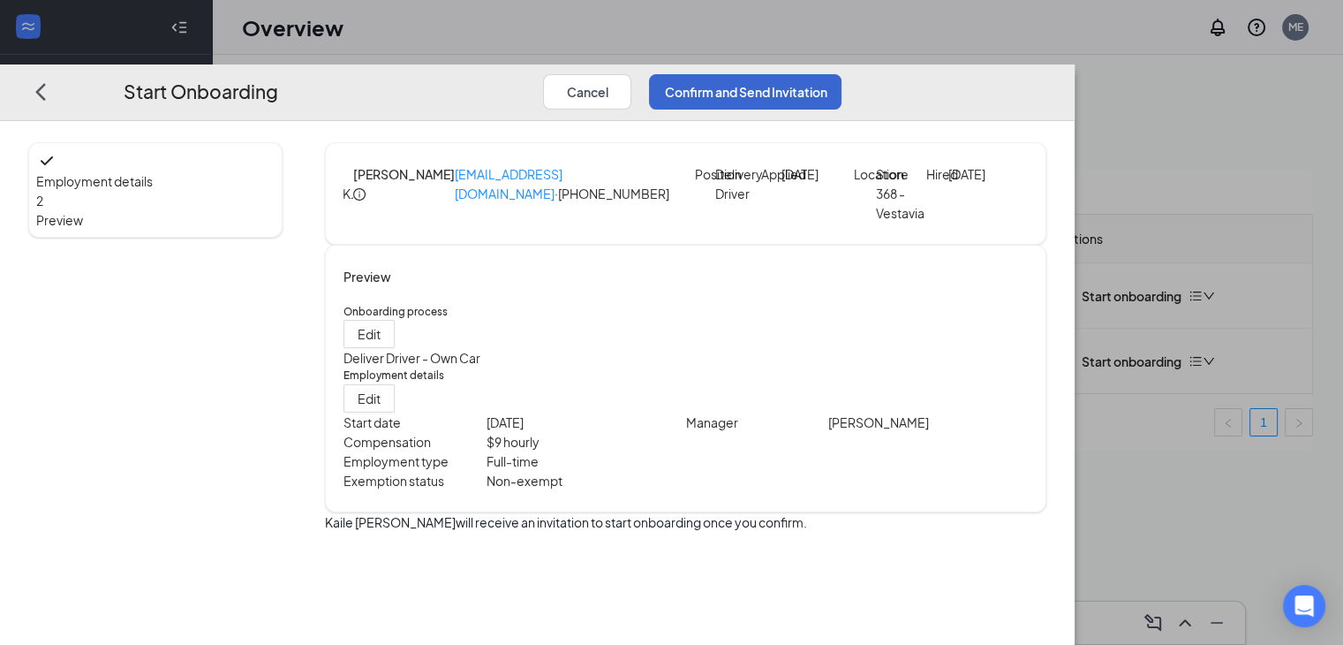
scroll to position [0, 0]
click at [842, 74] on button "Confirm and Send Invitation" at bounding box center [745, 91] width 193 height 35
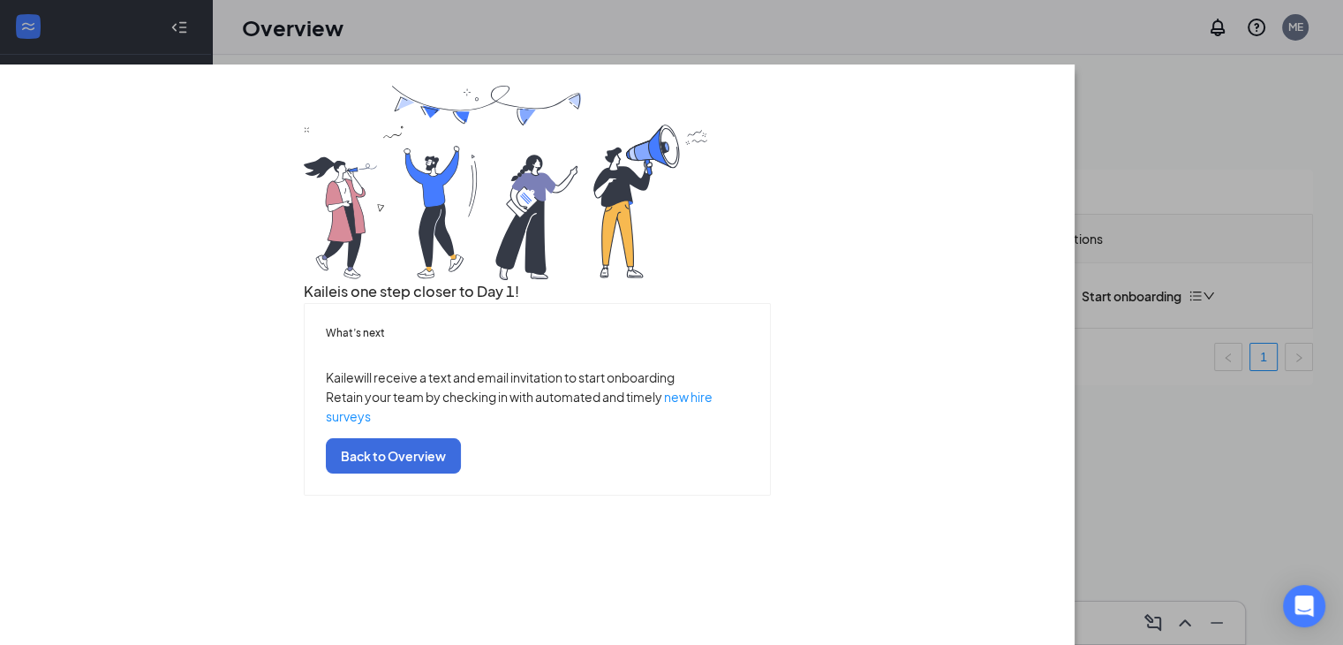
click at [1114, 13] on div "Kaile is one step closer to Day 1! What’s next Kaile will receive a text and em…" at bounding box center [671, 322] width 1343 height 645
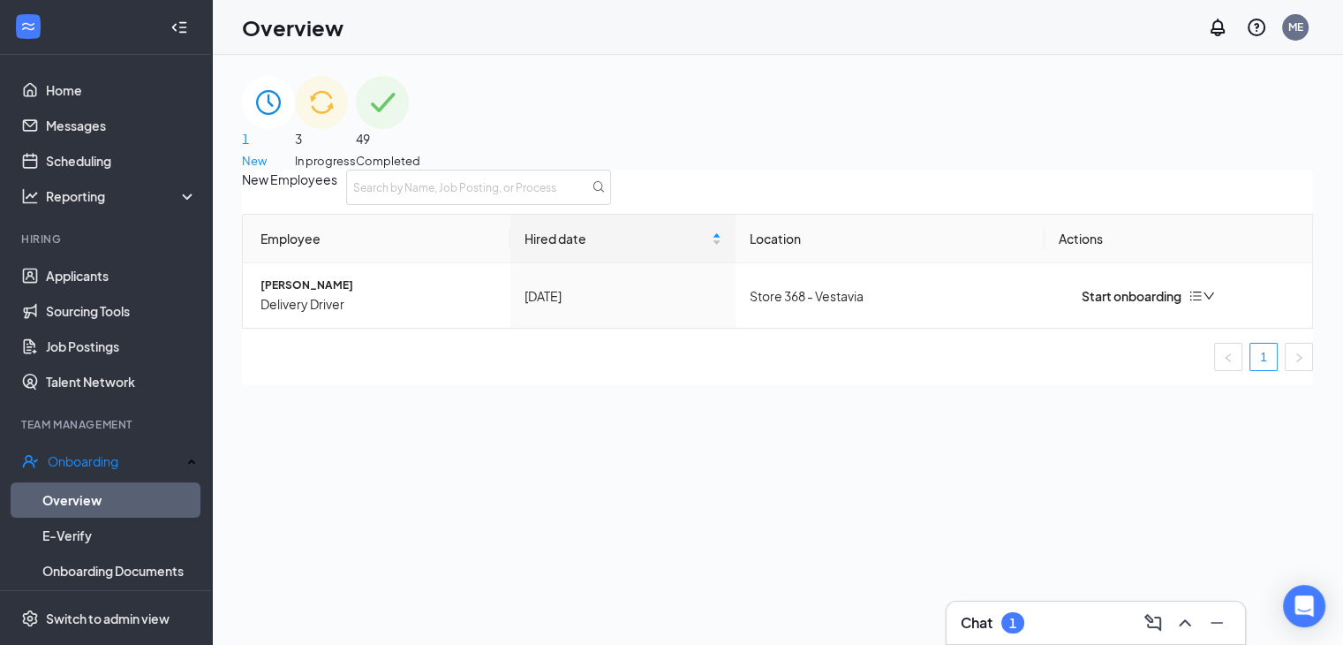
click at [356, 129] on span "3" at bounding box center [325, 138] width 61 height 19
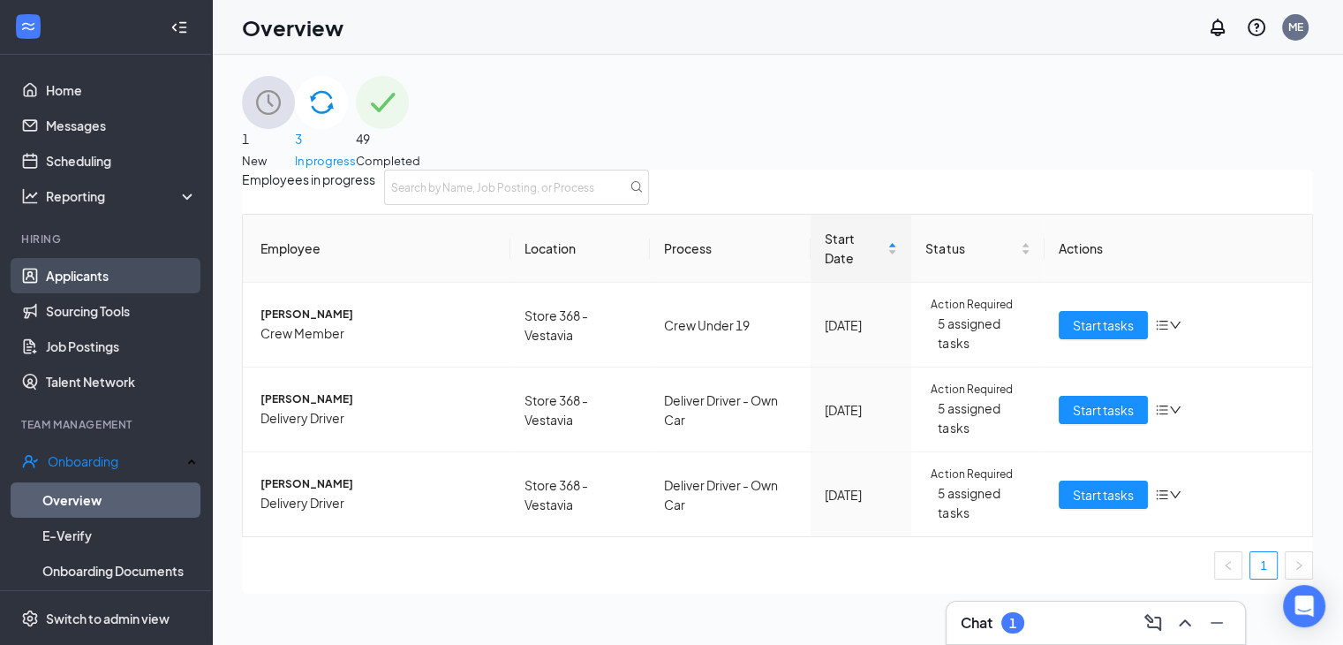
click at [84, 284] on link "Applicants" at bounding box center [121, 275] width 151 height 35
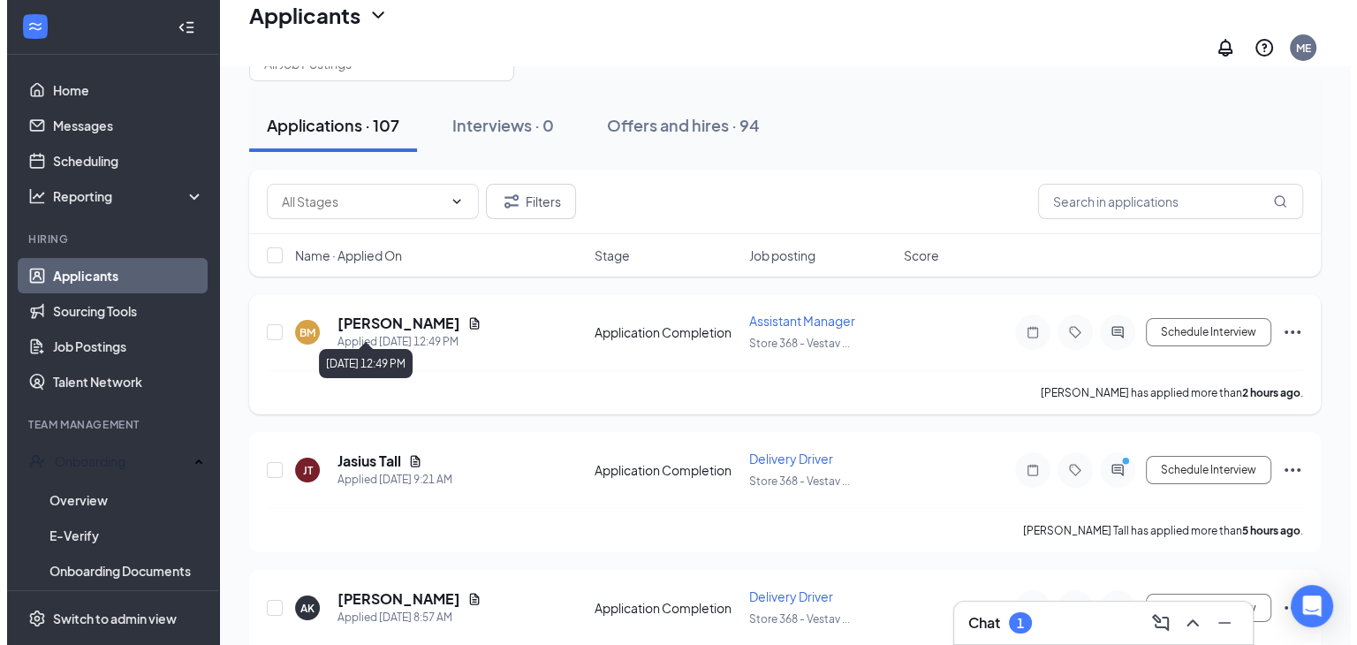
scroll to position [60, 0]
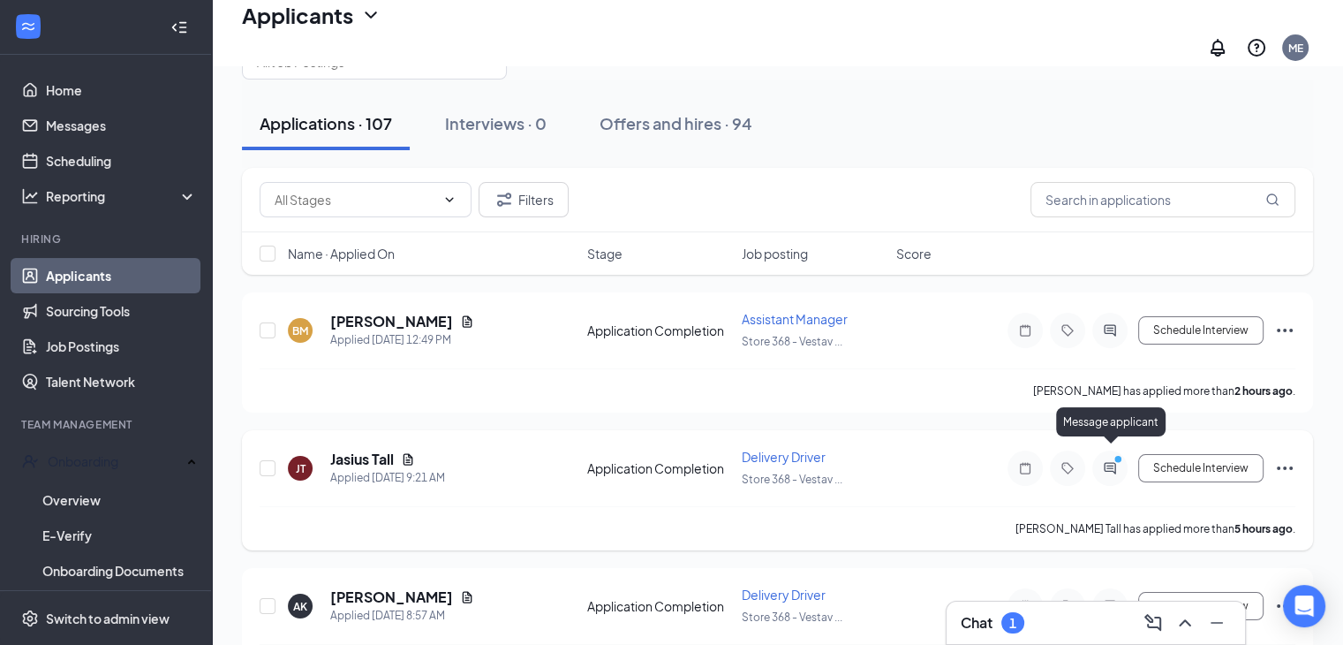
click at [1103, 461] on icon "ActiveChat" at bounding box center [1110, 468] width 21 height 14
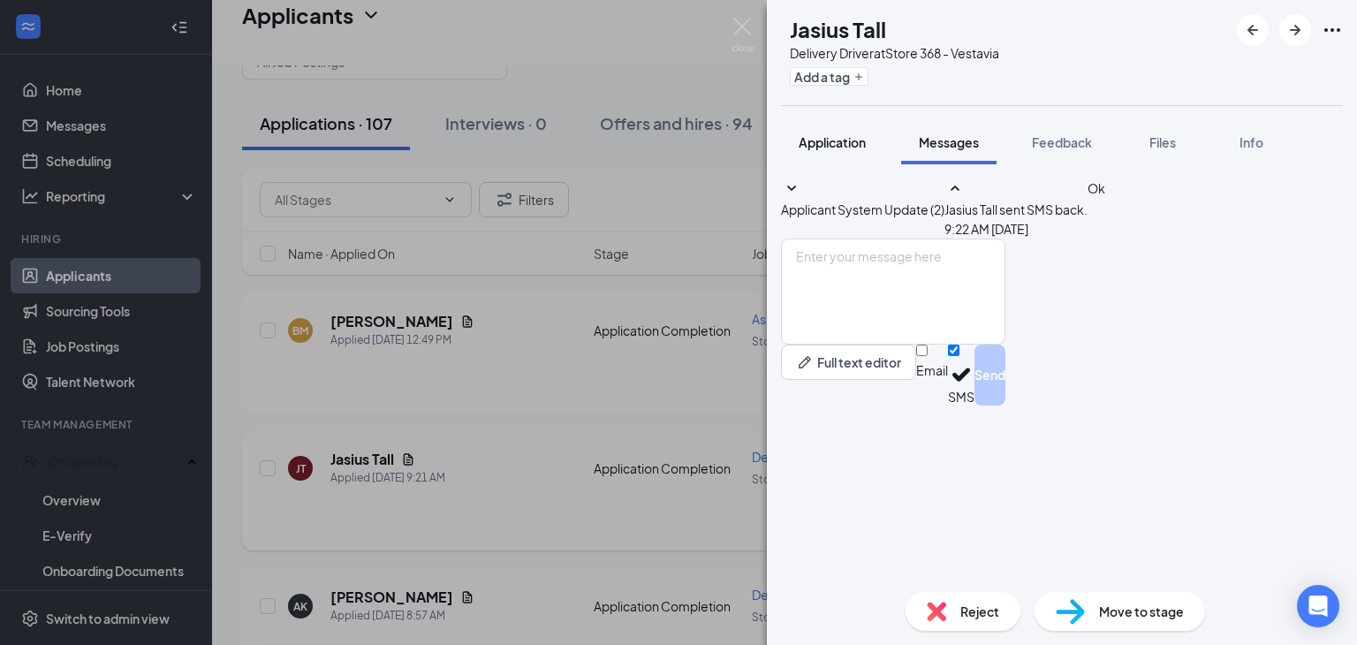
click at [846, 155] on button "Application" at bounding box center [832, 142] width 102 height 44
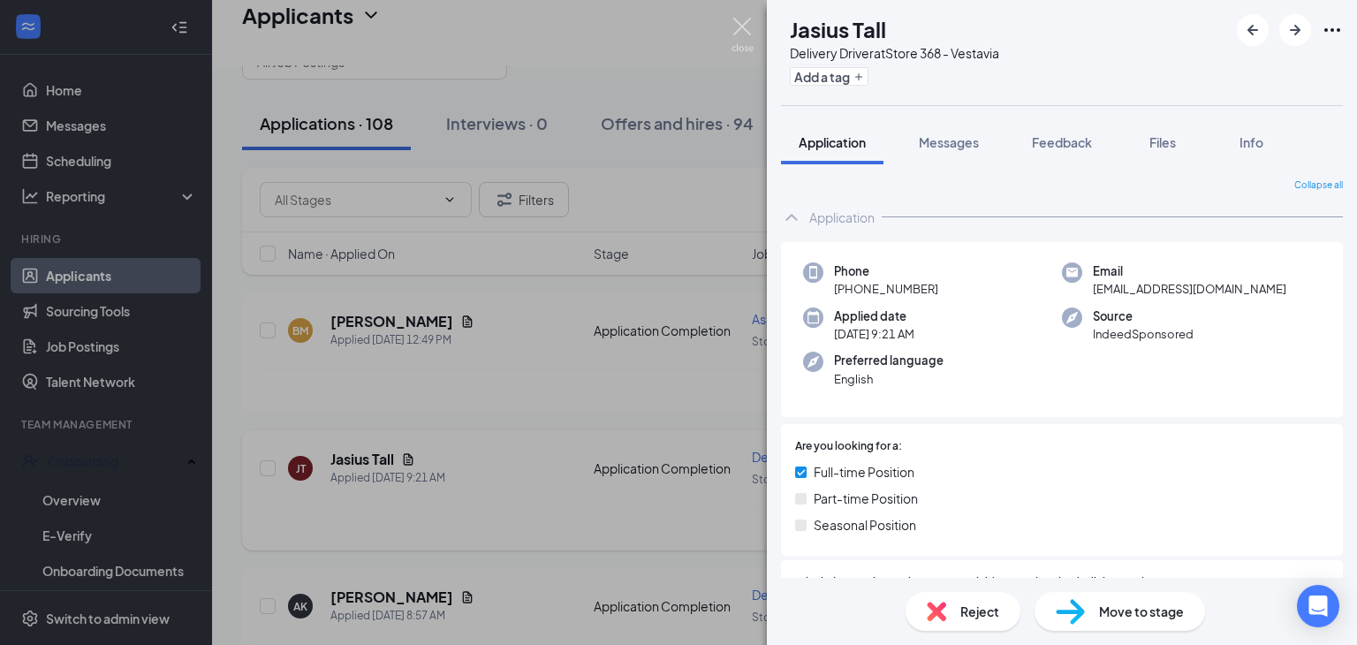
click at [745, 26] on img at bounding box center [742, 35] width 22 height 34
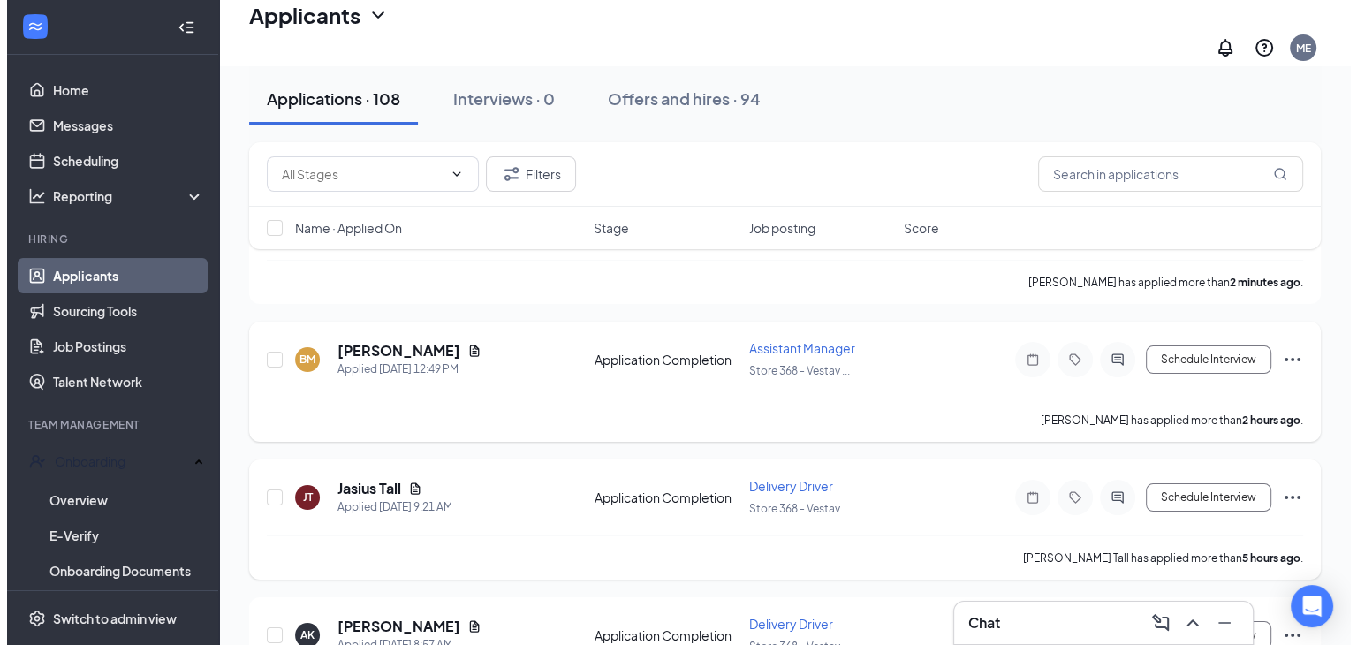
scroll to position [179, 0]
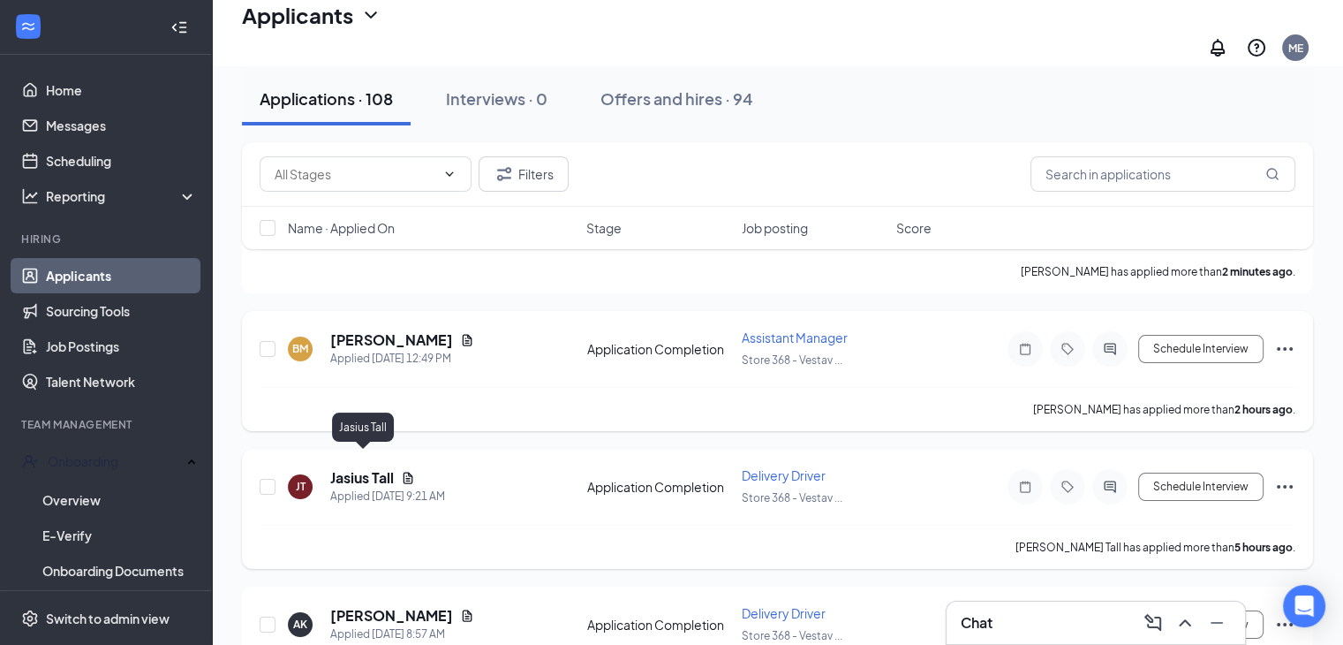
click at [367, 468] on h5 "Jasius Tall" at bounding box center [362, 477] width 64 height 19
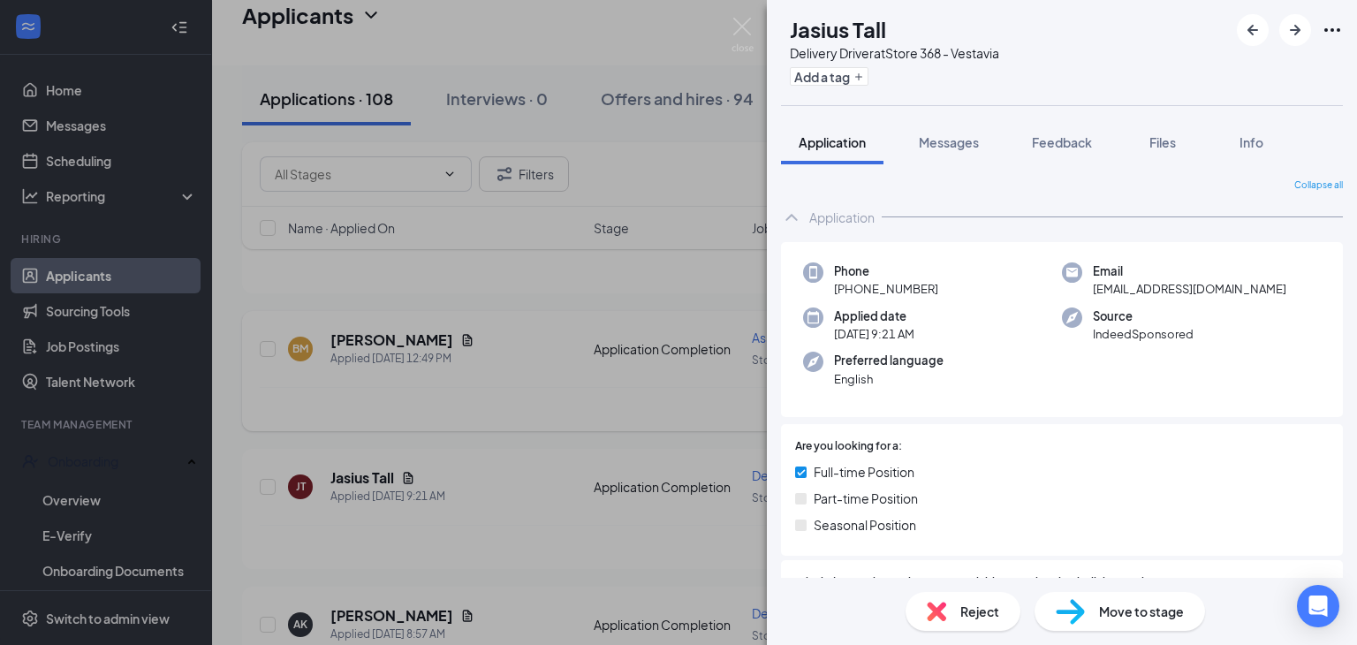
click at [747, 15] on div "JT Jasius Tall Delivery Driver at Store 368 - Vestavia Add a tag Application Me…" at bounding box center [678, 322] width 1357 height 645
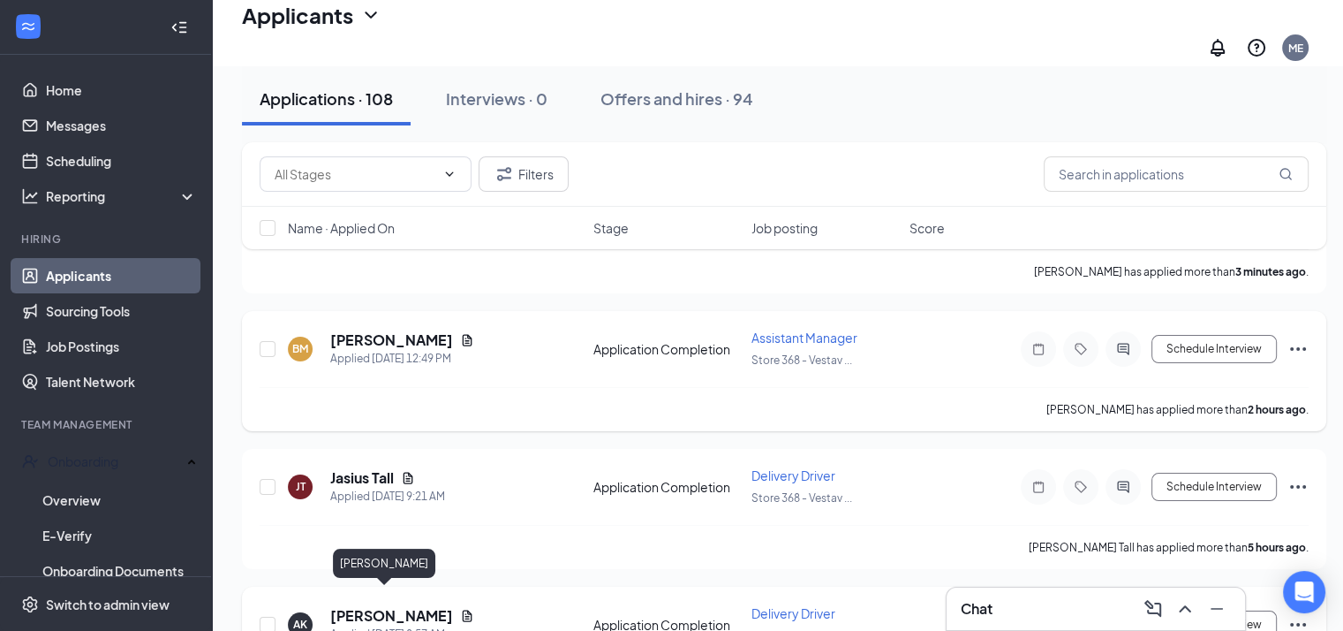
click at [360, 606] on h5 "[PERSON_NAME]" at bounding box center [391, 615] width 123 height 19
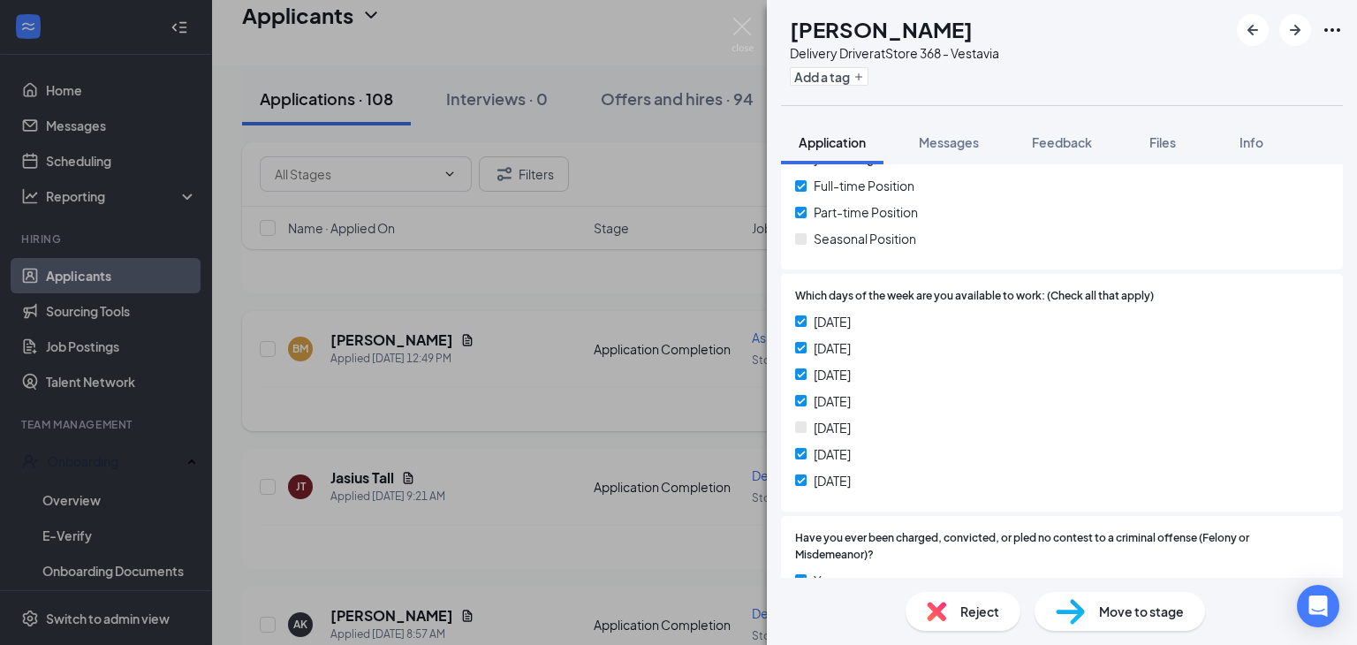
scroll to position [283, 0]
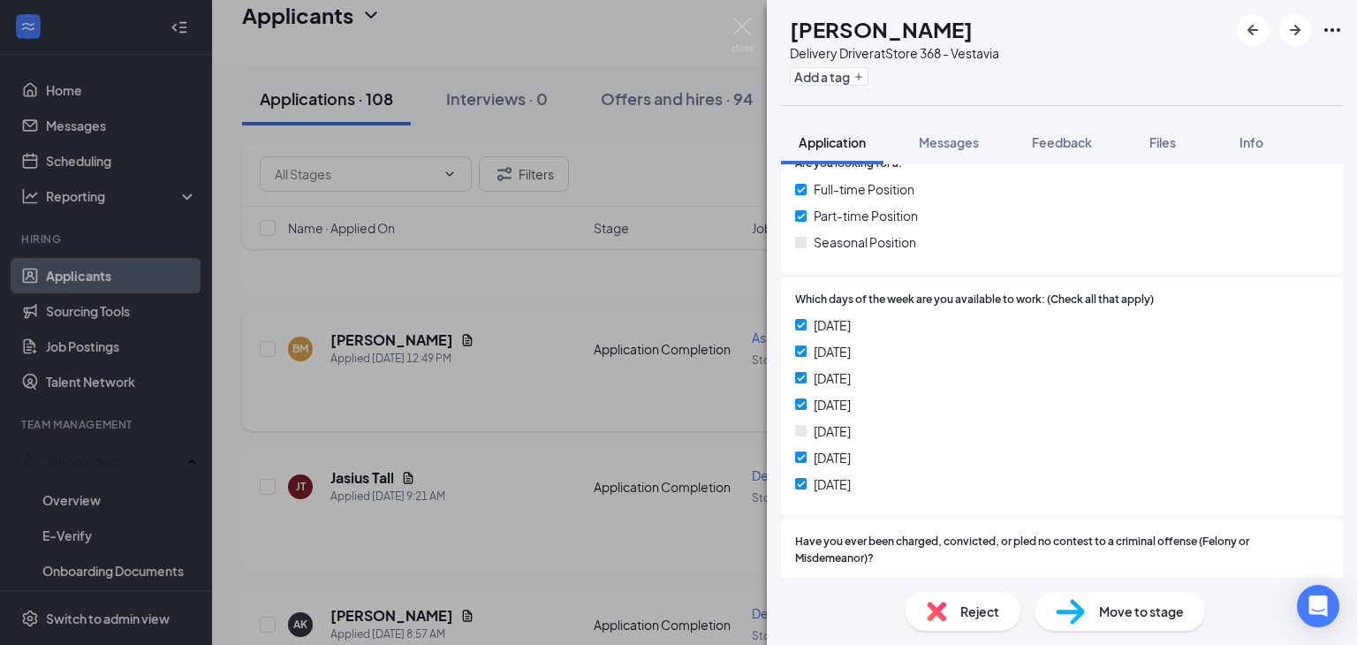
click at [1109, 613] on span "Move to stage" at bounding box center [1141, 610] width 85 height 19
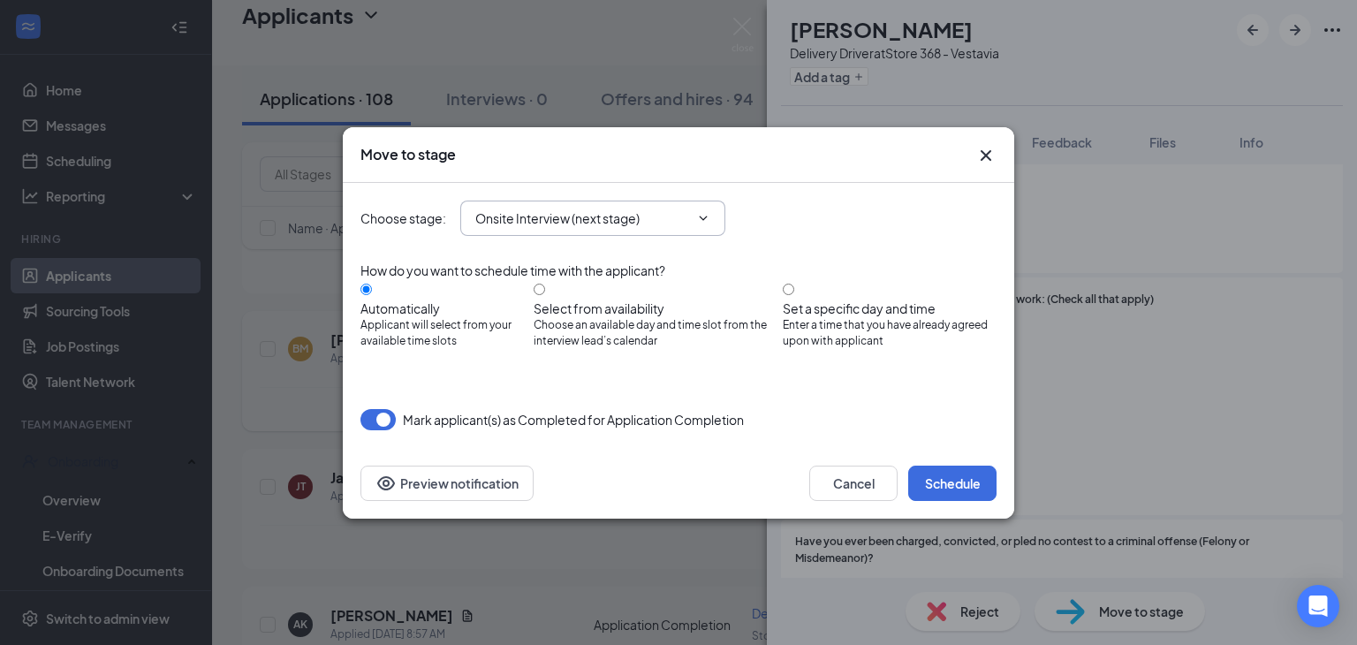
click at [604, 212] on span "Onsite Interview (next stage)" at bounding box center [592, 217] width 265 height 35
click at [604, 219] on input "Onsite Interview (next stage)" at bounding box center [582, 217] width 214 height 19
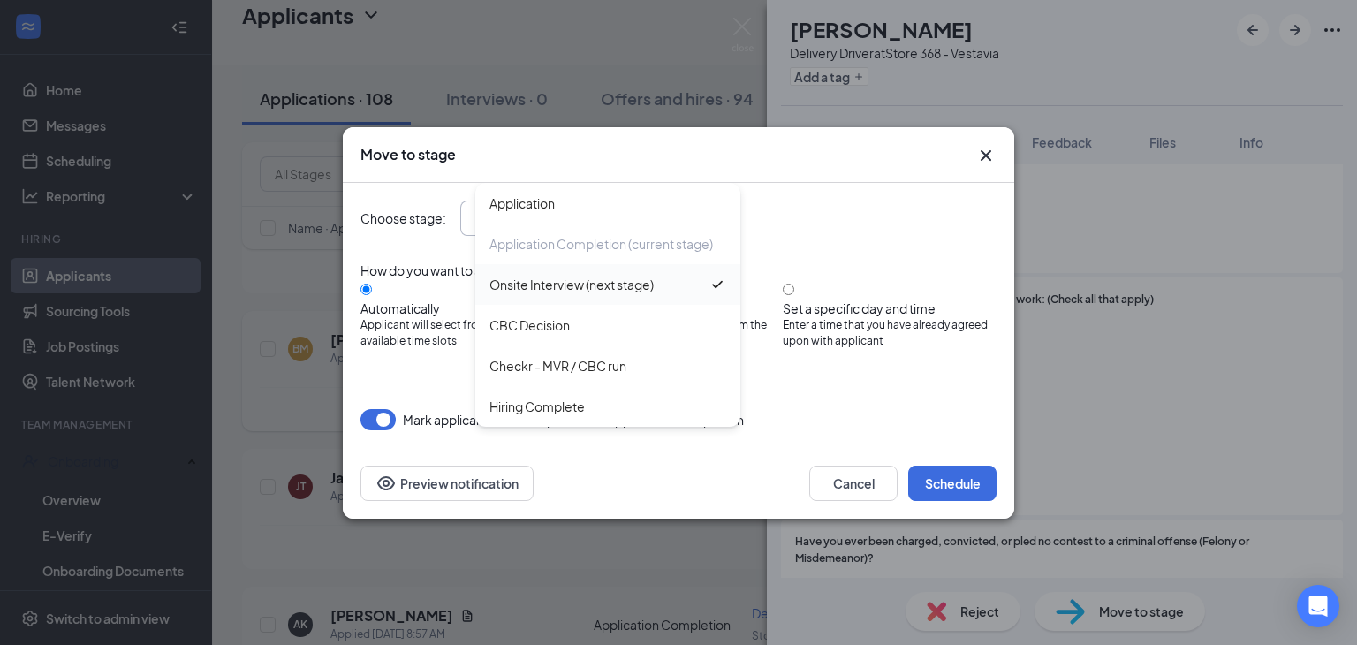
click at [559, 299] on div "Onsite Interview (next stage)" at bounding box center [607, 284] width 265 height 41
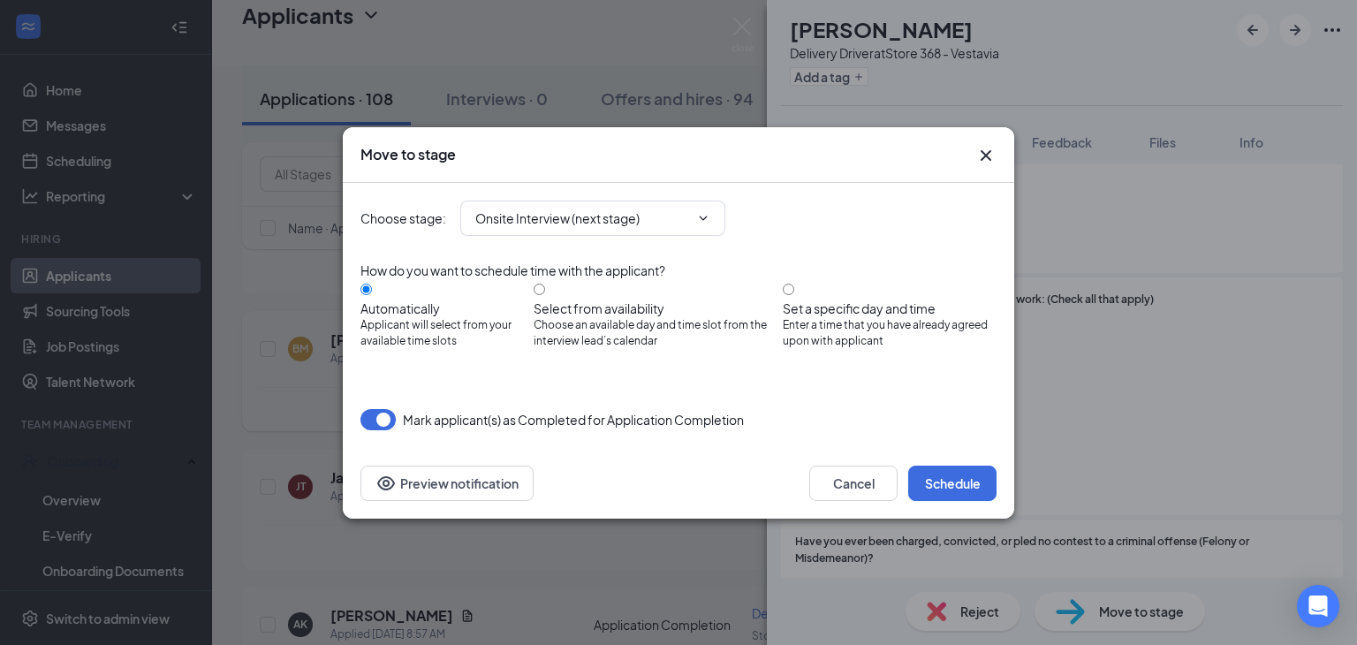
click at [574, 245] on div "Choose stage : Onsite Interview (next stage) Application Application Completion…" at bounding box center [678, 218] width 636 height 71
click at [578, 228] on input "Onsite Interview (next stage)" at bounding box center [582, 217] width 214 height 19
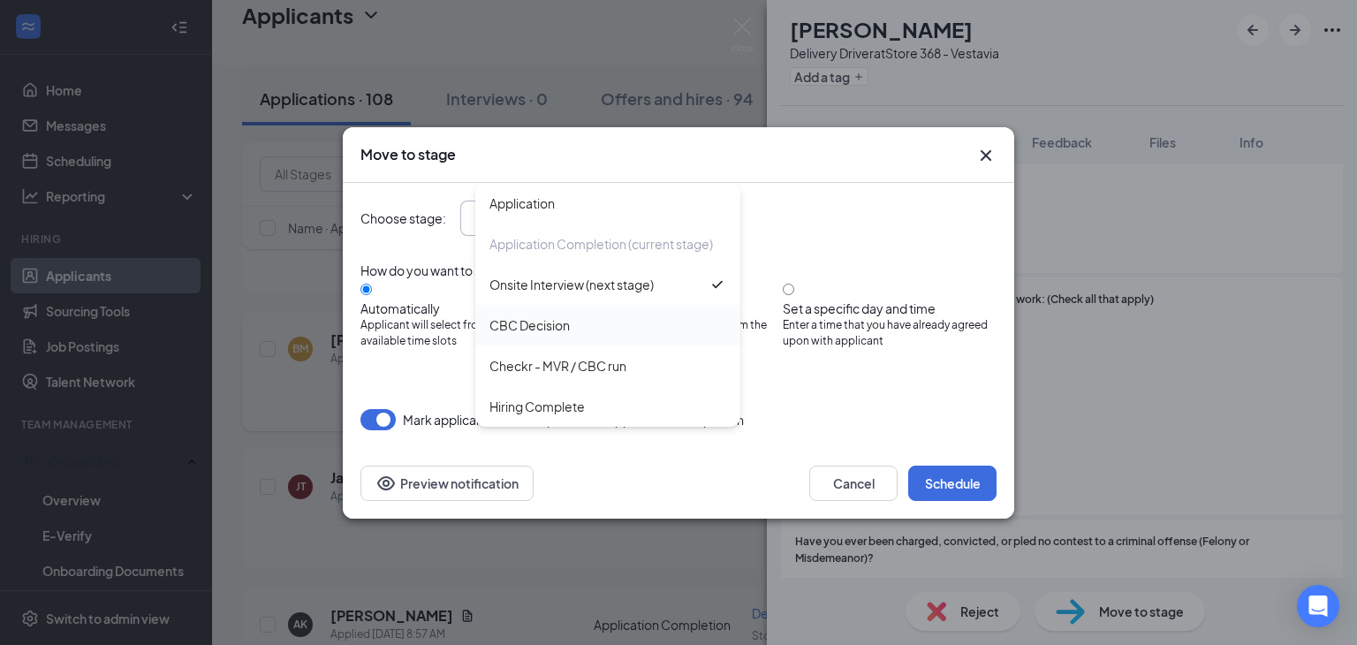
click at [548, 342] on div "CBC Decision" at bounding box center [607, 325] width 265 height 41
type input "CBC Decision"
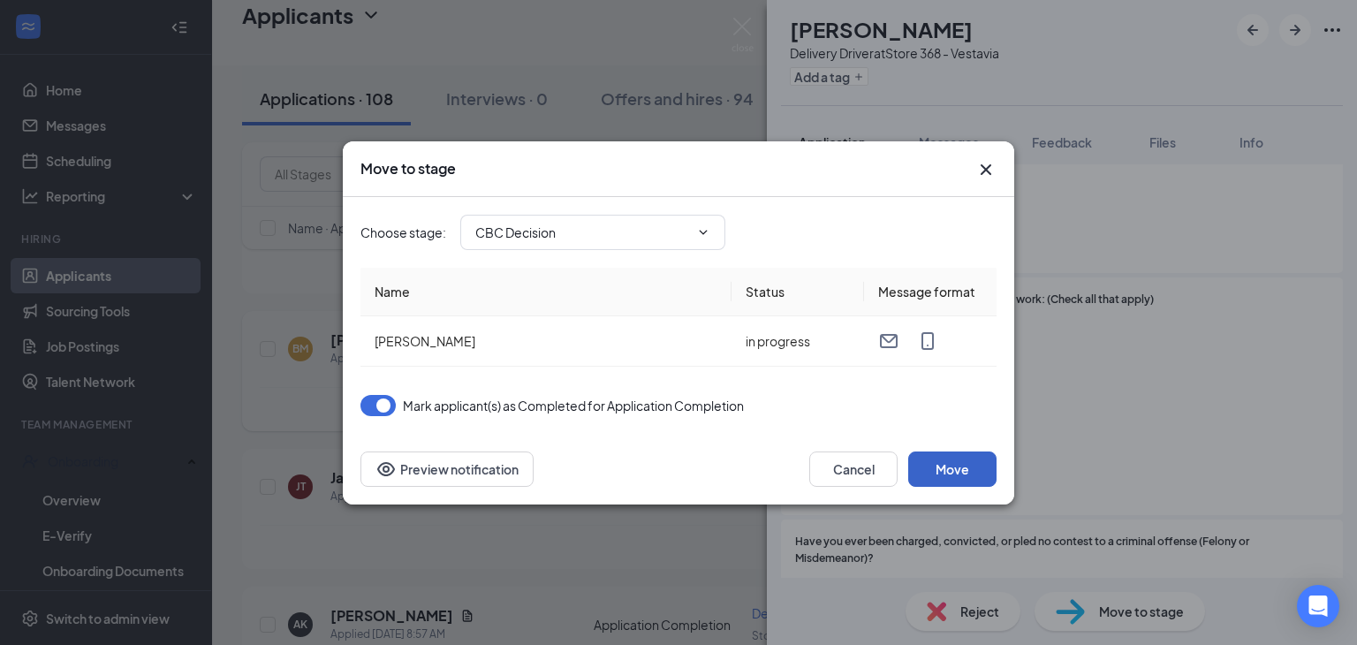
click at [940, 467] on button "Move" at bounding box center [952, 468] width 88 height 35
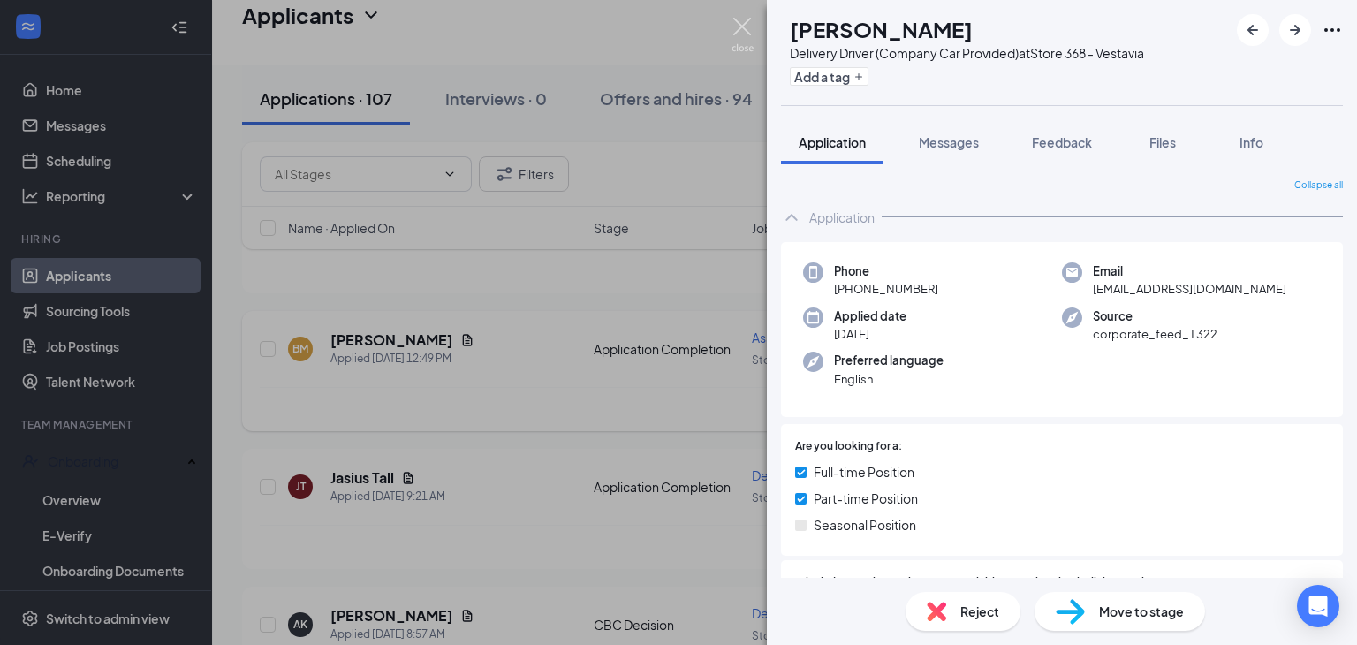
click at [743, 26] on img at bounding box center [742, 35] width 22 height 34
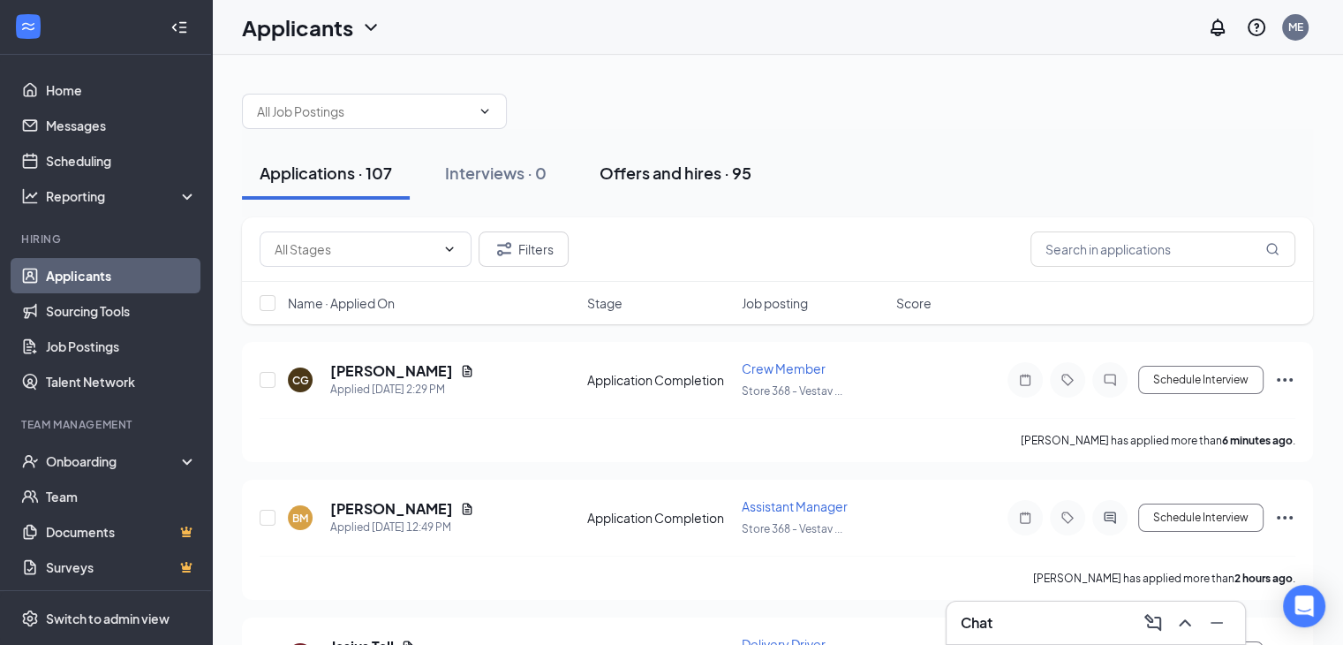
click at [694, 163] on div "Offers and hires · 95" at bounding box center [676, 173] width 152 height 22
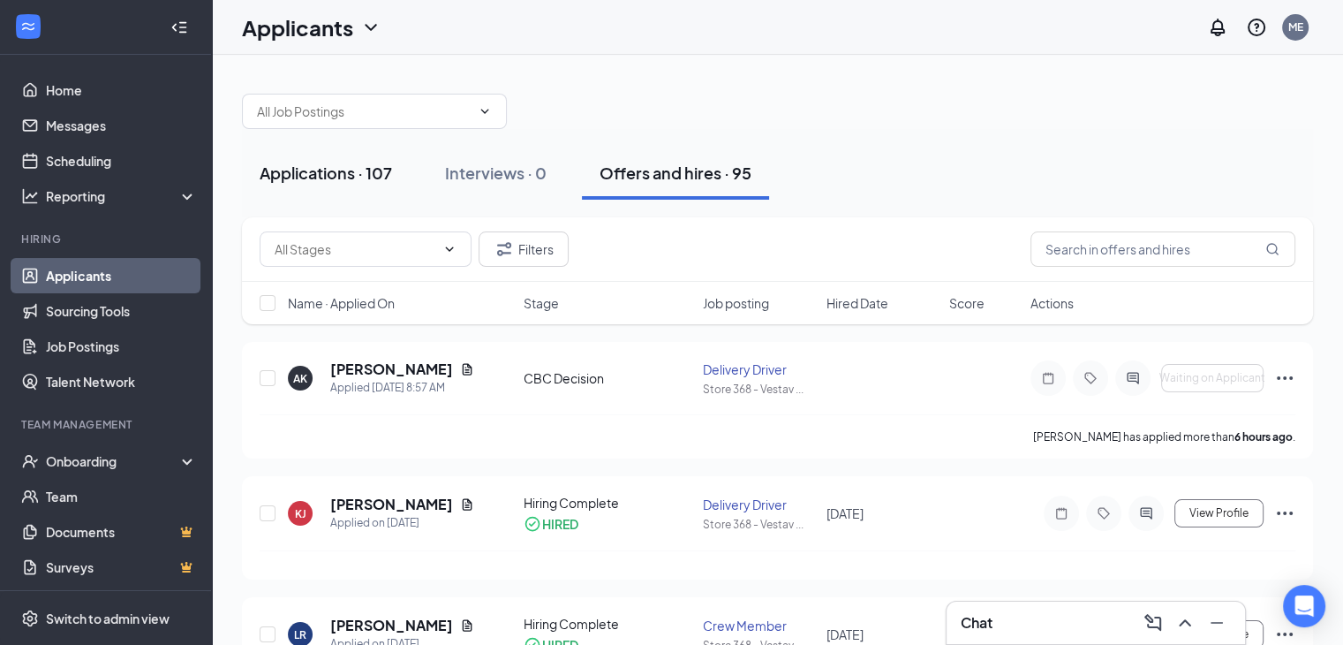
click at [329, 162] on div "Applications · 107" at bounding box center [326, 173] width 132 height 22
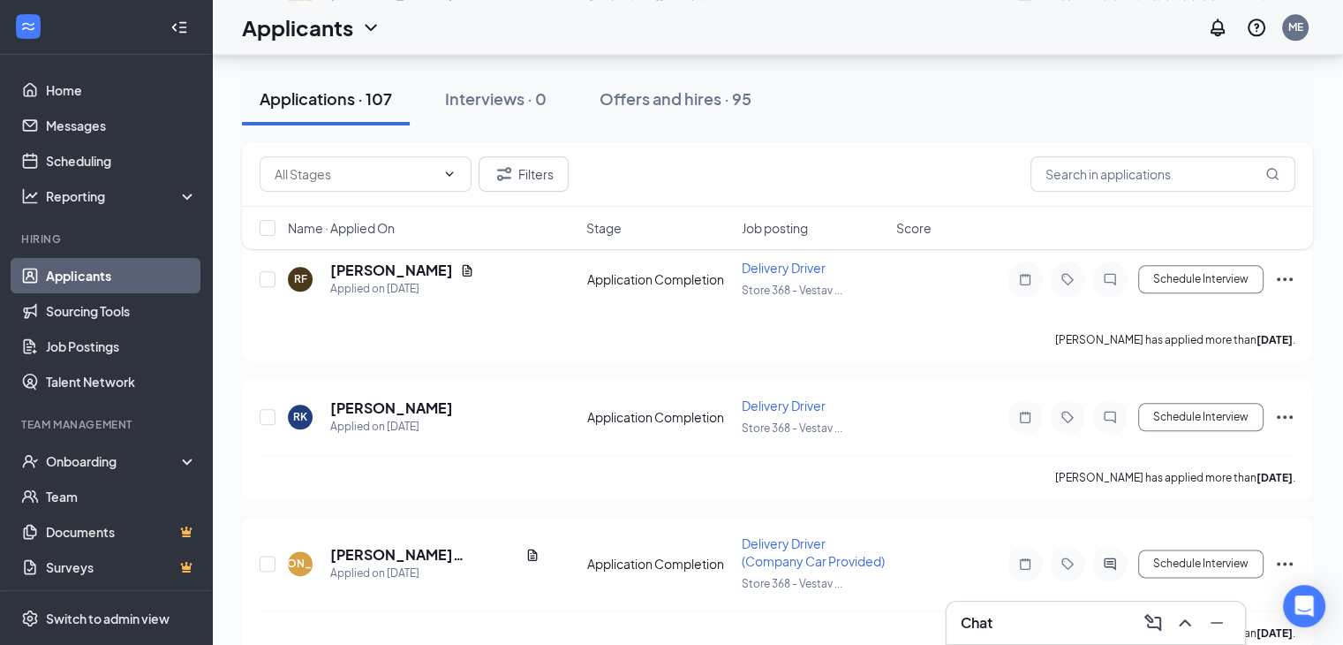
scroll to position [2063, 0]
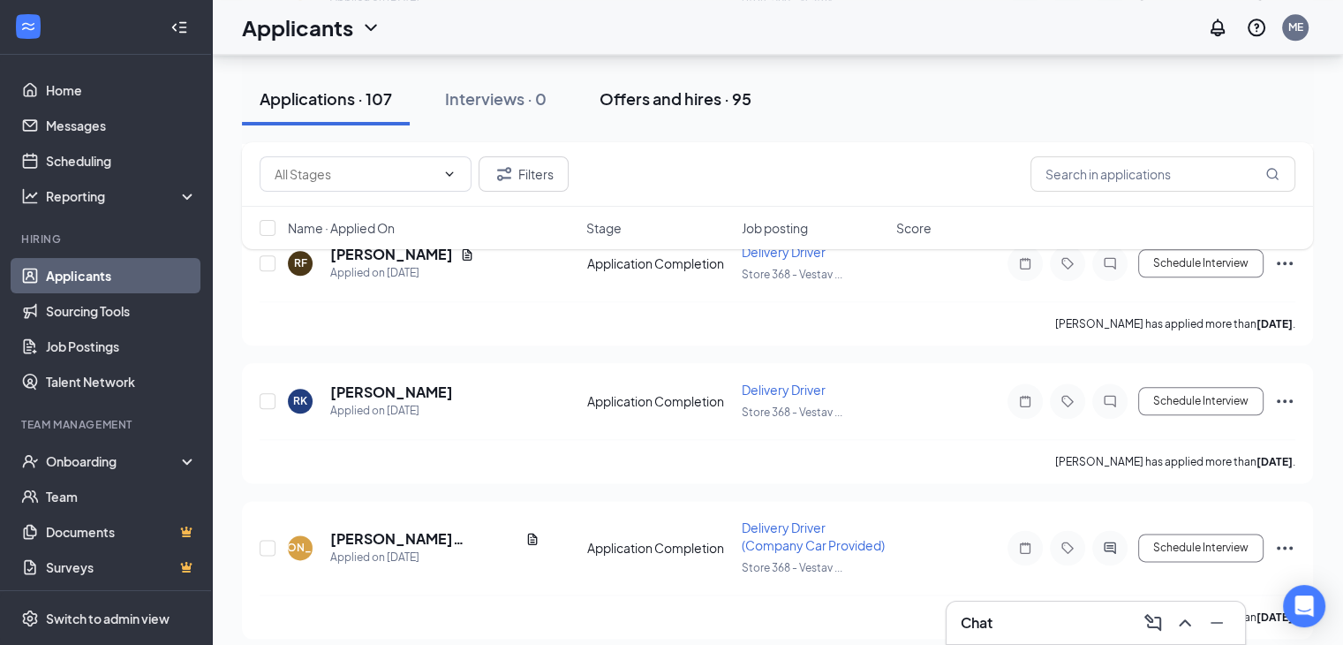
click at [692, 104] on div "Offers and hires · 95" at bounding box center [676, 98] width 152 height 22
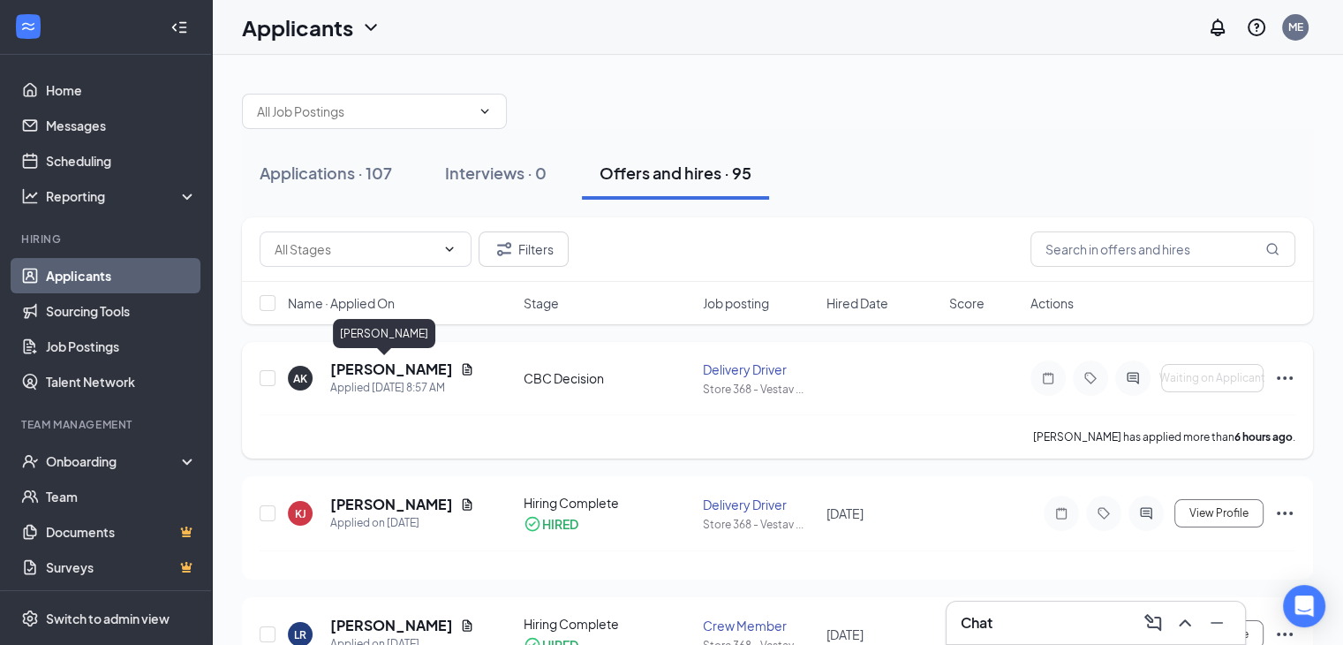
click at [367, 365] on h5 "[PERSON_NAME]" at bounding box center [391, 368] width 123 height 19
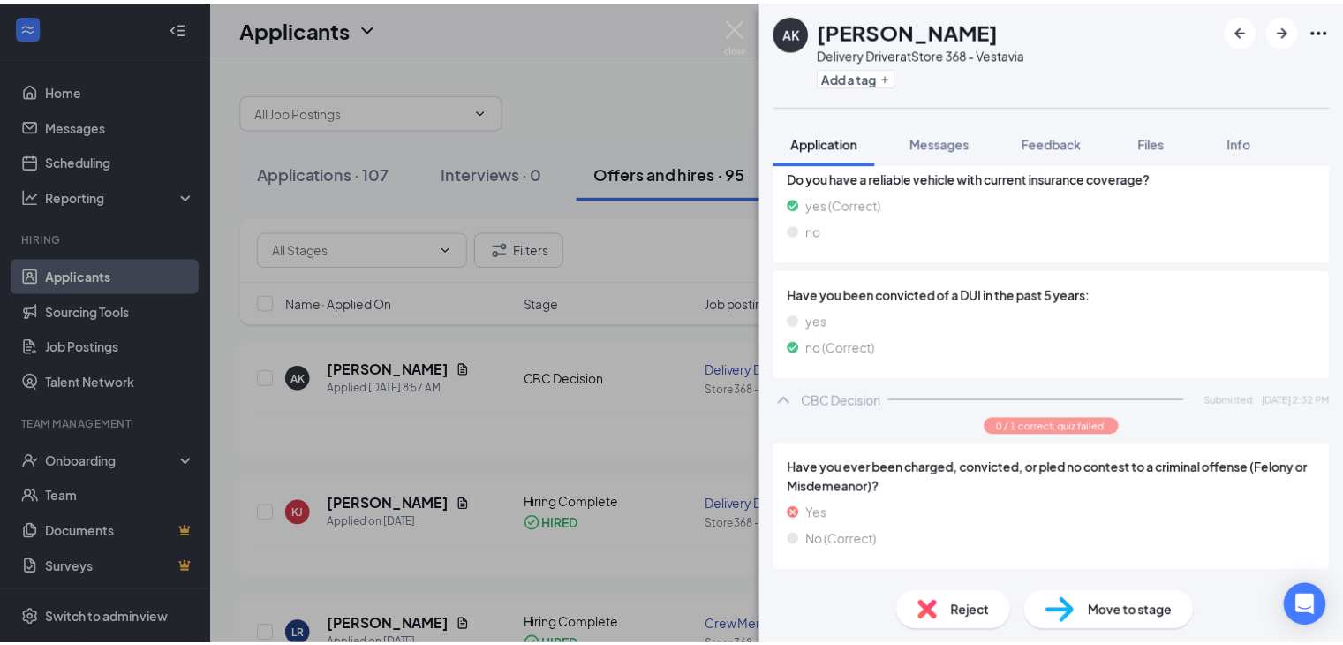
scroll to position [1286, 0]
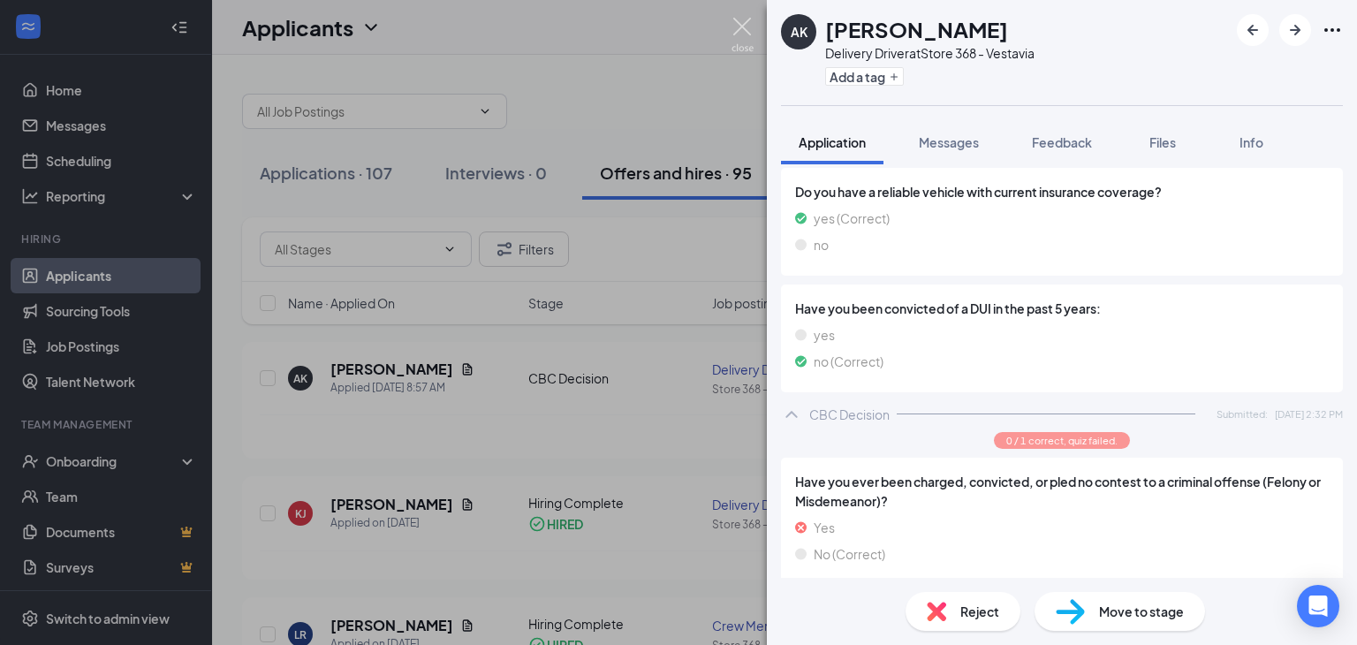
click at [738, 22] on img at bounding box center [742, 35] width 22 height 34
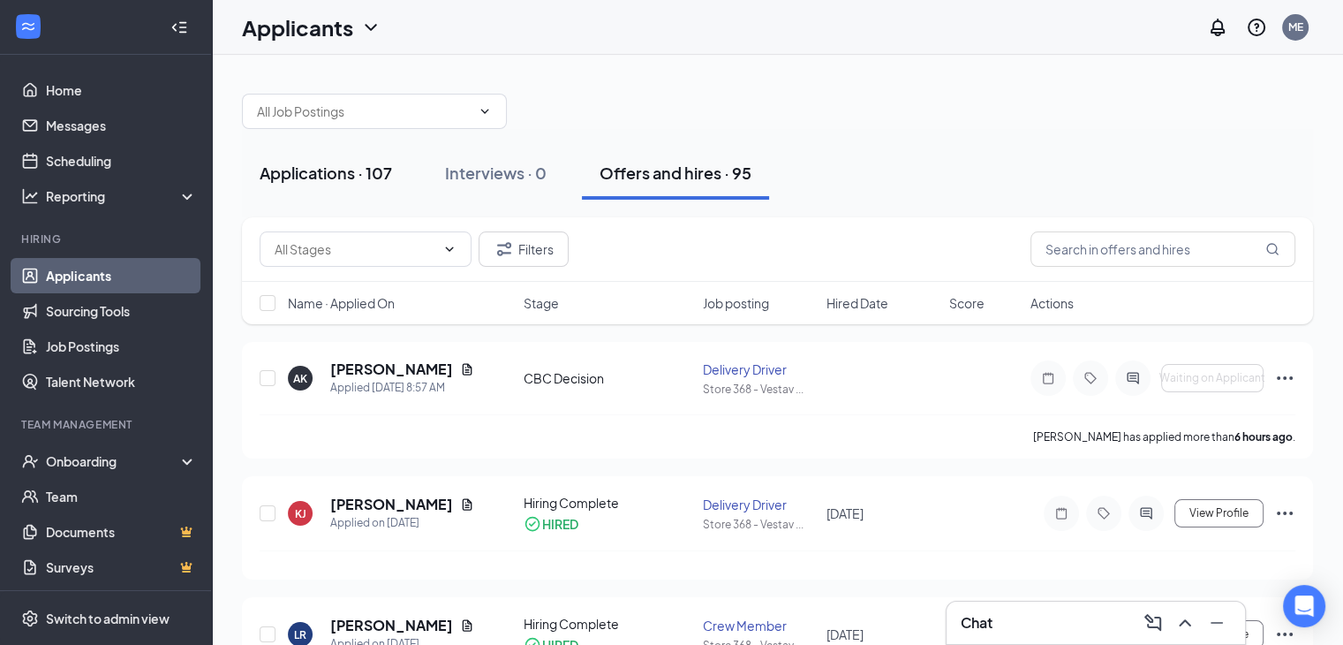
click at [339, 178] on div "Applications · 107" at bounding box center [326, 173] width 132 height 22
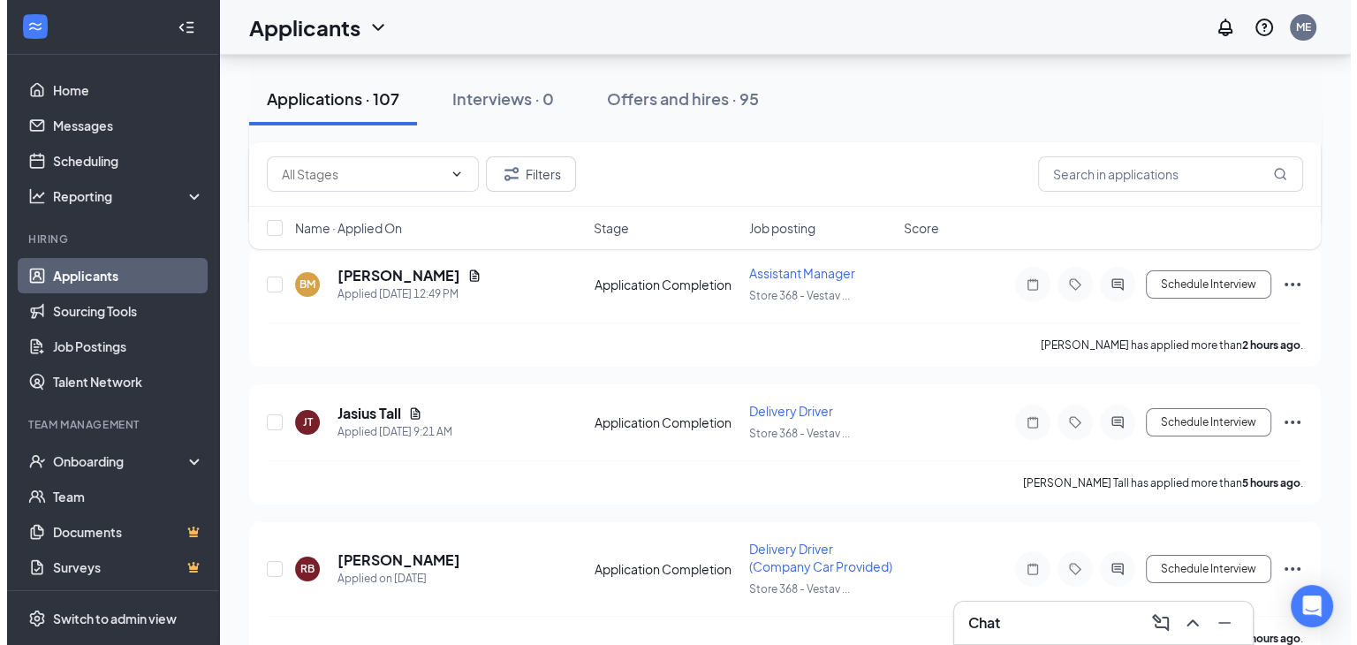
scroll to position [240, 0]
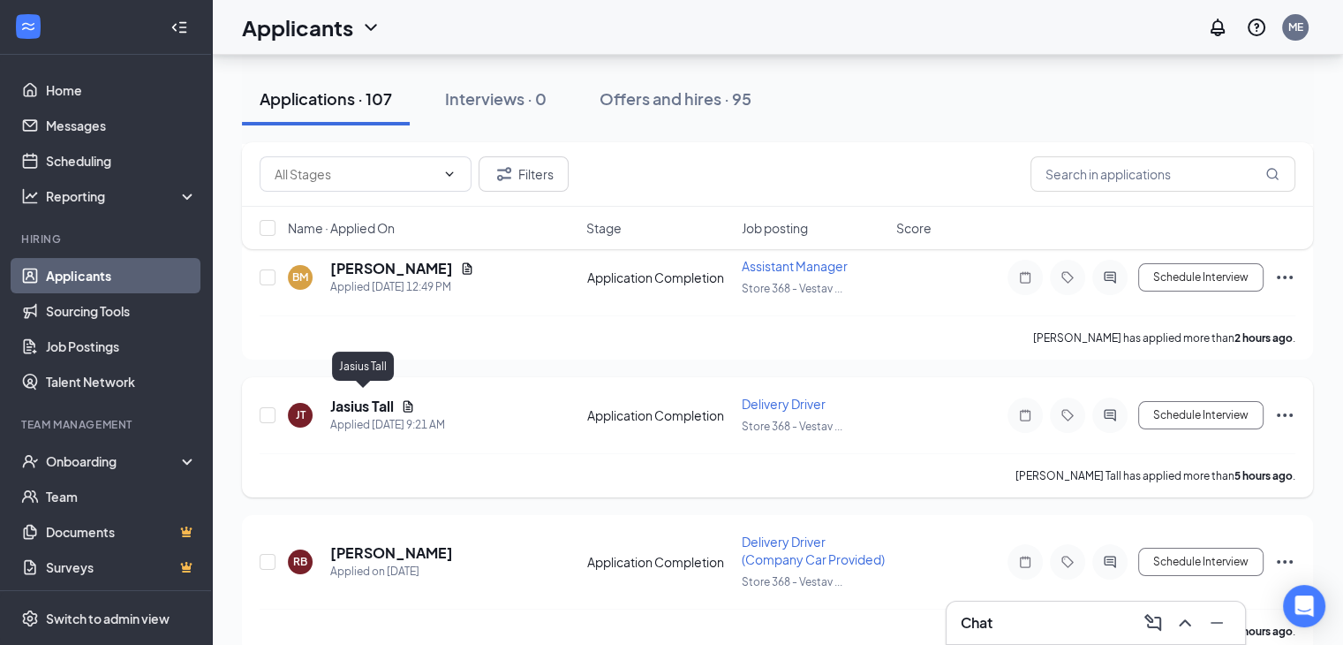
click at [354, 407] on h5 "Jasius Tall" at bounding box center [362, 406] width 64 height 19
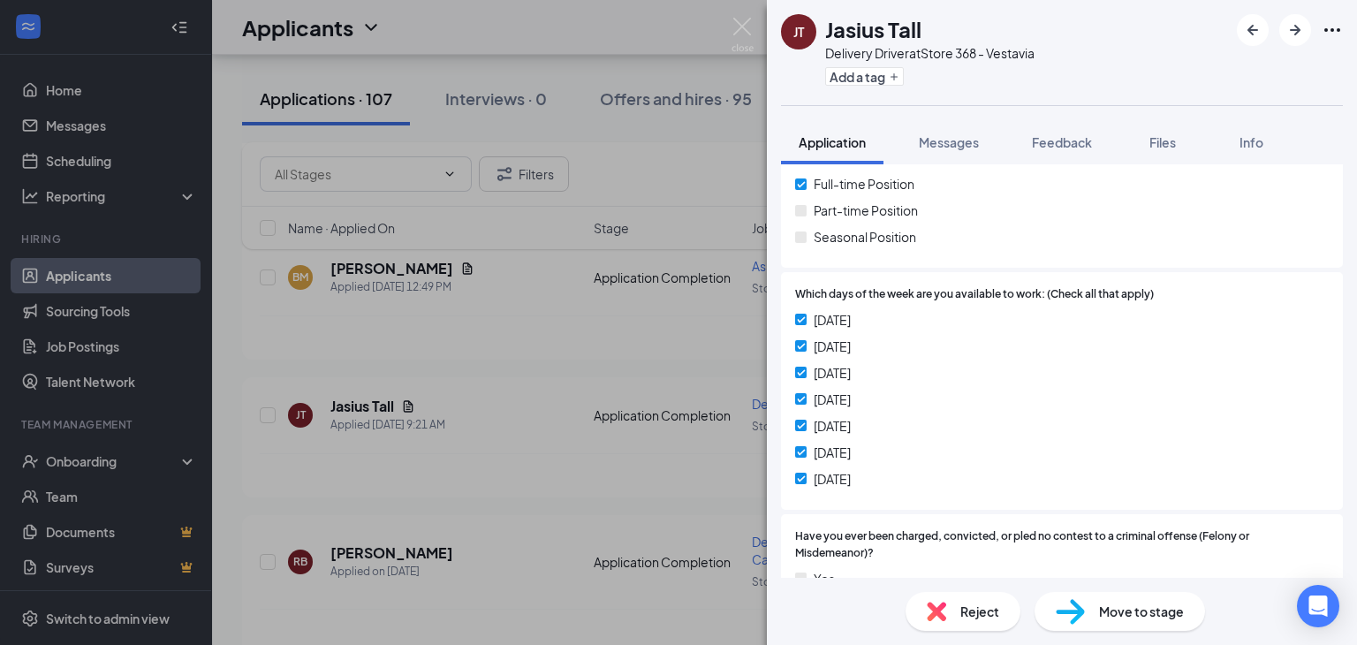
scroll to position [283, 0]
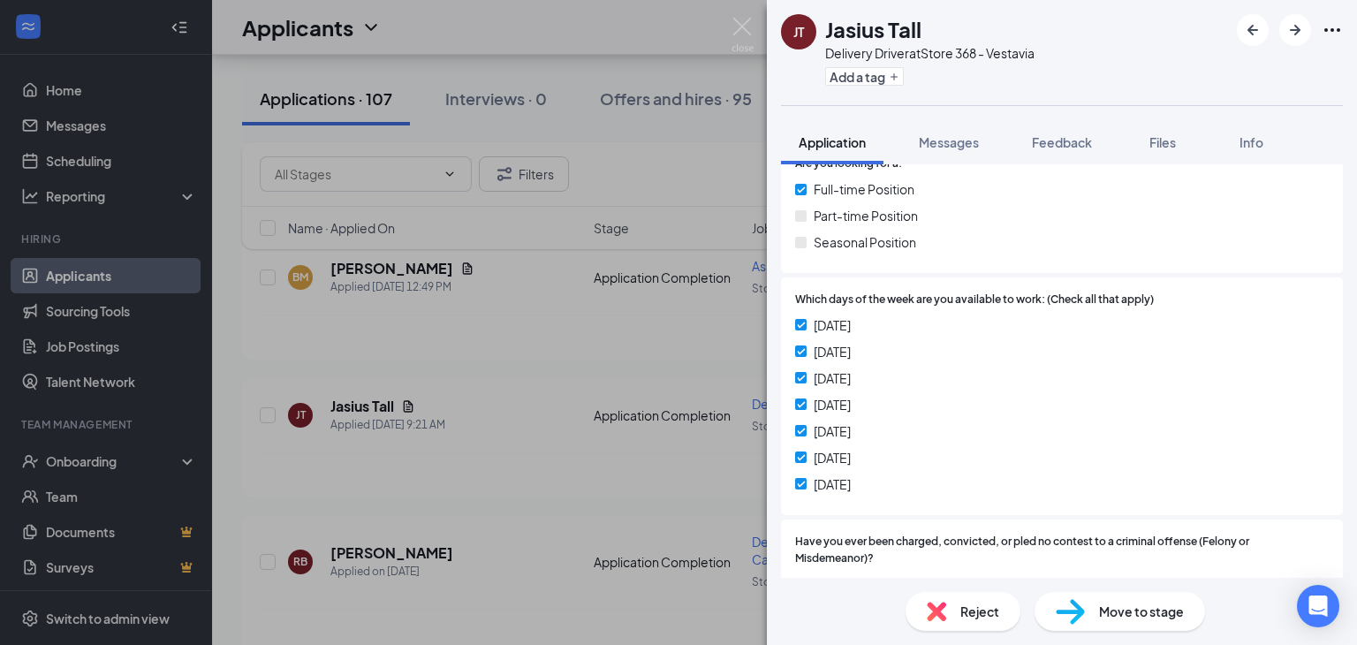
click at [1142, 598] on div "Move to stage" at bounding box center [1119, 611] width 170 height 39
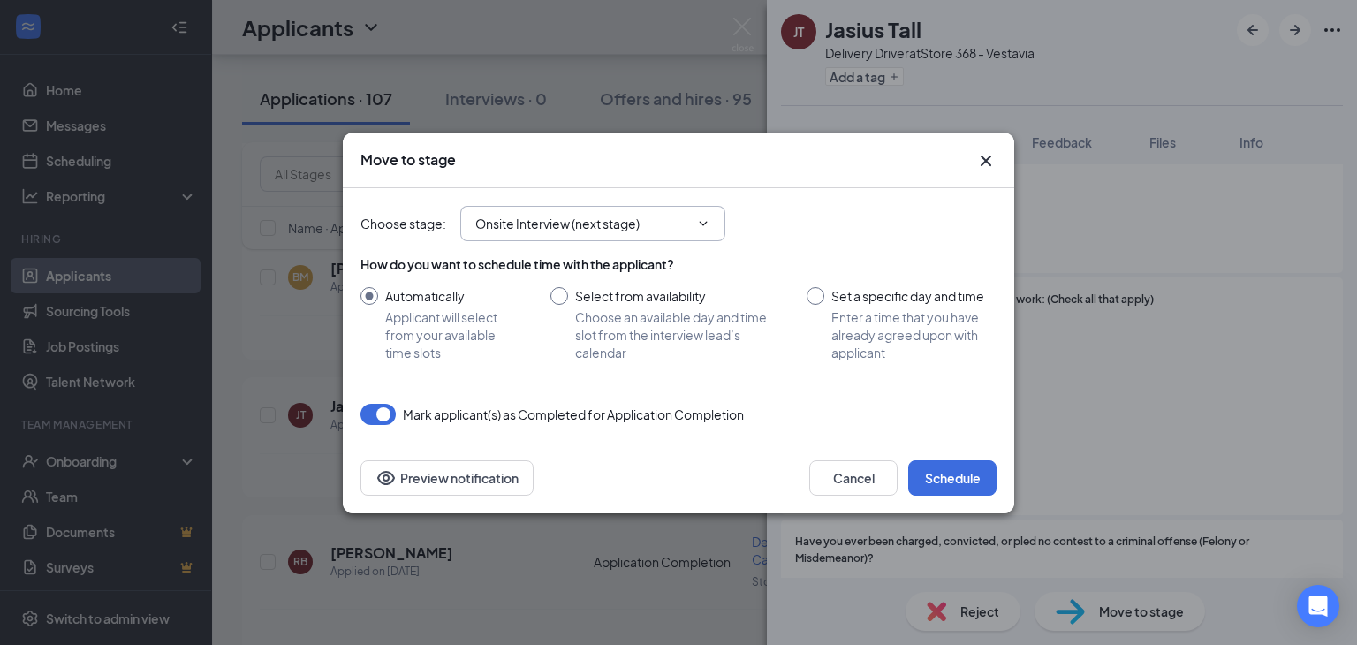
click at [607, 207] on span "Onsite Interview (next stage)" at bounding box center [592, 223] width 265 height 35
click at [523, 224] on input "Onsite Interview (next stage)" at bounding box center [582, 223] width 214 height 19
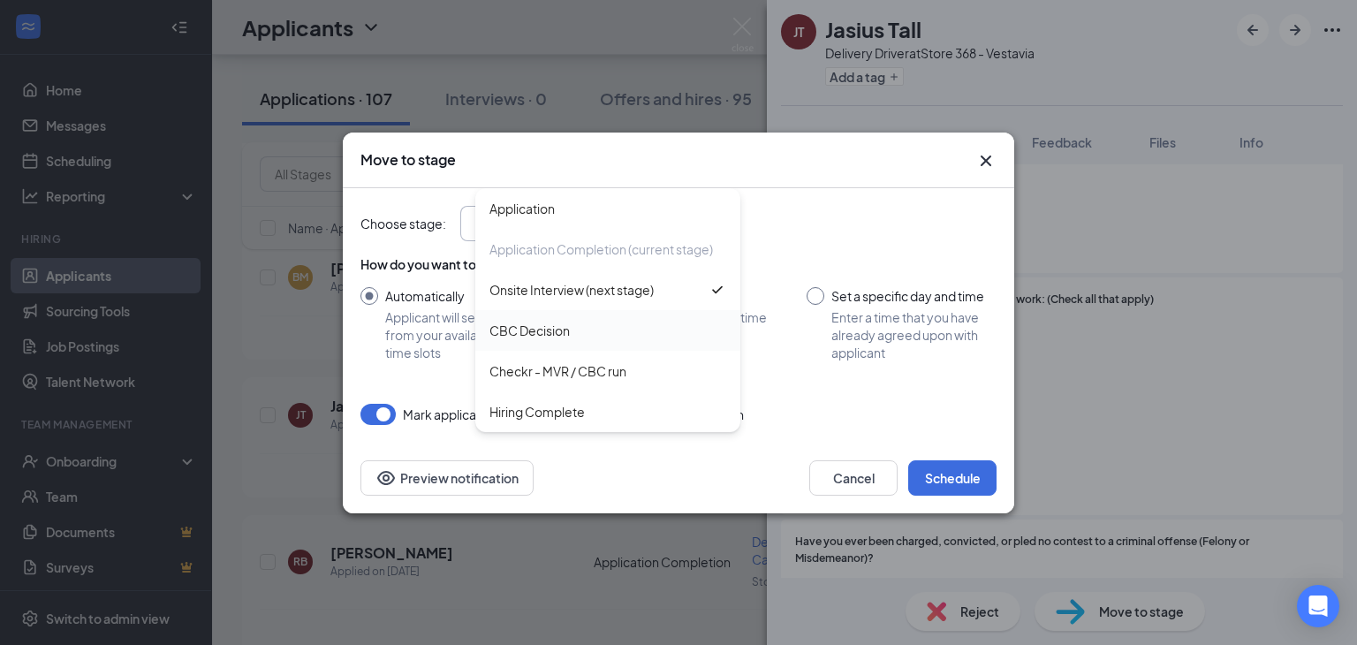
click at [580, 341] on div "CBC Decision" at bounding box center [607, 330] width 265 height 41
type input "CBC Decision"
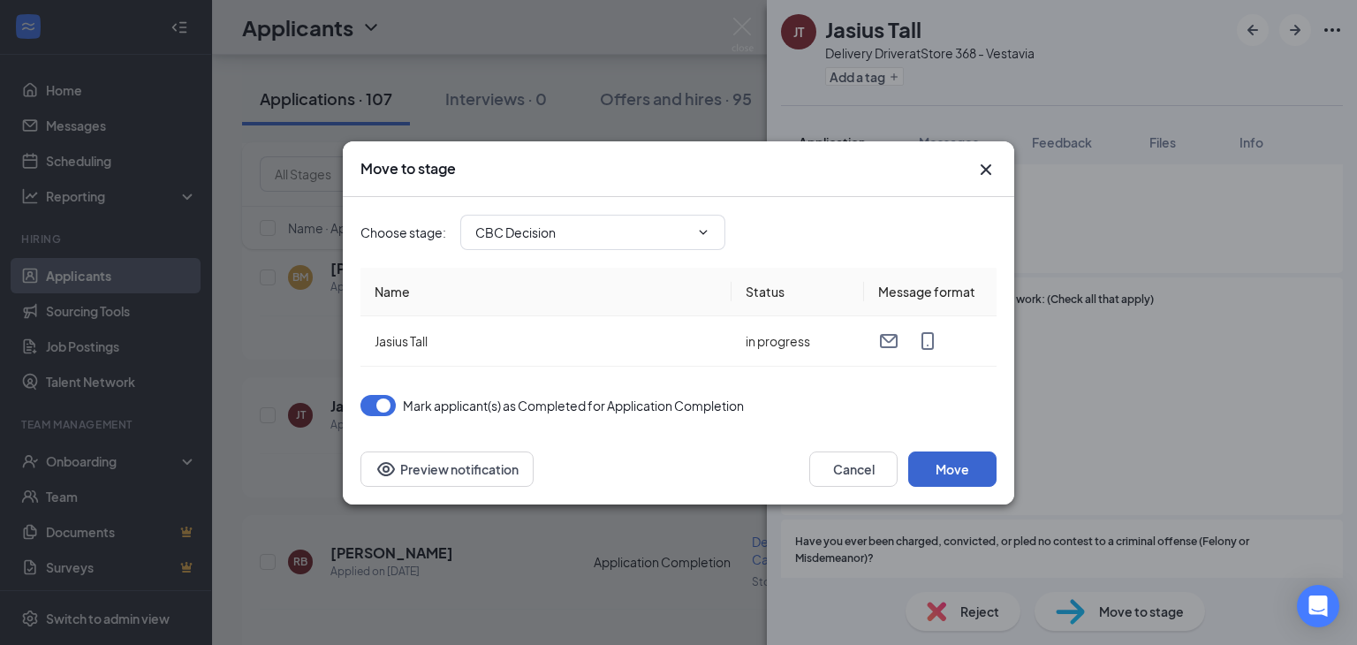
click at [947, 471] on button "Move" at bounding box center [952, 468] width 88 height 35
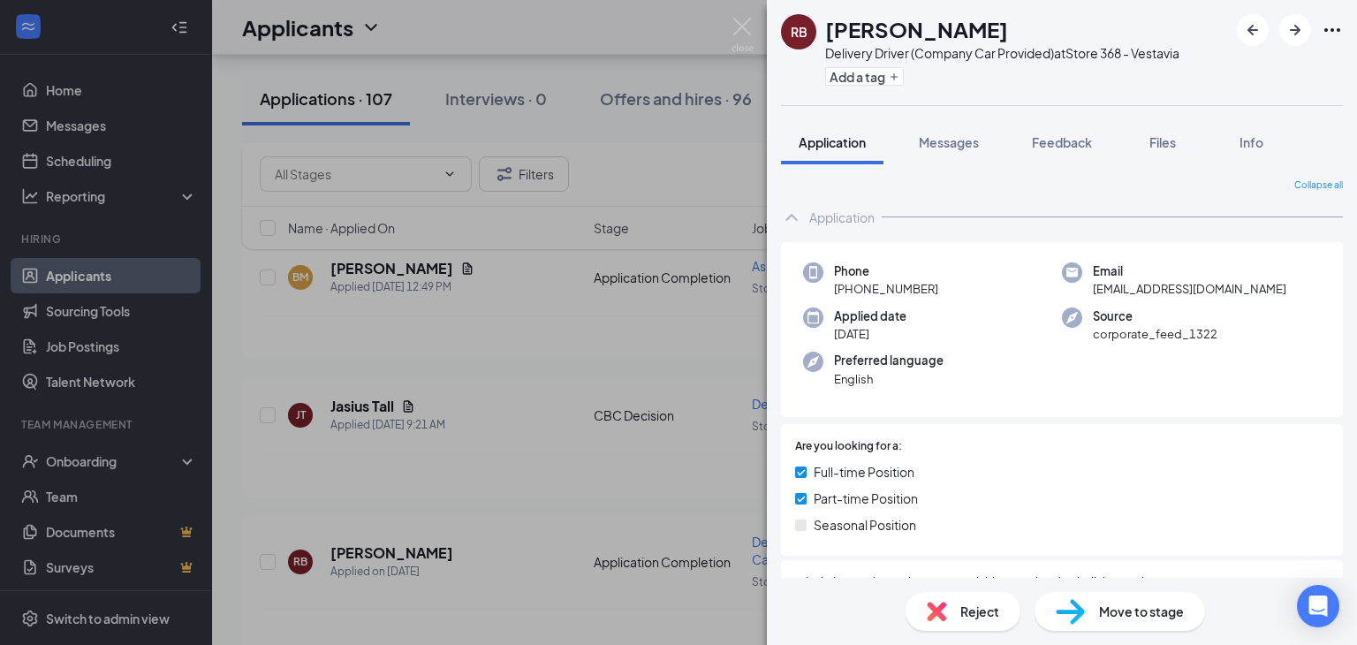
click at [730, 26] on div "RB Ronney Billingsley Delivery Driver (Company Car Provided) at Store 368 - Ves…" at bounding box center [678, 322] width 1357 height 645
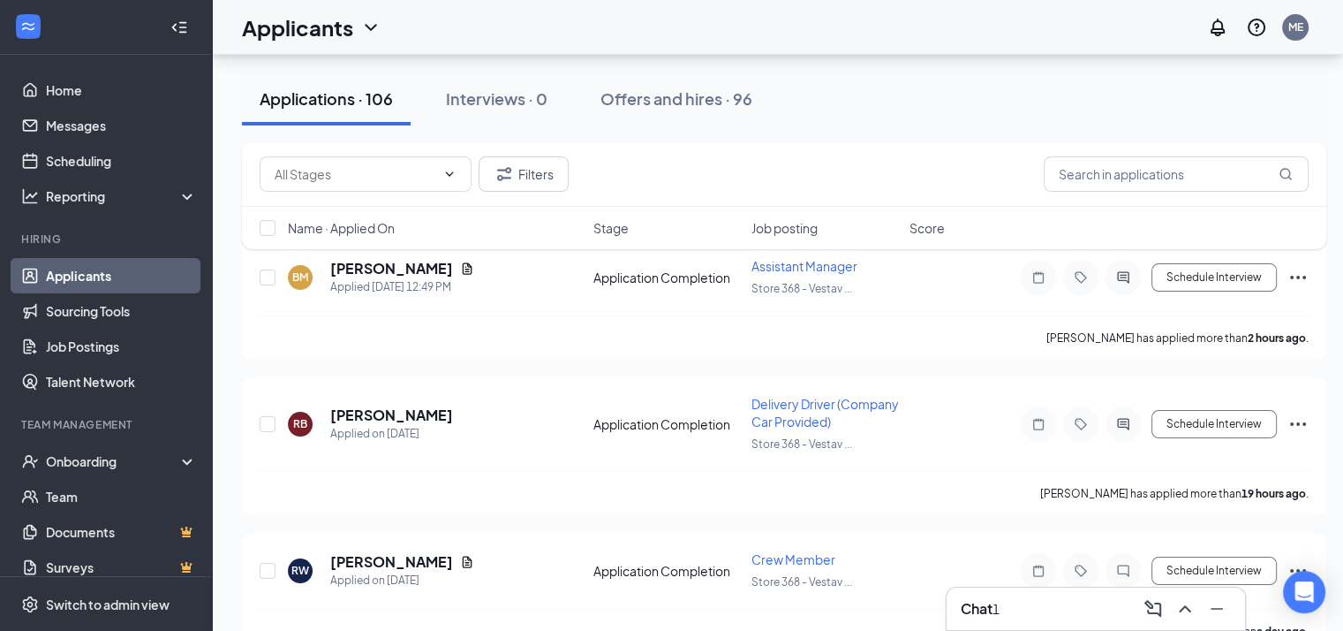
click at [730, 26] on div "Applicants ME" at bounding box center [777, 27] width 1131 height 55
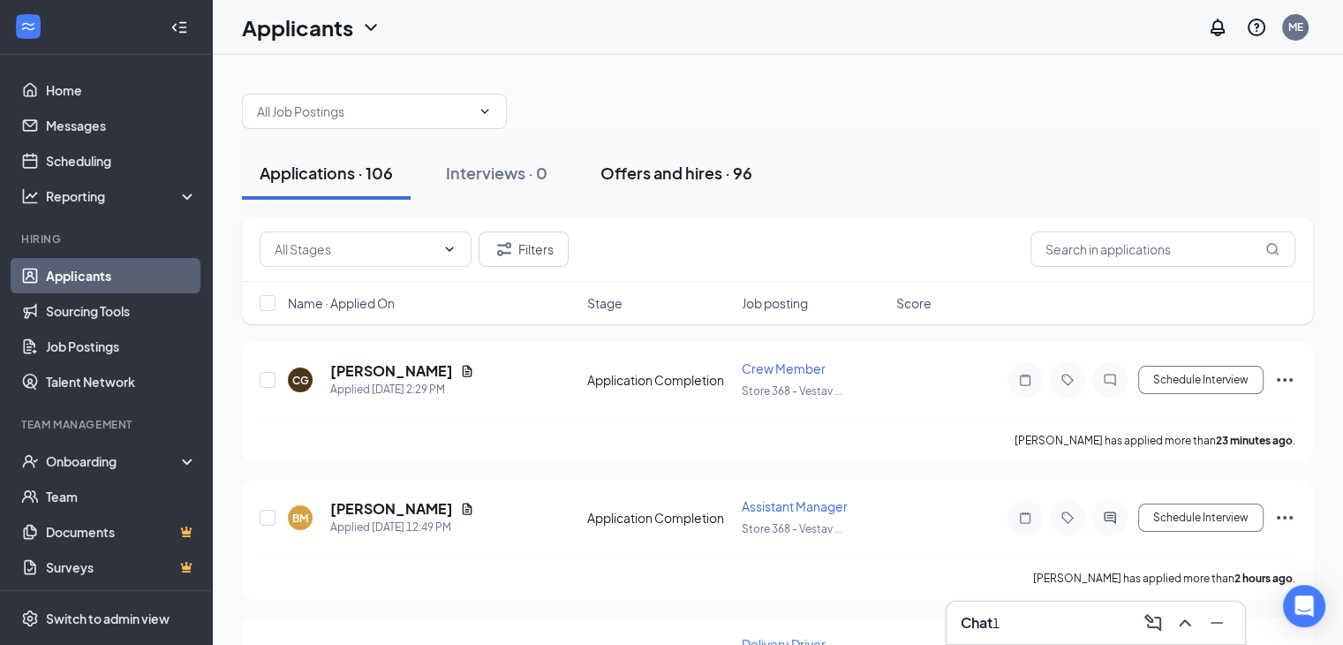
click at [678, 174] on div "Offers and hires · 96" at bounding box center [677, 173] width 152 height 22
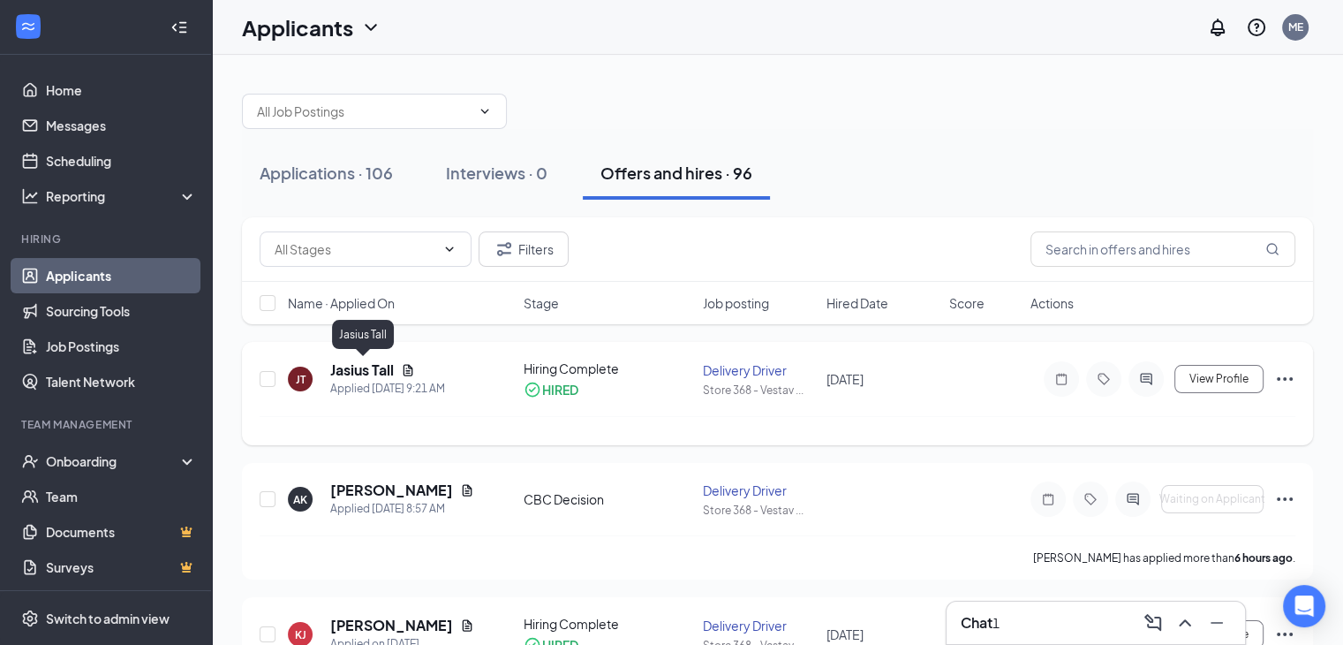
click at [387, 372] on h5 "Jasius Tall" at bounding box center [362, 369] width 64 height 19
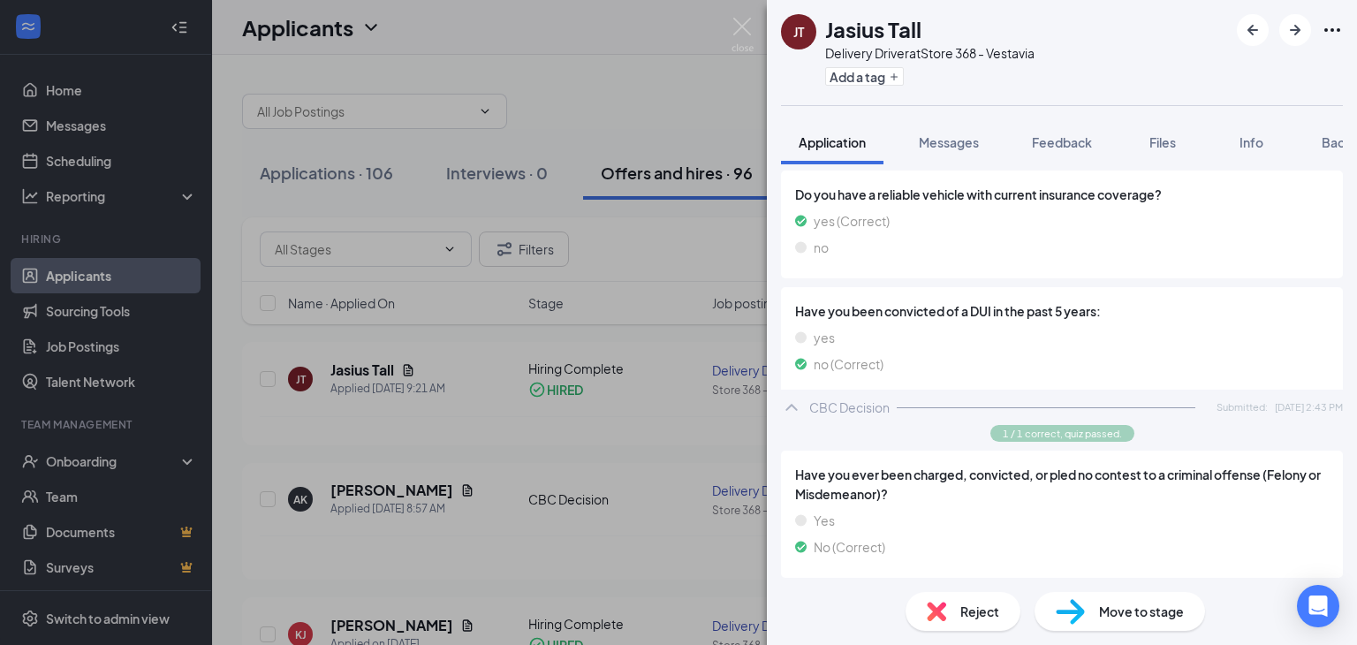
scroll to position [1292, 0]
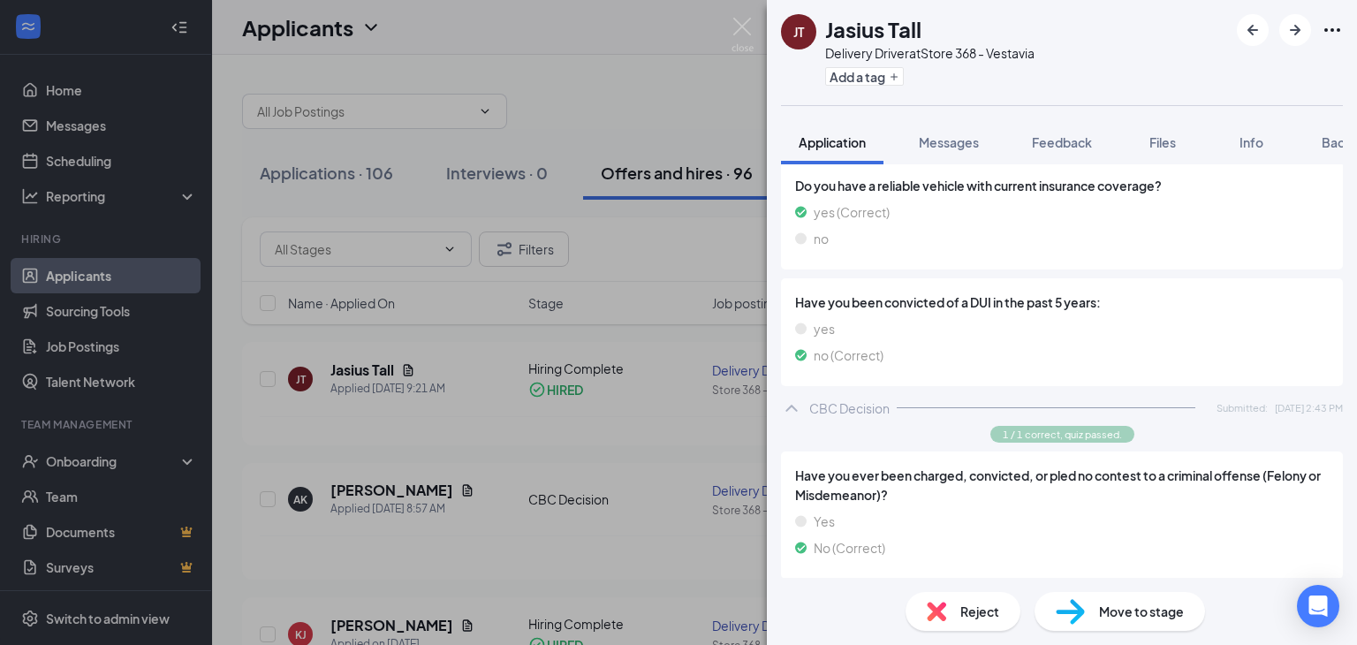
click at [1132, 609] on span "Move to stage" at bounding box center [1141, 610] width 85 height 19
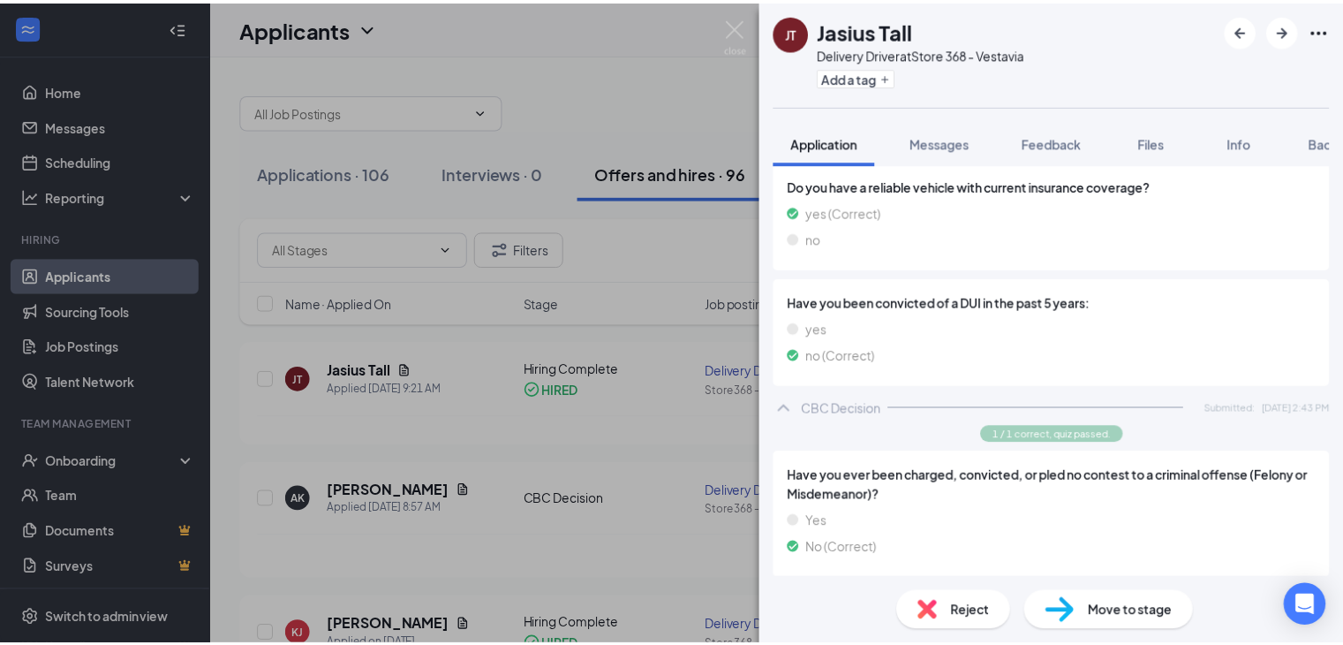
scroll to position [1286, 0]
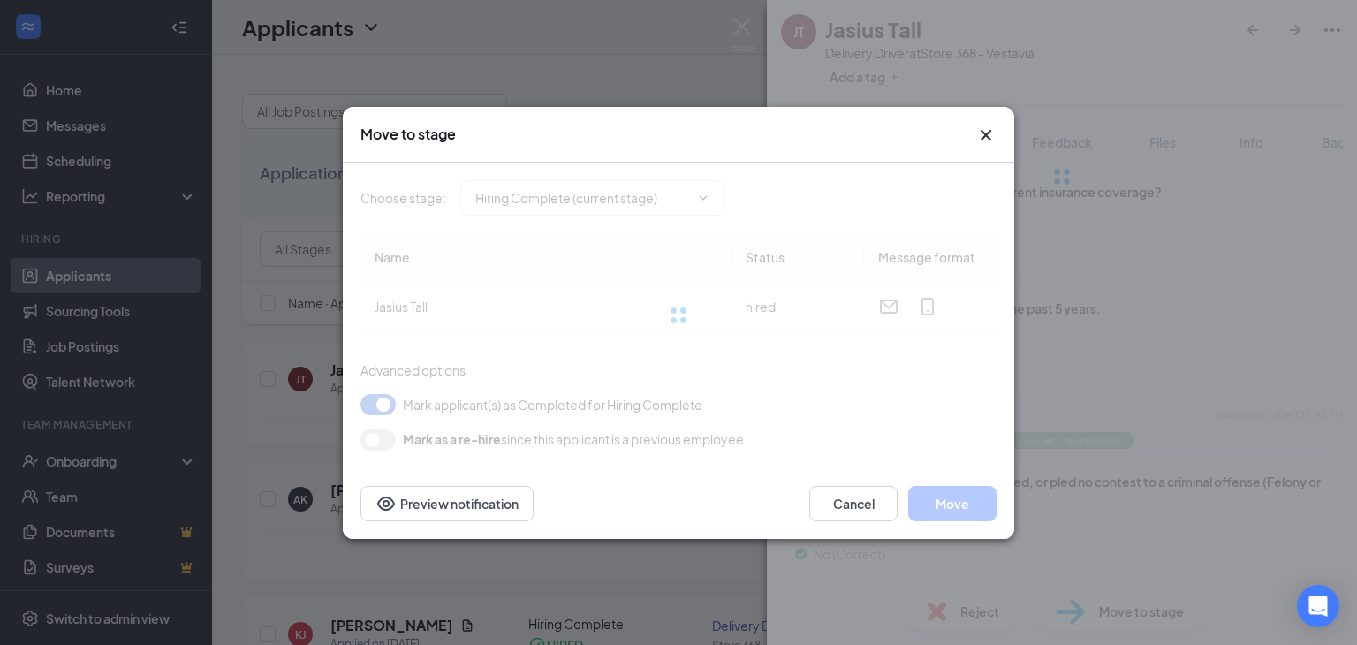
type input "Hiring Complete (current stage)"
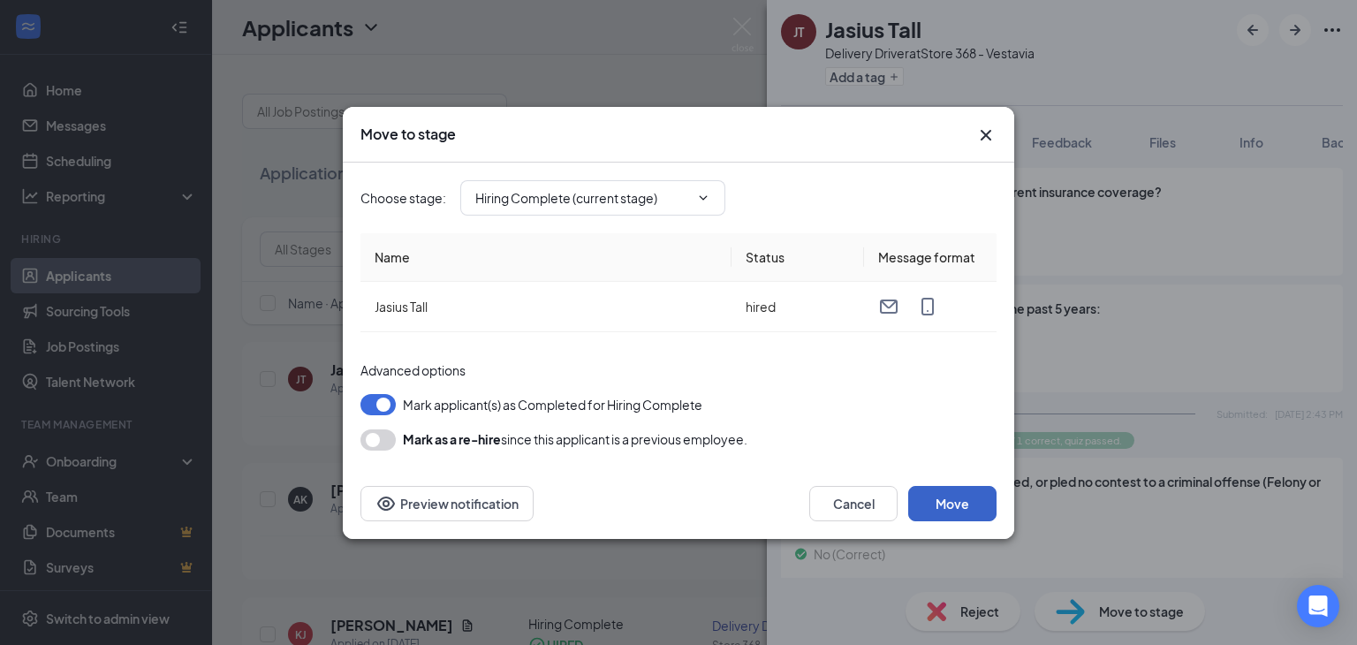
click at [953, 496] on button "Move" at bounding box center [952, 503] width 88 height 35
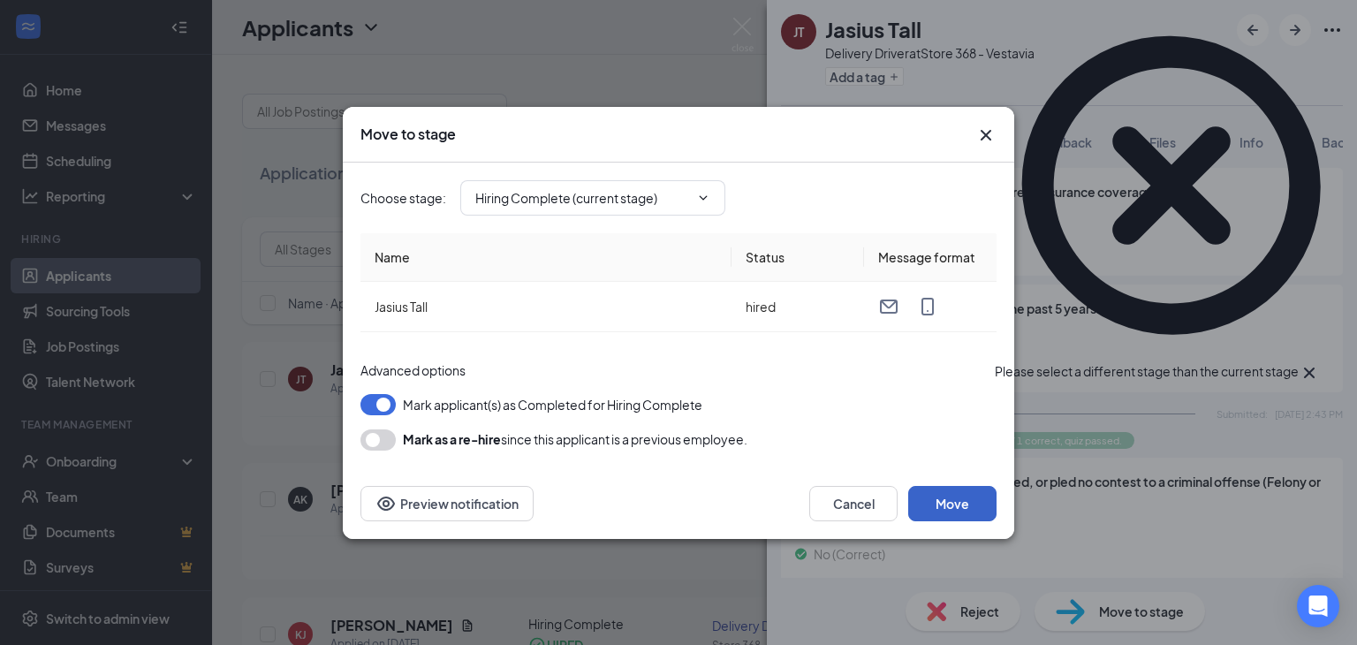
click at [953, 496] on button "Move" at bounding box center [952, 503] width 88 height 35
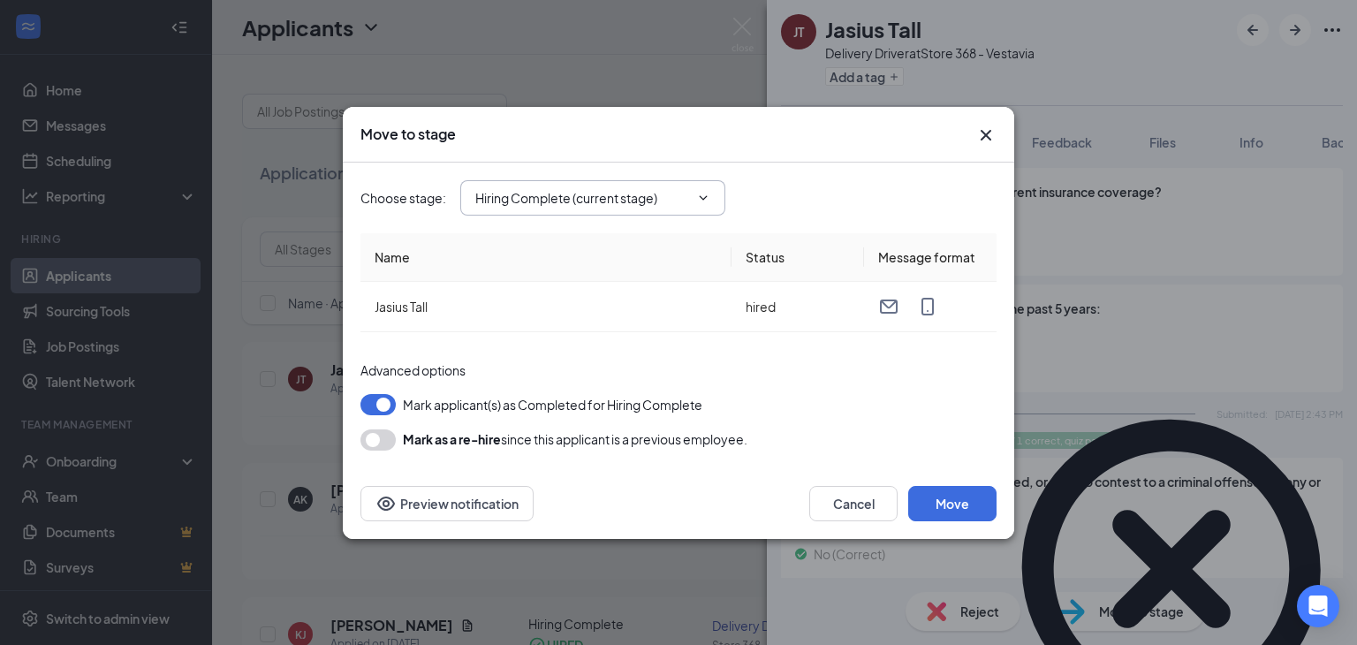
click at [677, 200] on input "Hiring Complete (current stage)" at bounding box center [582, 197] width 214 height 19
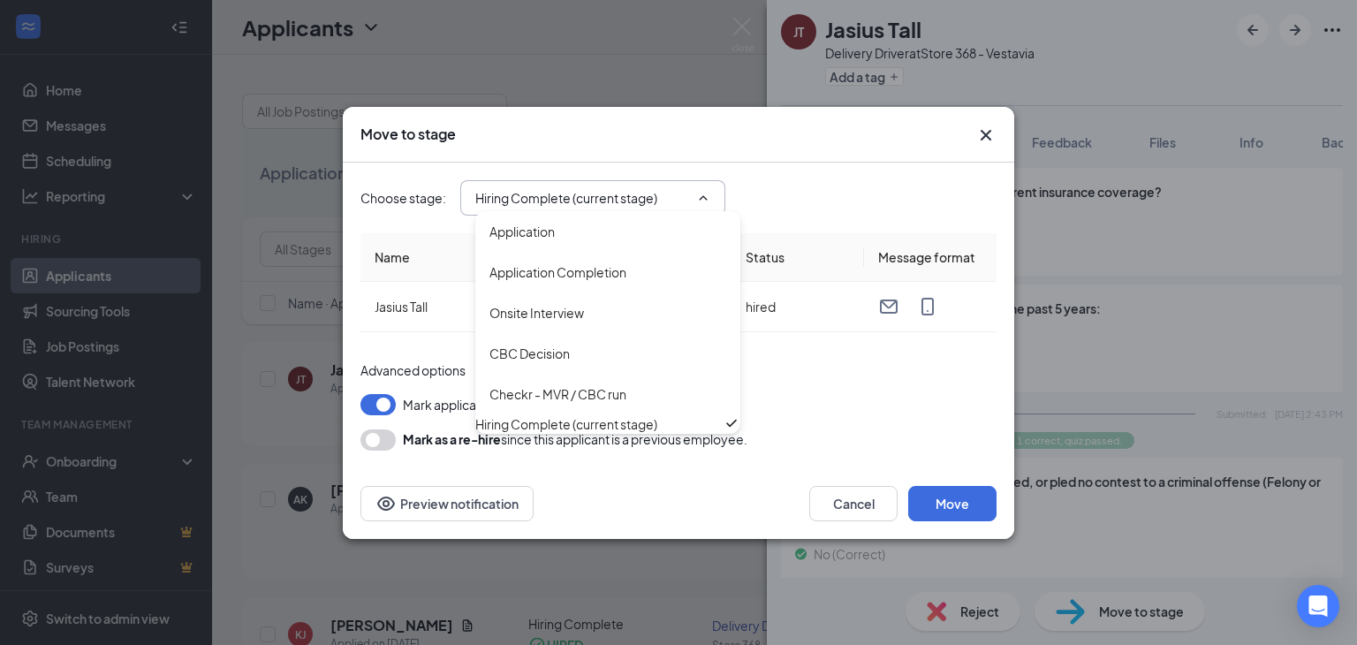
click at [603, 434] on div "Hiring Complete (current stage)" at bounding box center [607, 423] width 265 height 19
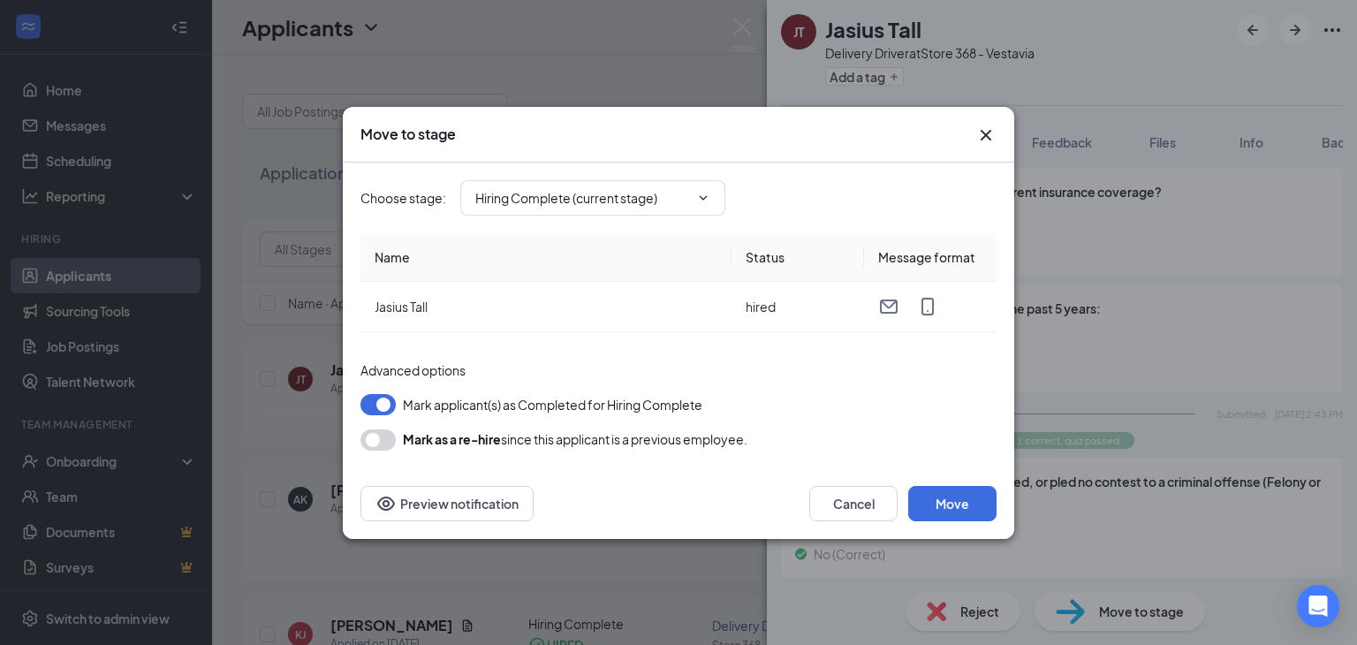
drag, startPoint x: 836, startPoint y: 374, endPoint x: 922, endPoint y: 419, distance: 97.6
click at [922, 419] on div "Advanced options Mark applicant(s) as Completed for Hiring Complete Mark as a r…" at bounding box center [678, 405] width 636 height 90
click at [954, 495] on button "Move" at bounding box center [952, 503] width 88 height 35
click at [993, 128] on icon "Cross" at bounding box center [985, 135] width 21 height 21
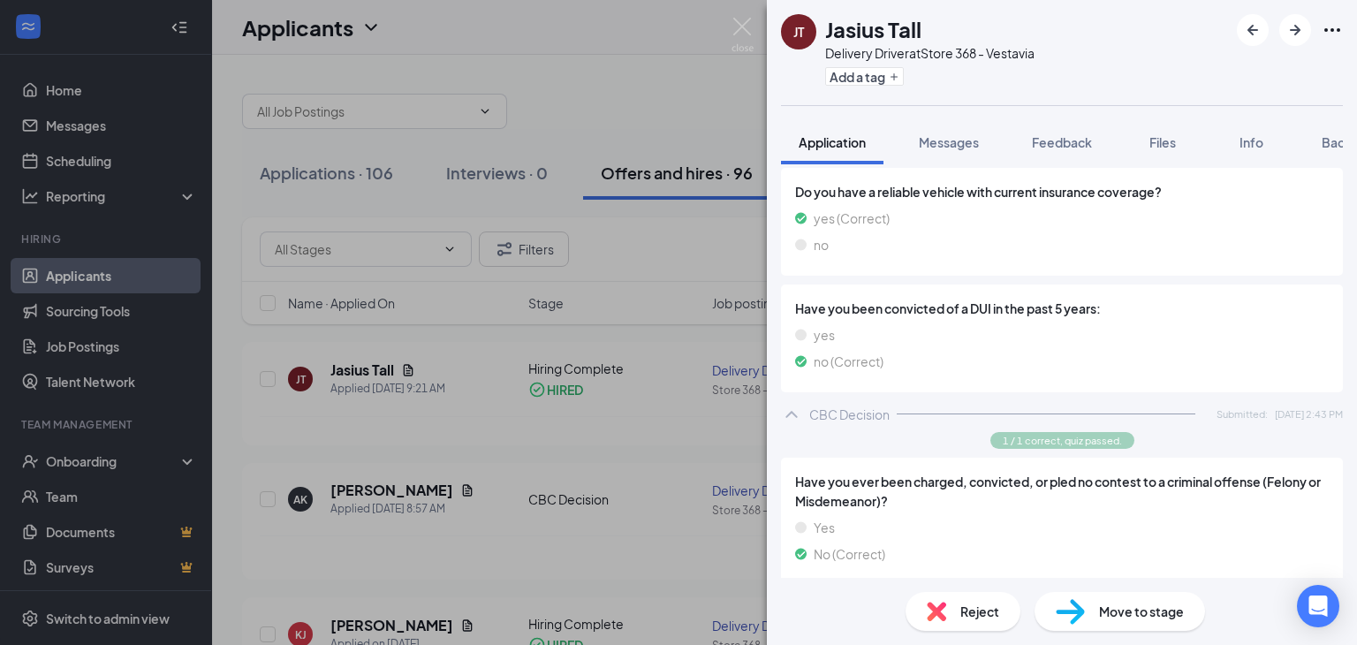
click at [1130, 612] on span "Move to stage" at bounding box center [1141, 610] width 85 height 19
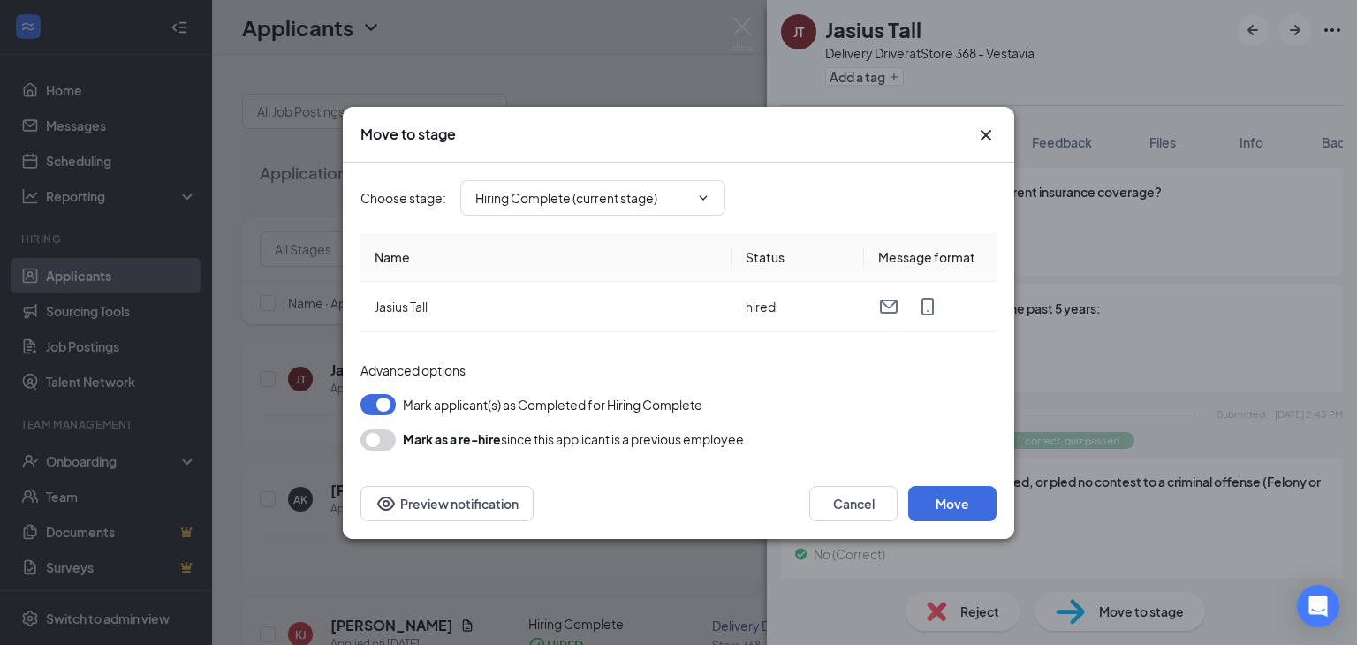
click at [990, 148] on div "Move to stage" at bounding box center [678, 135] width 671 height 56
click at [679, 208] on span "Hiring Complete (current stage)" at bounding box center [592, 197] width 265 height 35
click at [986, 132] on icon "Cross" at bounding box center [985, 135] width 21 height 21
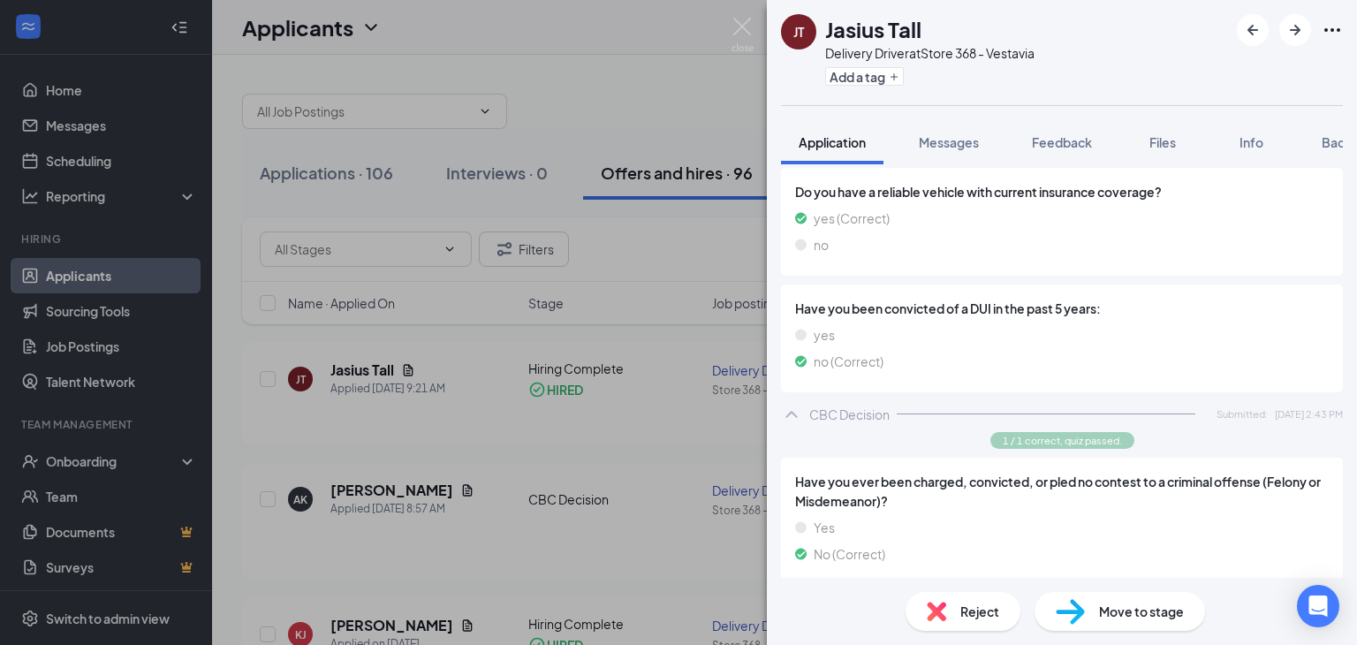
click at [756, 36] on div "JT Jasius Tall Delivery Driver at Store 368 - Vestavia Add a tag Application Me…" at bounding box center [678, 322] width 1357 height 645
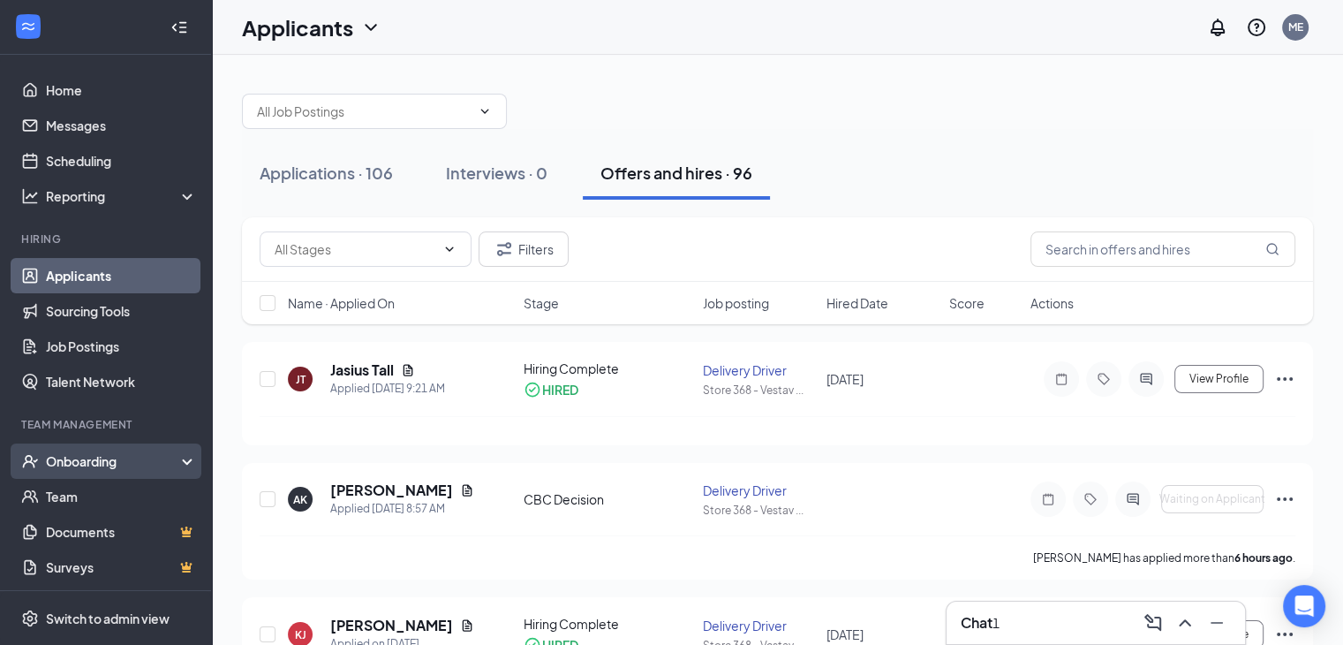
click at [88, 455] on div "Onboarding" at bounding box center [114, 461] width 136 height 18
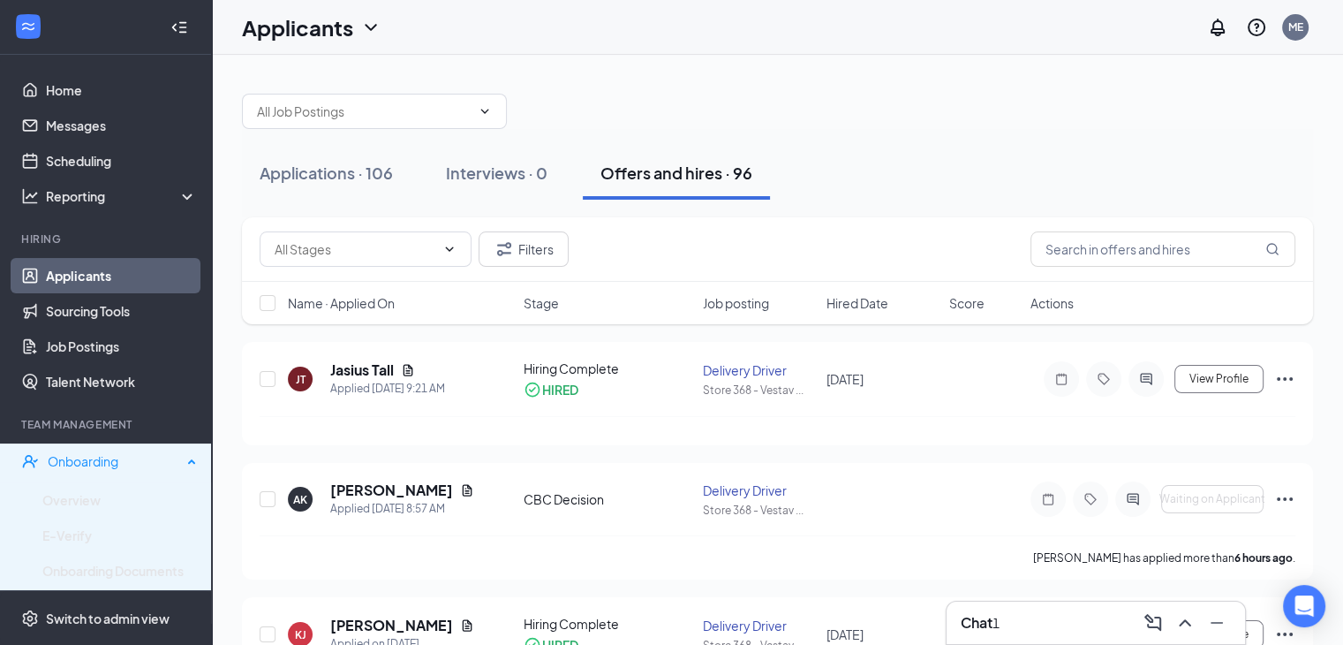
click at [86, 470] on div "Onboarding" at bounding box center [106, 460] width 212 height 35
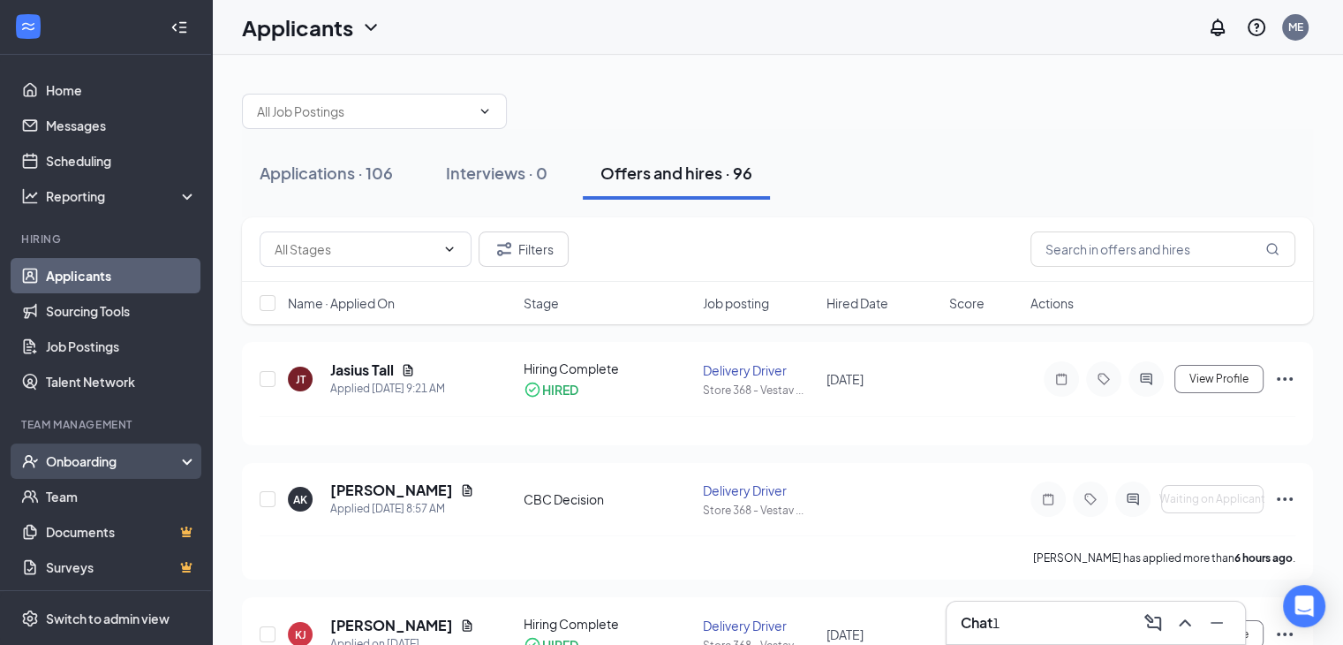
click at [99, 453] on div "Onboarding" at bounding box center [114, 461] width 136 height 18
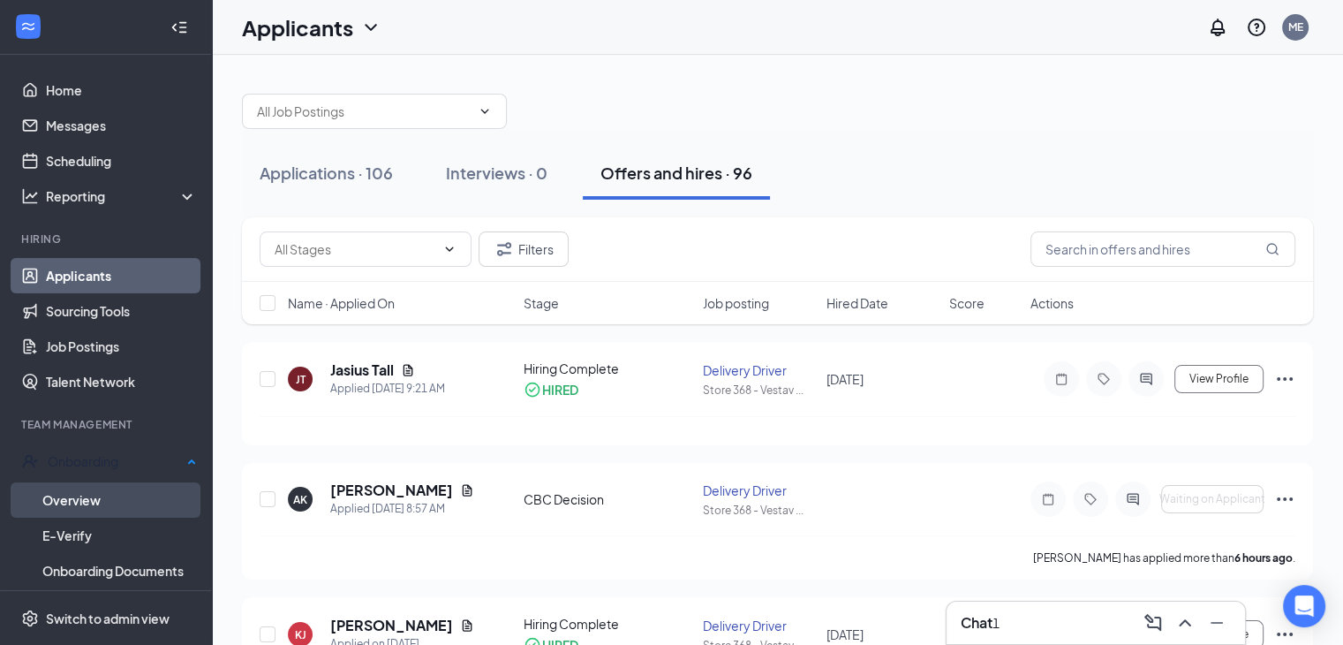
click at [84, 496] on link "Overview" at bounding box center [119, 499] width 155 height 35
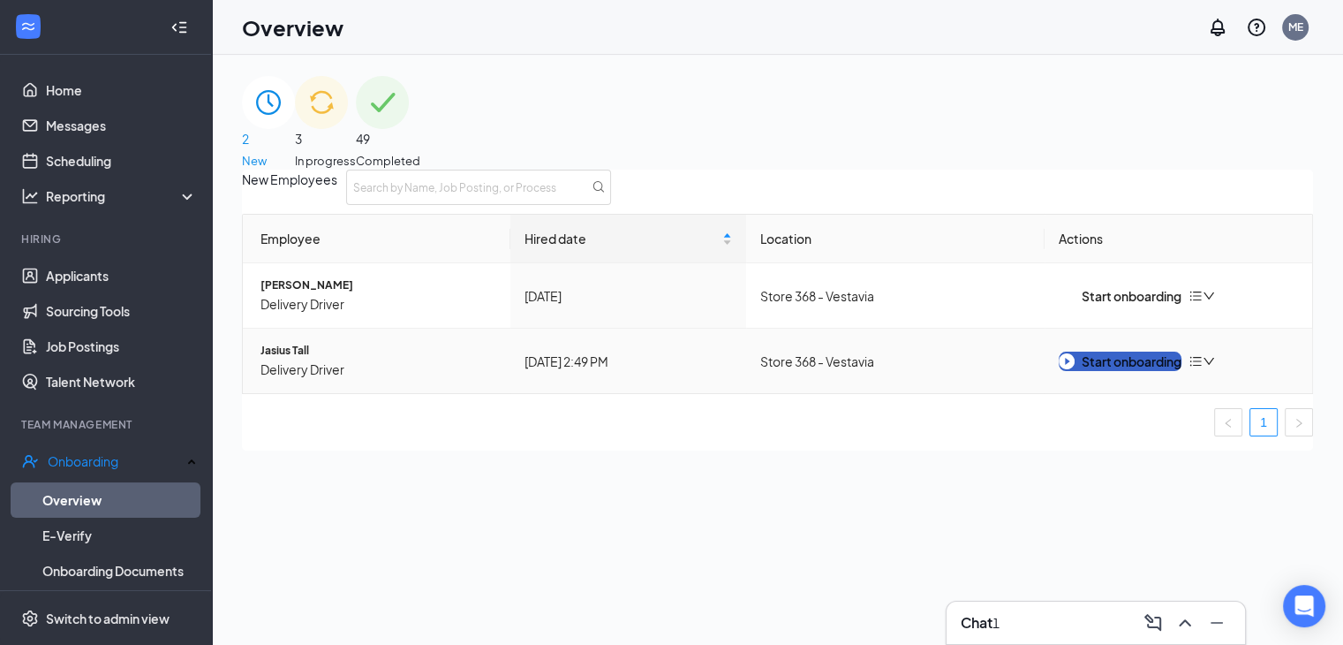
click at [1140, 371] on div "Start onboarding" at bounding box center [1120, 361] width 123 height 19
